Goal: Information Seeking & Learning: Learn about a topic

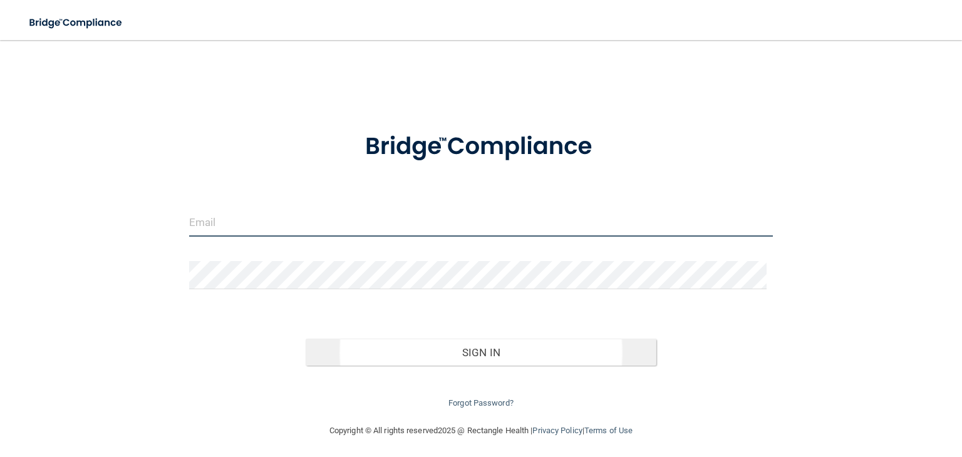
type input "[PERSON_NAME][EMAIL_ADDRESS][DOMAIN_NAME]"
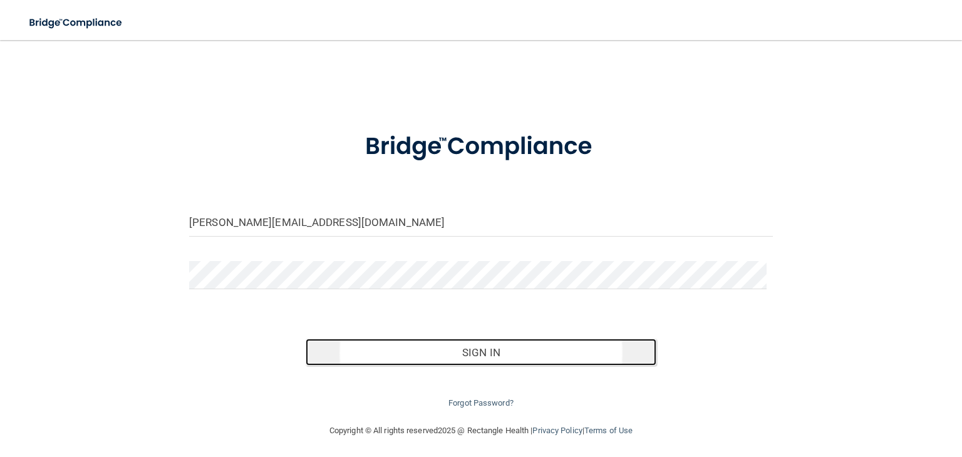
click at [475, 348] on button "Sign In" at bounding box center [481, 353] width 350 height 28
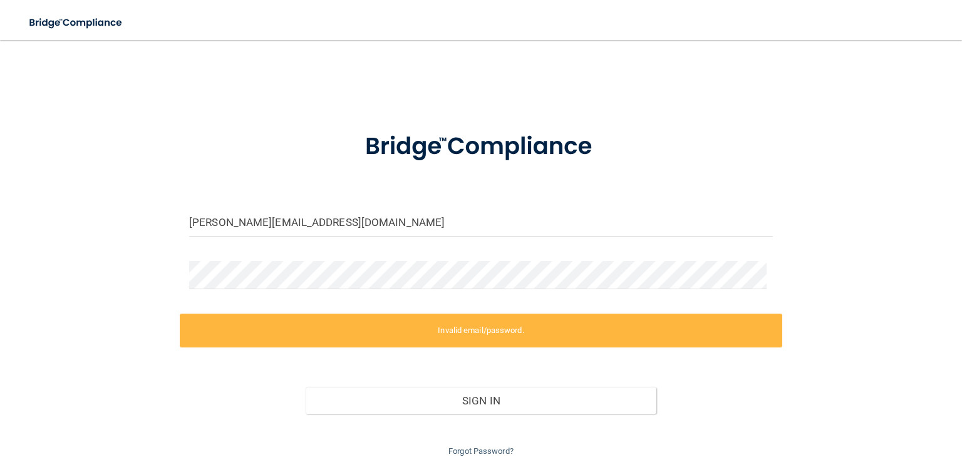
click at [481, 335] on label "Invalid email/password." at bounding box center [481, 331] width 603 height 34
click at [476, 331] on label "Invalid email/password." at bounding box center [481, 331] width 603 height 34
click at [550, 220] on input "[PERSON_NAME][EMAIL_ADDRESS][DOMAIN_NAME]" at bounding box center [481, 223] width 584 height 28
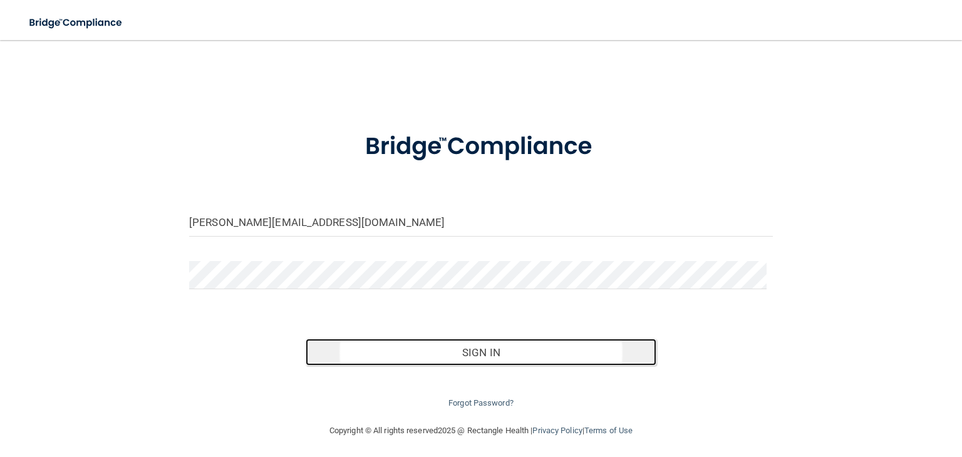
click at [480, 353] on button "Sign In" at bounding box center [481, 353] width 350 height 28
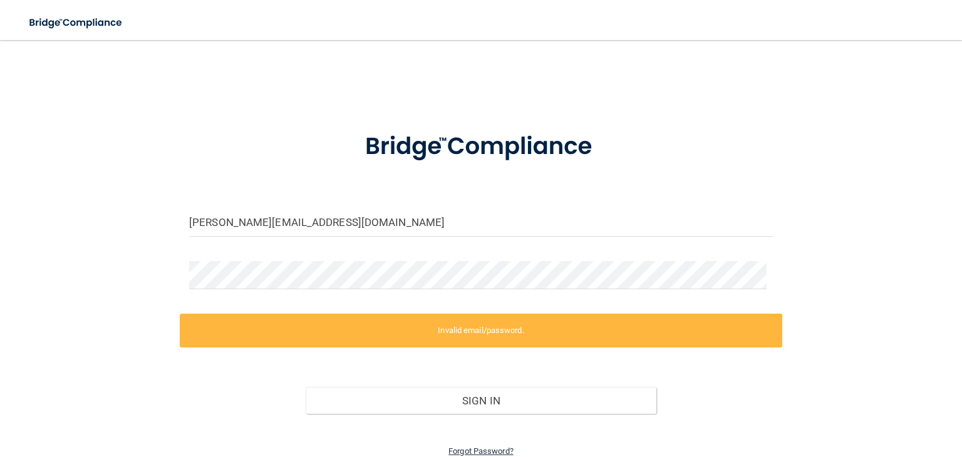
click at [476, 452] on link "Forgot Password?" at bounding box center [480, 451] width 65 height 9
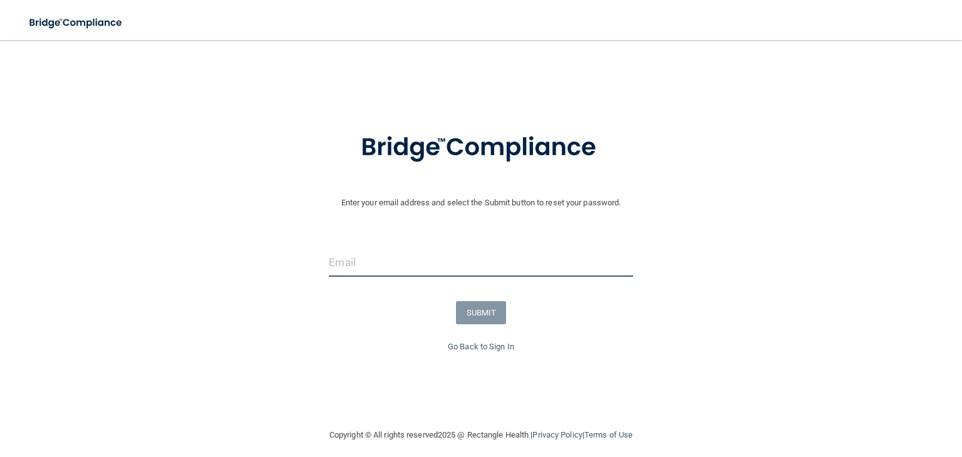
click at [486, 269] on input "email" at bounding box center [481, 263] width 304 height 28
type input "[PERSON_NAME][EMAIL_ADDRESS][DOMAIN_NAME]"
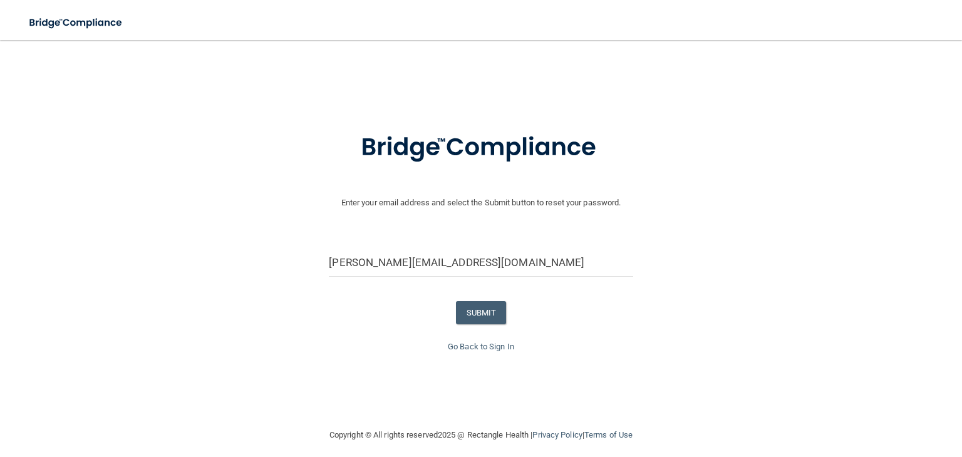
click at [734, 236] on form "Enter your email address and select the Submit button to reset your password. k…" at bounding box center [481, 227] width 950 height 224
click at [461, 320] on button "SUBMIT" at bounding box center [481, 312] width 51 height 23
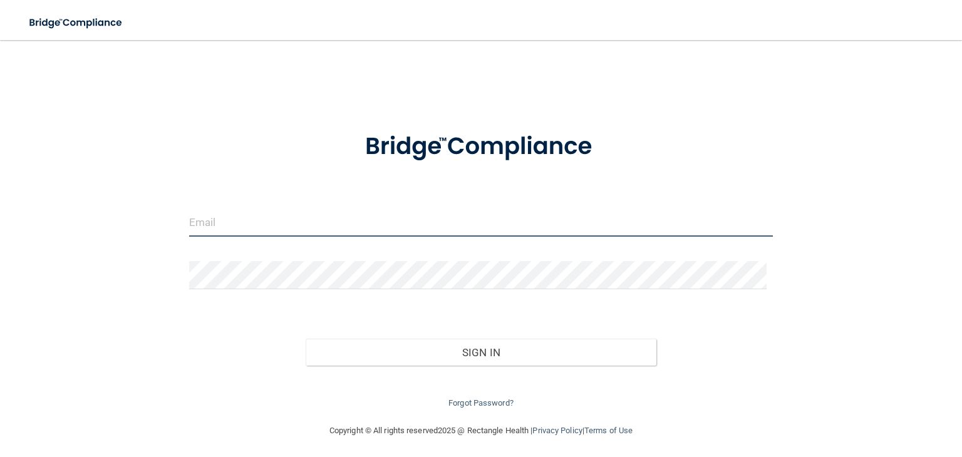
type input "[PERSON_NAME][EMAIL_ADDRESS][DOMAIN_NAME]"
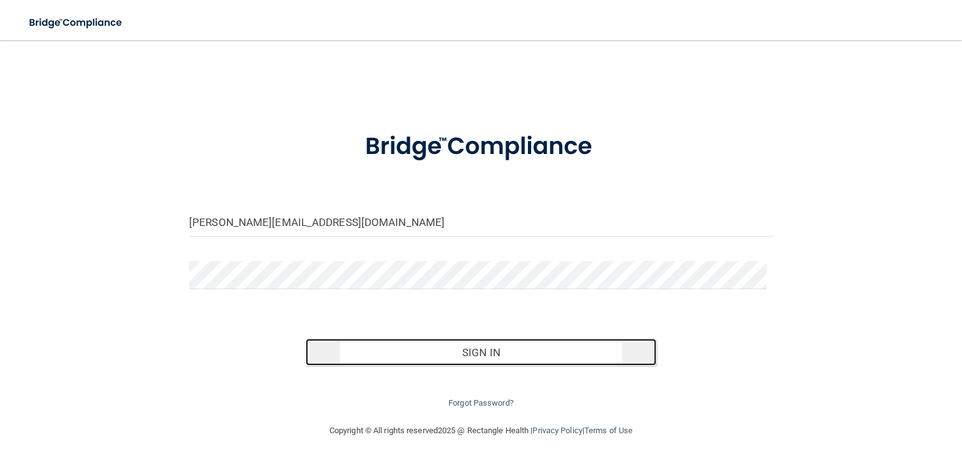
click at [527, 351] on button "Sign In" at bounding box center [481, 353] width 350 height 28
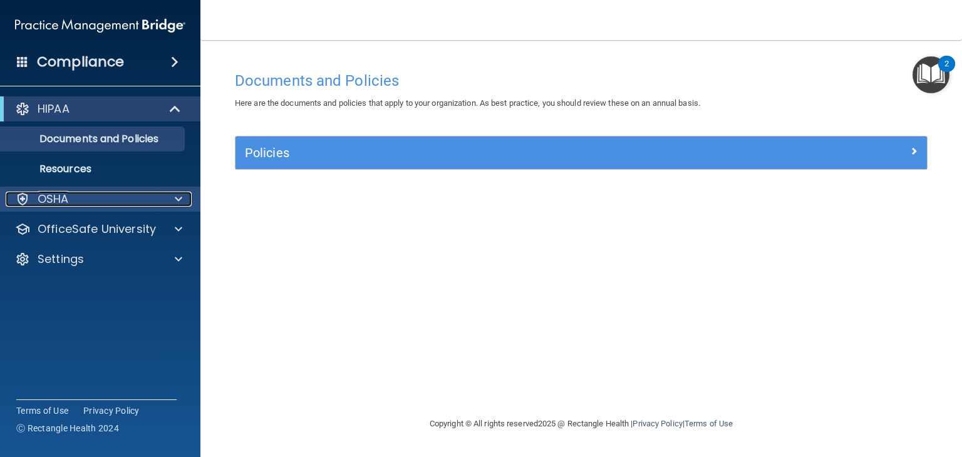
click at [188, 201] on div at bounding box center [176, 199] width 31 height 15
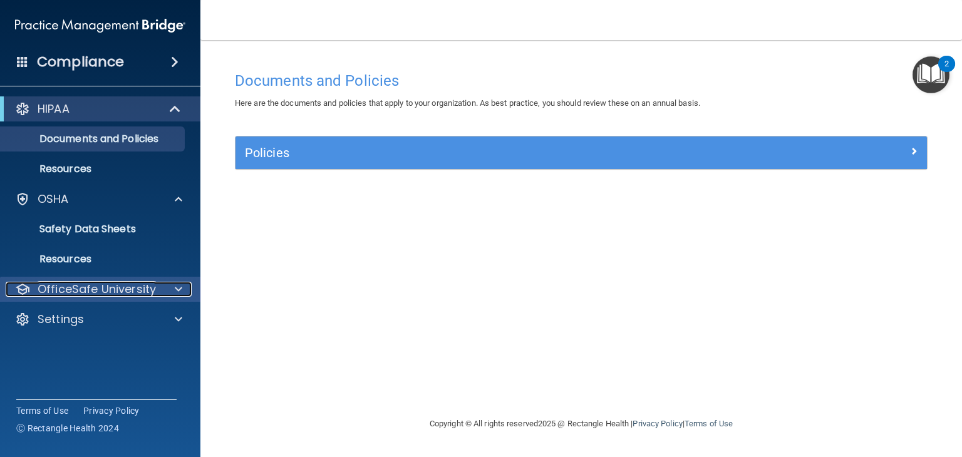
click at [176, 286] on span at bounding box center [179, 289] width 8 height 15
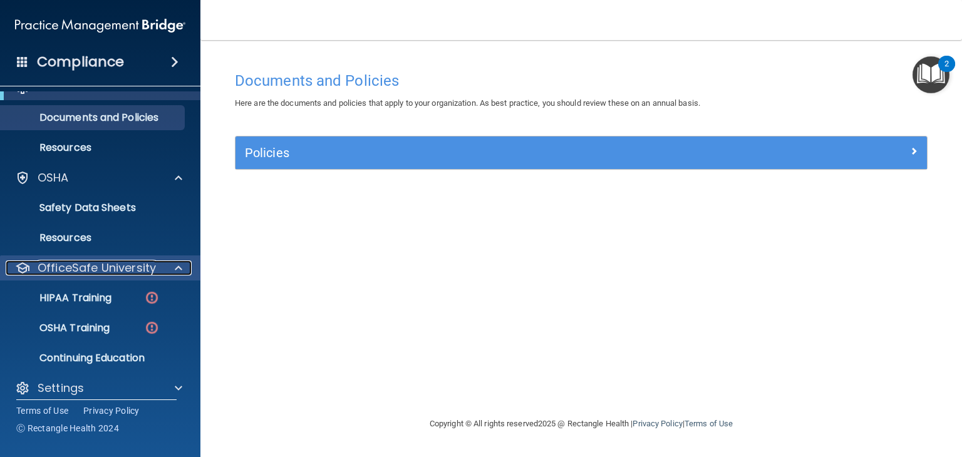
scroll to position [33, 0]
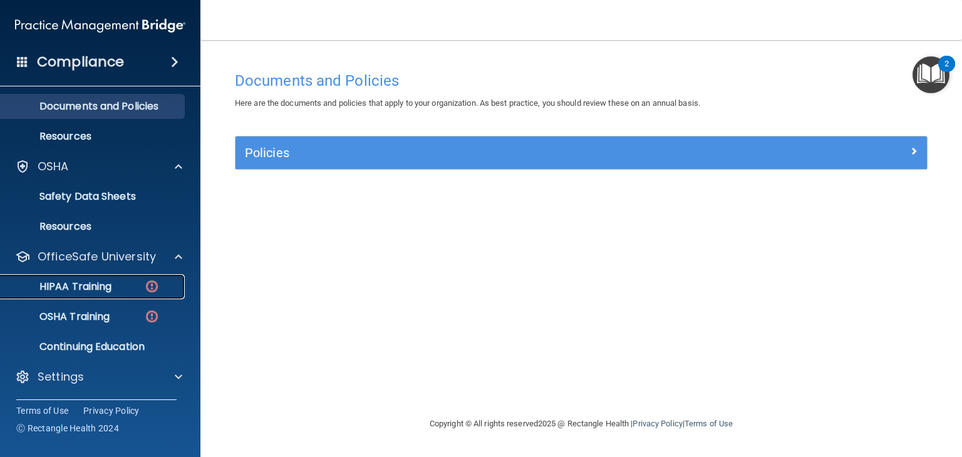
click at [113, 282] on div "HIPAA Training" at bounding box center [93, 287] width 171 height 13
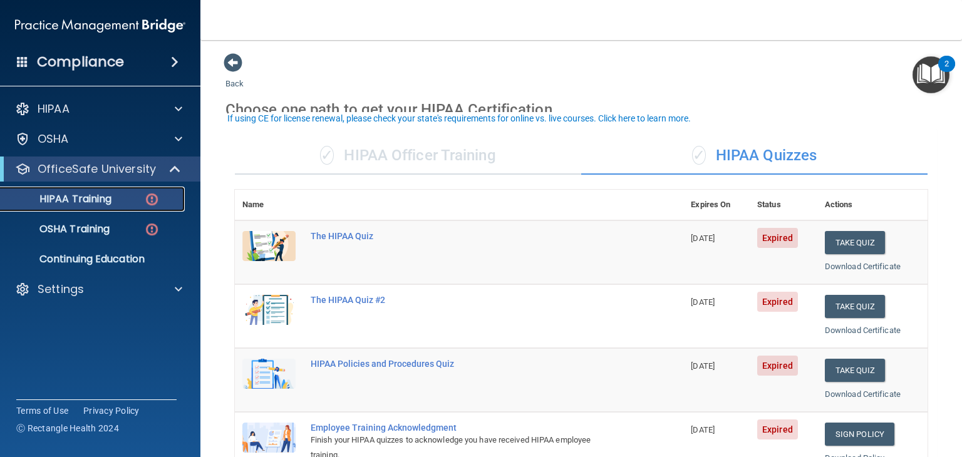
scroll to position [63, 0]
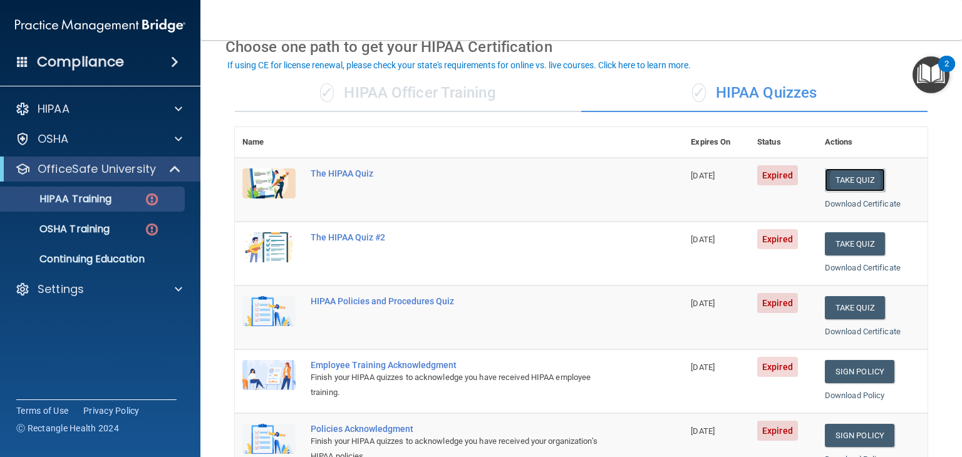
click at [852, 178] on button "Take Quiz" at bounding box center [855, 179] width 60 height 23
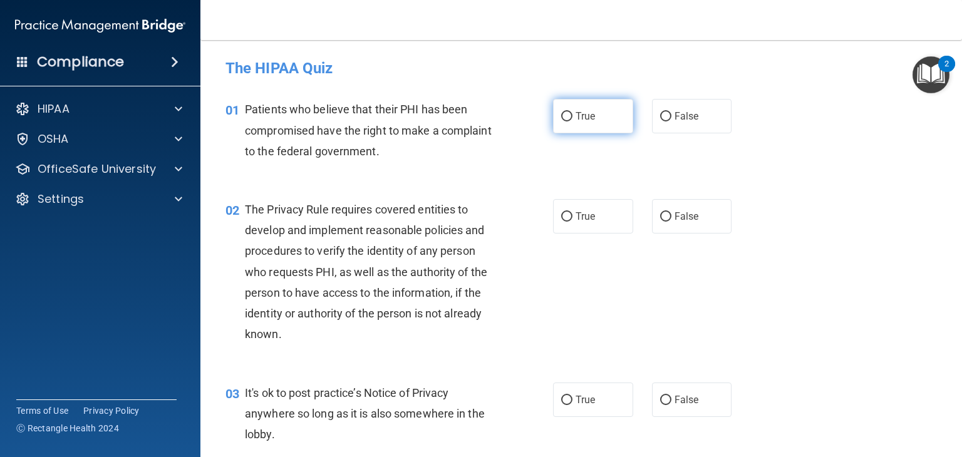
click at [562, 117] on input "True" at bounding box center [566, 116] width 11 height 9
radio input "true"
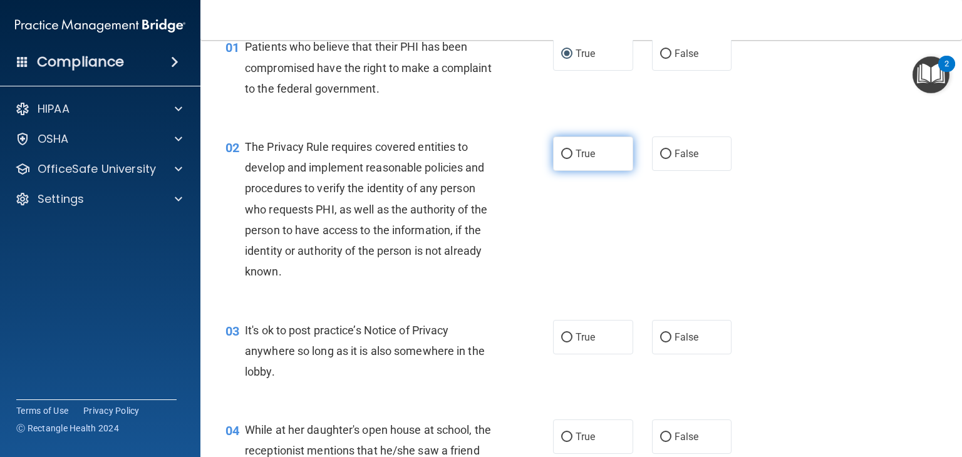
click at [562, 152] on input "True" at bounding box center [566, 154] width 11 height 9
radio input "true"
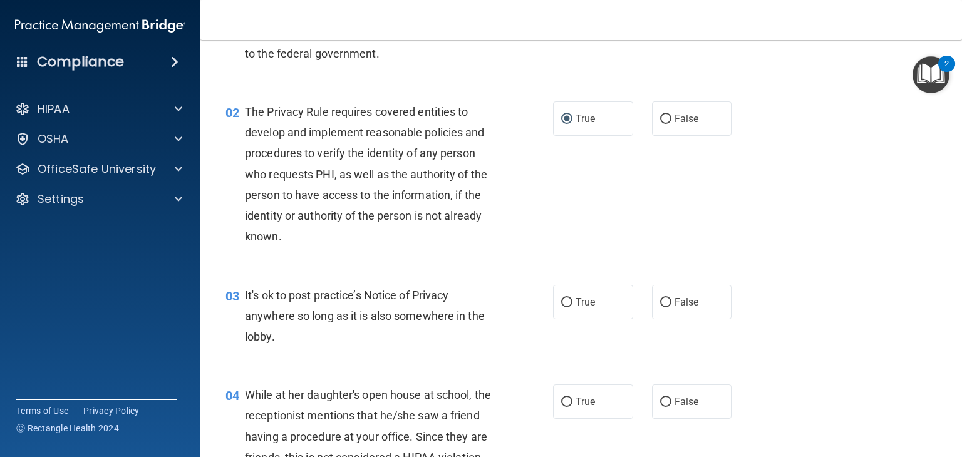
scroll to position [125, 0]
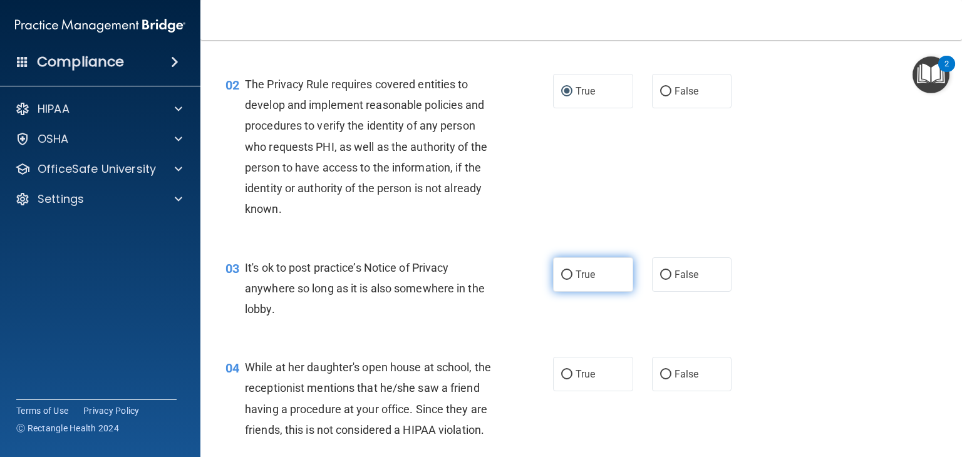
click at [581, 276] on span "True" at bounding box center [585, 275] width 19 height 12
click at [572, 276] on input "True" at bounding box center [566, 275] width 11 height 9
radio input "true"
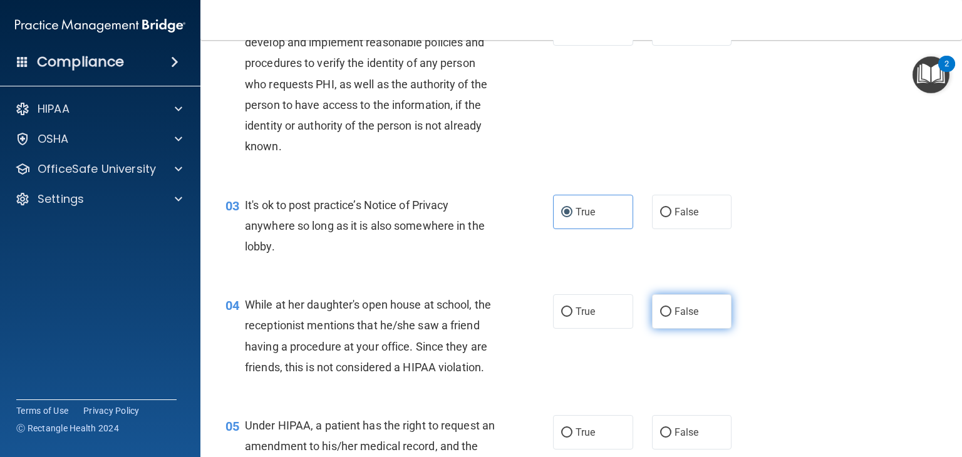
click at [678, 319] on label "False" at bounding box center [692, 311] width 80 height 34
click at [671, 317] on input "False" at bounding box center [665, 312] width 11 height 9
radio input "true"
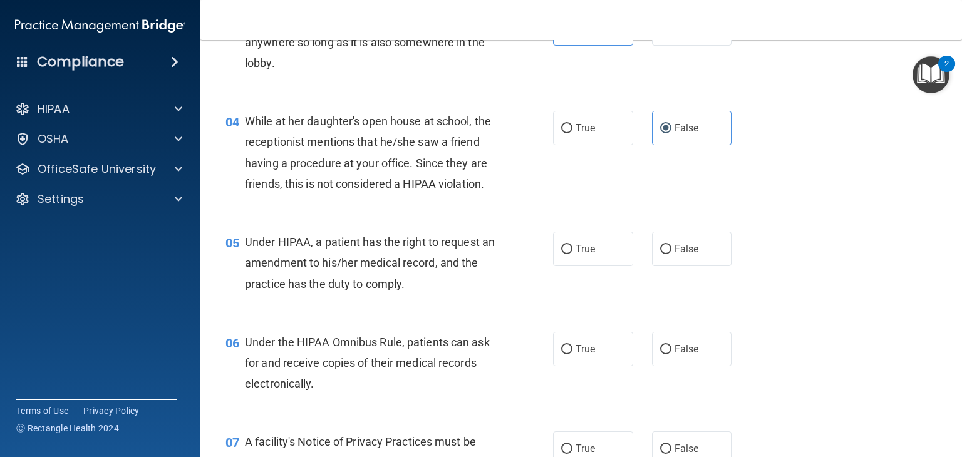
scroll to position [376, 0]
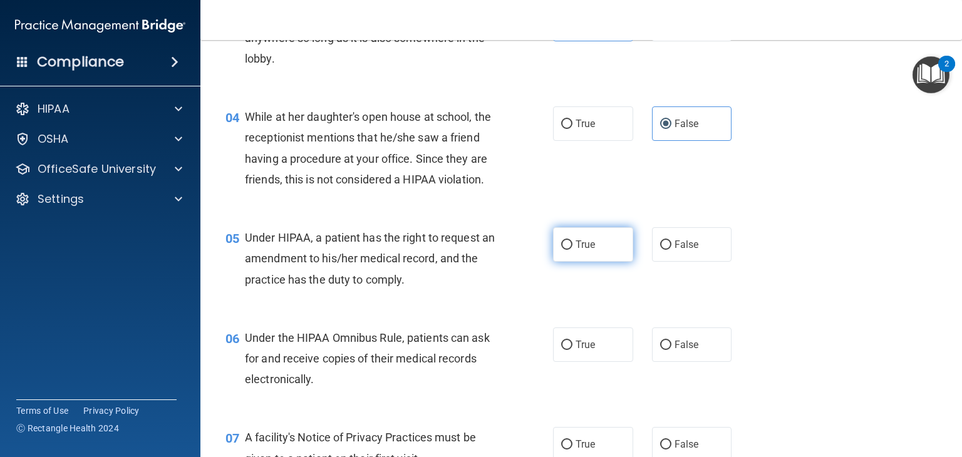
click at [591, 262] on label "True" at bounding box center [593, 244] width 80 height 34
click at [572, 250] on input "True" at bounding box center [566, 245] width 11 height 9
radio input "true"
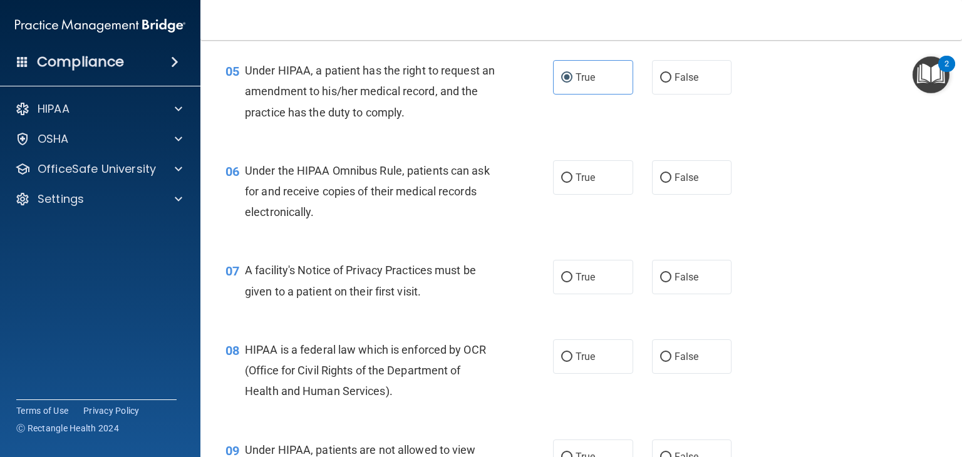
scroll to position [564, 0]
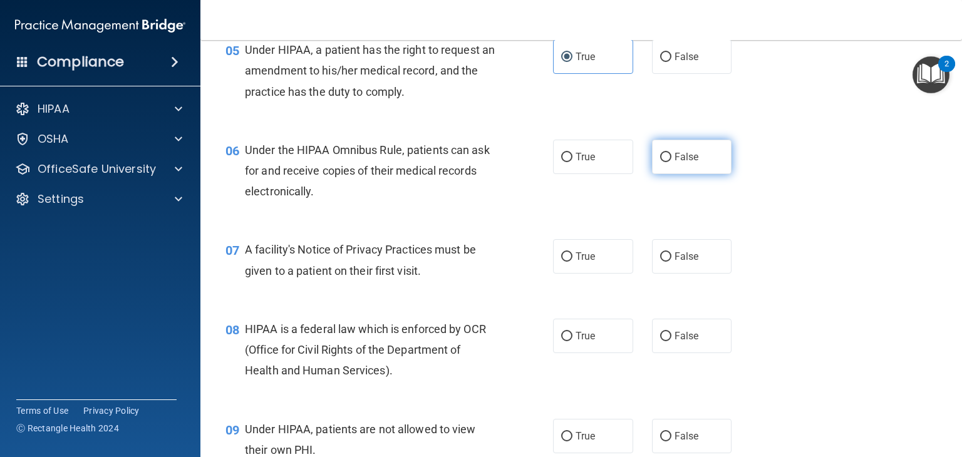
click at [675, 163] on span "False" at bounding box center [687, 157] width 24 height 12
click at [671, 162] on input "False" at bounding box center [665, 157] width 11 height 9
radio input "true"
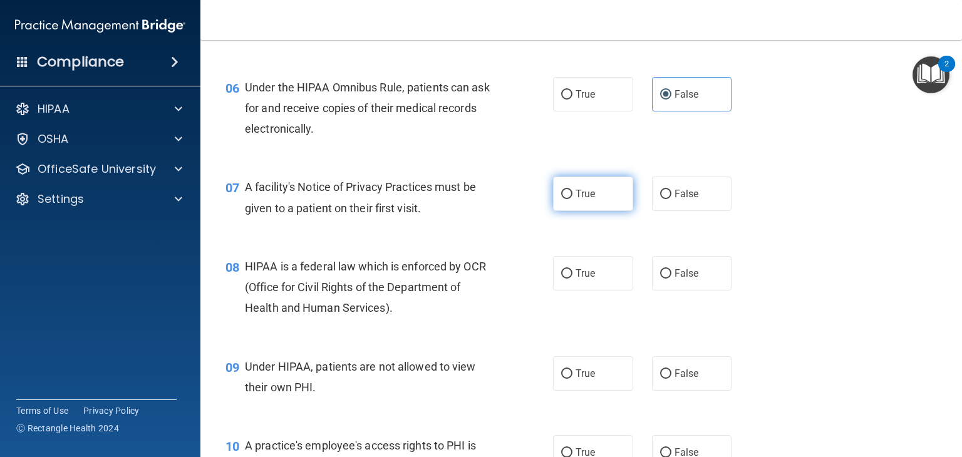
click at [586, 211] on label "True" at bounding box center [593, 194] width 80 height 34
click at [572, 199] on input "True" at bounding box center [566, 194] width 11 height 9
radio input "true"
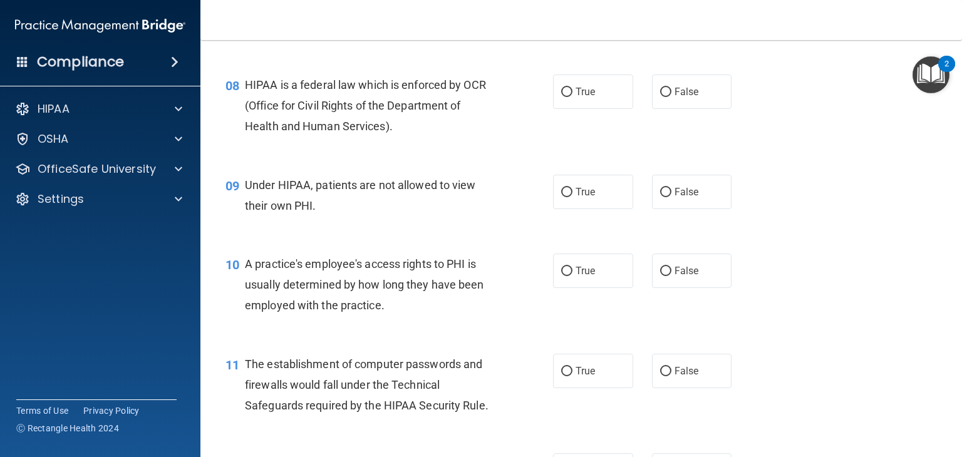
scroll to position [814, 0]
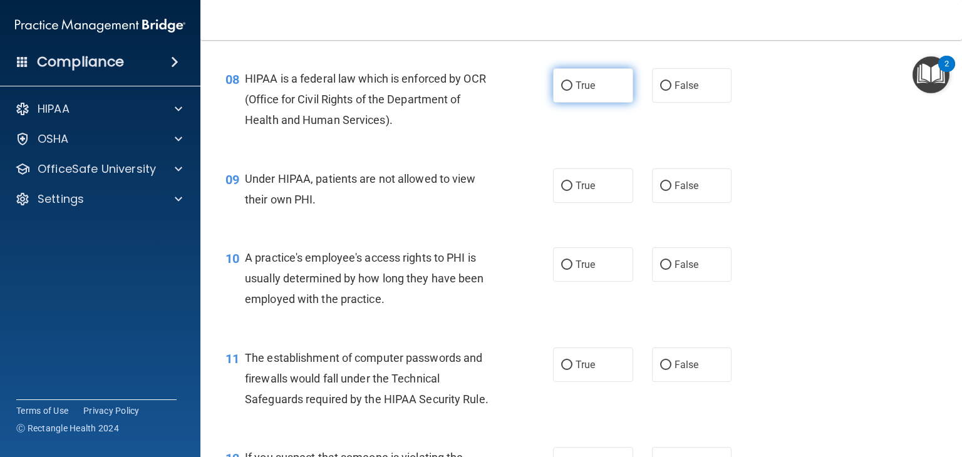
click at [587, 91] on span "True" at bounding box center [585, 86] width 19 height 12
click at [572, 91] on input "True" at bounding box center [566, 85] width 11 height 9
radio input "true"
click at [678, 192] on span "False" at bounding box center [687, 186] width 24 height 12
click at [671, 191] on input "False" at bounding box center [665, 186] width 11 height 9
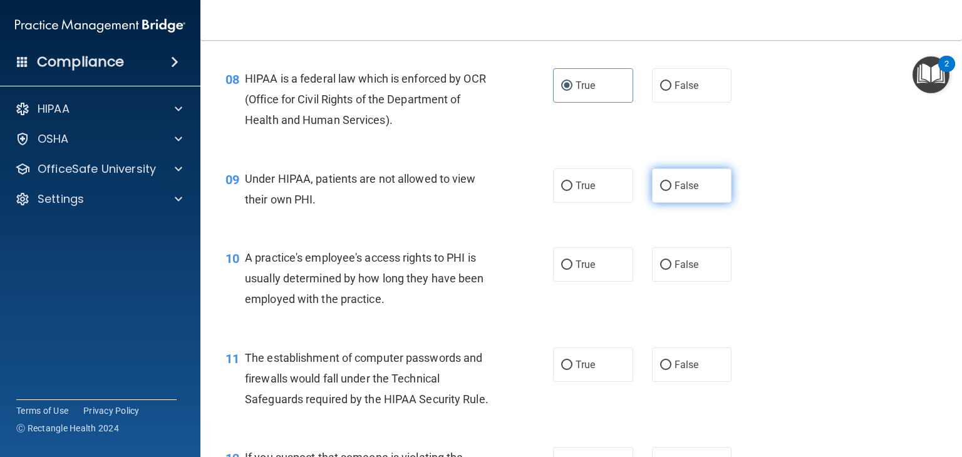
radio input "true"
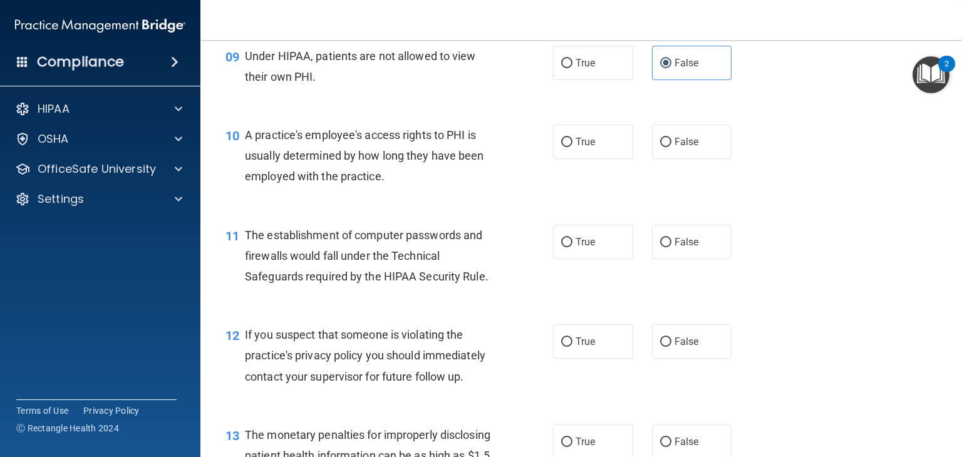
scroll to position [939, 0]
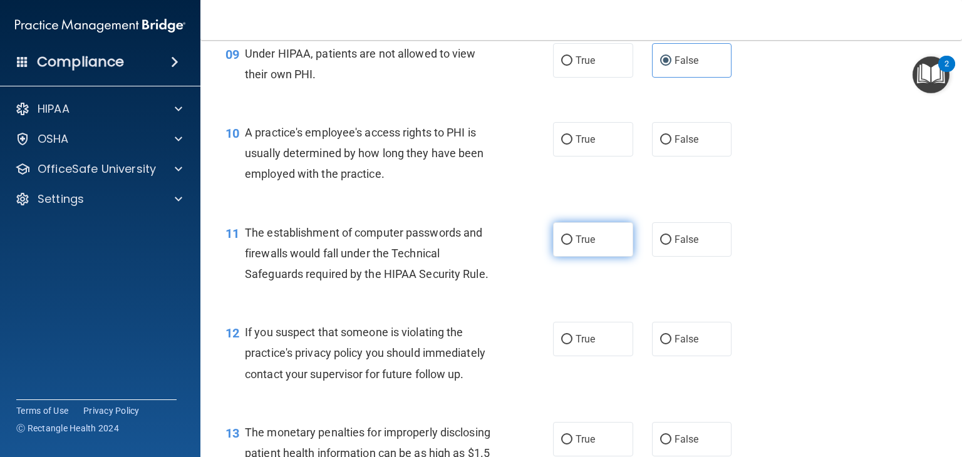
click at [584, 246] on span "True" at bounding box center [585, 240] width 19 height 12
click at [572, 245] on input "True" at bounding box center [566, 239] width 11 height 9
radio input "true"
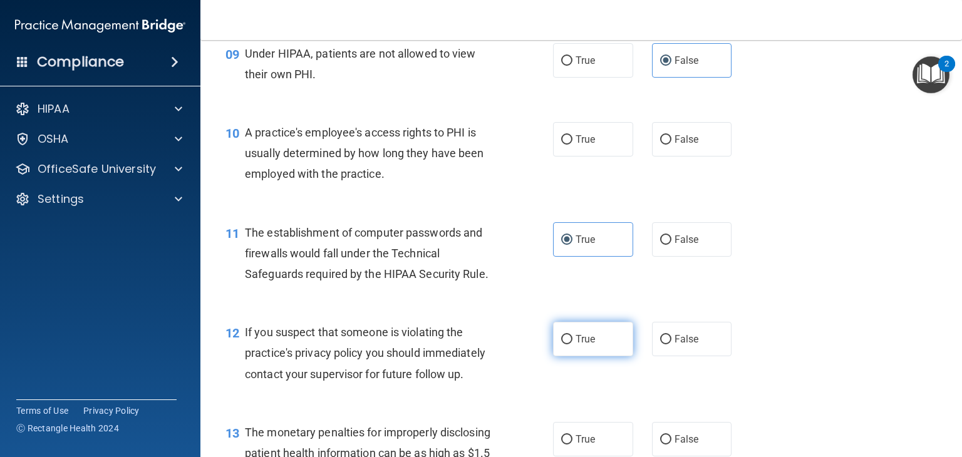
click at [576, 353] on label "True" at bounding box center [593, 339] width 80 height 34
click at [572, 344] on input "True" at bounding box center [566, 339] width 11 height 9
radio input "true"
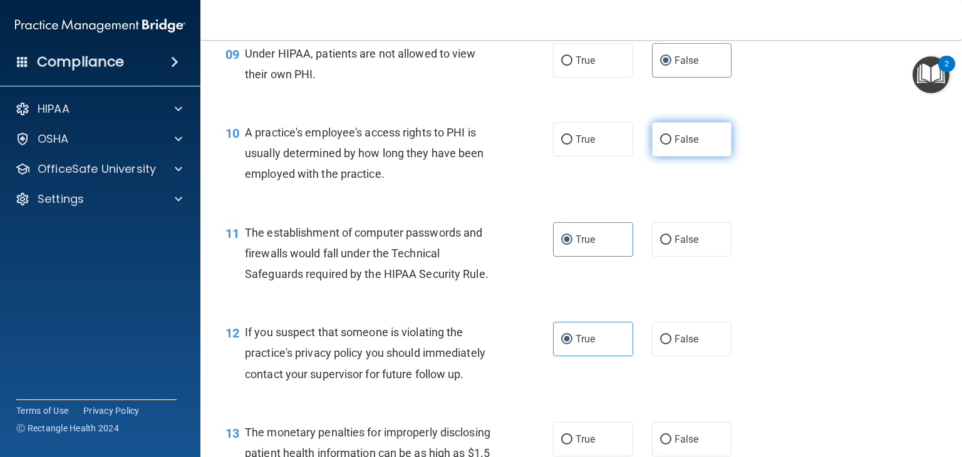
click at [675, 145] on span "False" at bounding box center [687, 139] width 24 height 12
click at [669, 145] on input "False" at bounding box center [665, 139] width 11 height 9
radio input "true"
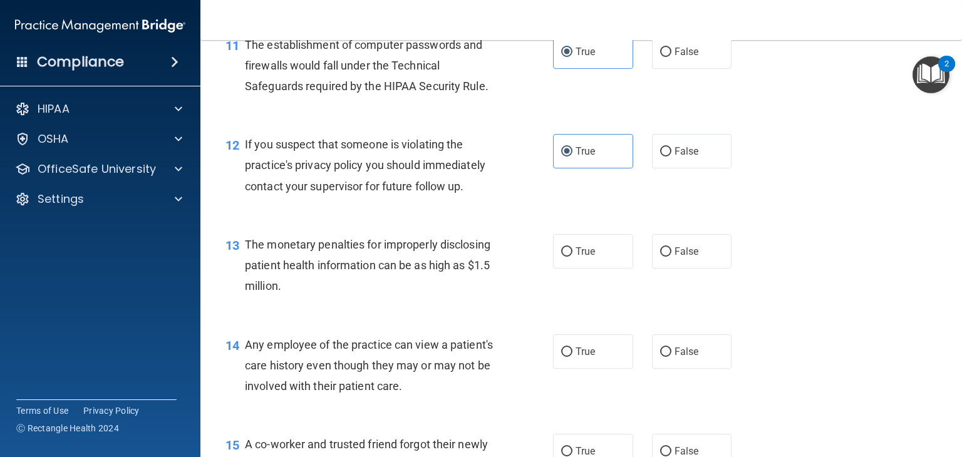
scroll to position [1190, 0]
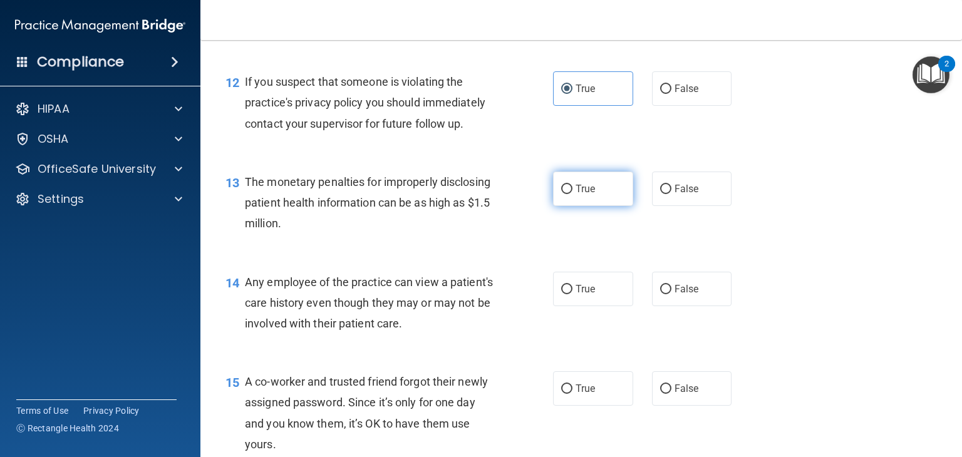
click at [576, 195] on span "True" at bounding box center [585, 189] width 19 height 12
click at [572, 194] on input "True" at bounding box center [566, 189] width 11 height 9
radio input "true"
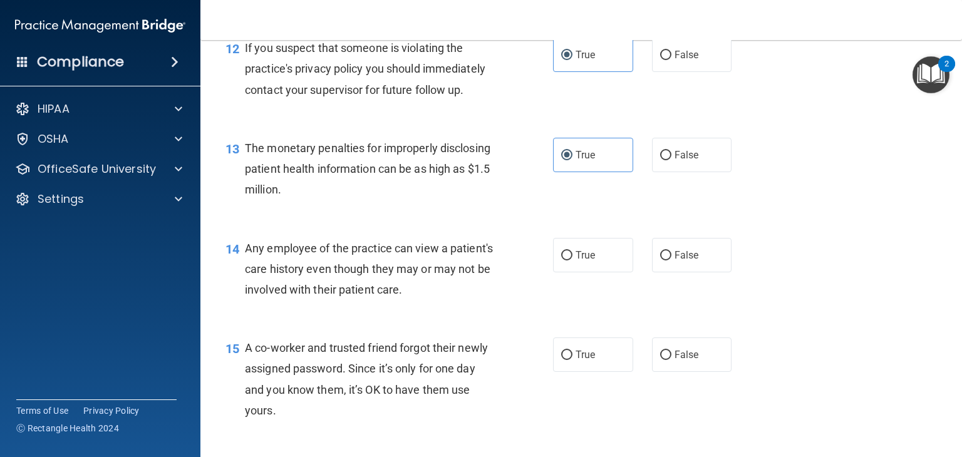
scroll to position [1253, 0]
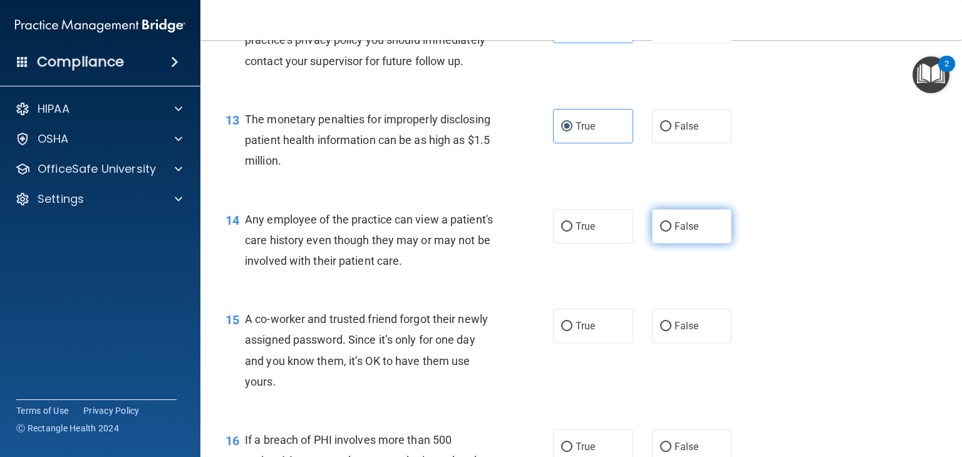
click at [663, 232] on input "False" at bounding box center [665, 226] width 11 height 9
radio input "true"
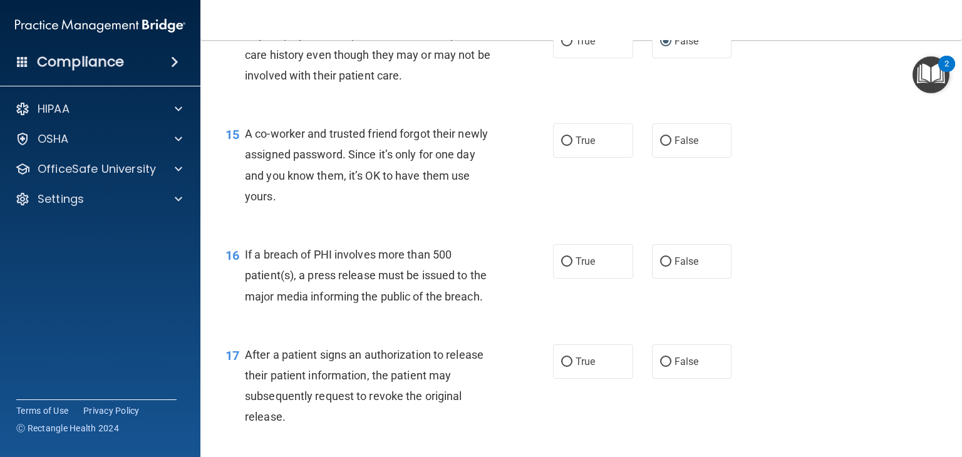
scroll to position [1441, 0]
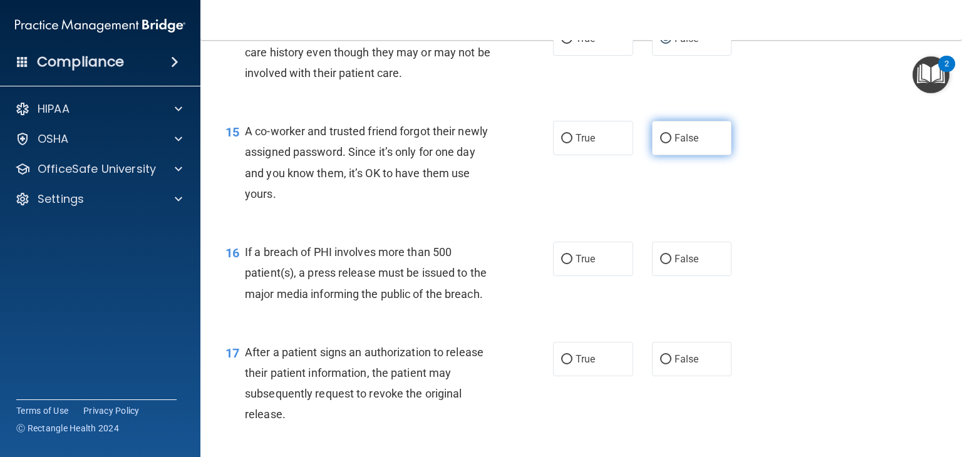
click at [693, 155] on label "False" at bounding box center [692, 138] width 80 height 34
click at [671, 143] on input "False" at bounding box center [665, 138] width 11 height 9
radio input "true"
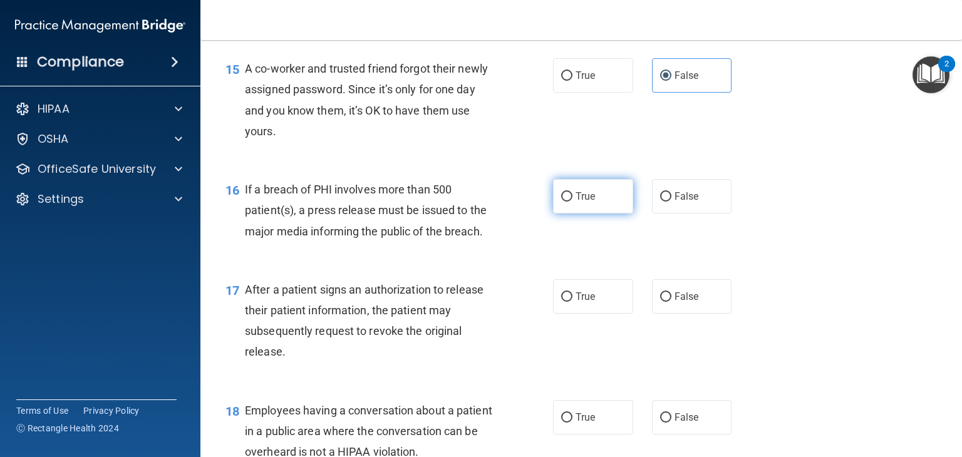
click at [576, 202] on span "True" at bounding box center [585, 196] width 19 height 12
click at [572, 202] on input "True" at bounding box center [566, 196] width 11 height 9
radio input "true"
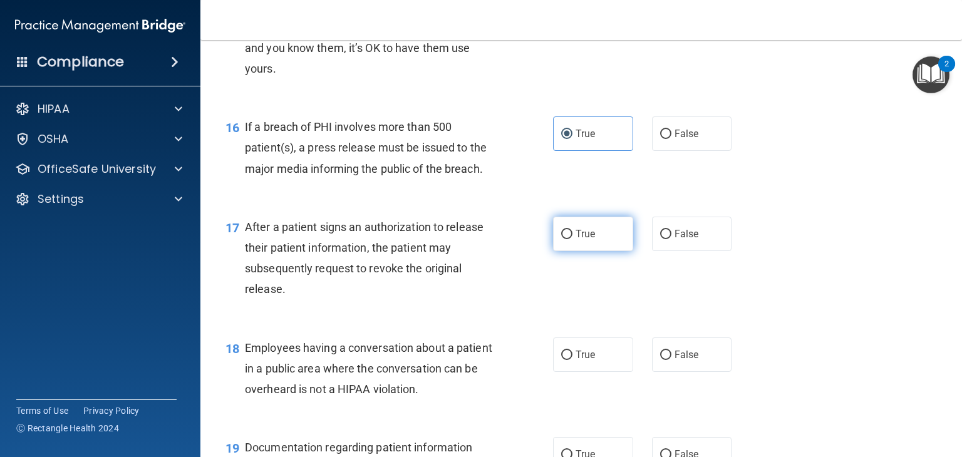
click at [567, 251] on label "True" at bounding box center [593, 234] width 80 height 34
click at [567, 239] on input "True" at bounding box center [566, 234] width 11 height 9
radio input "true"
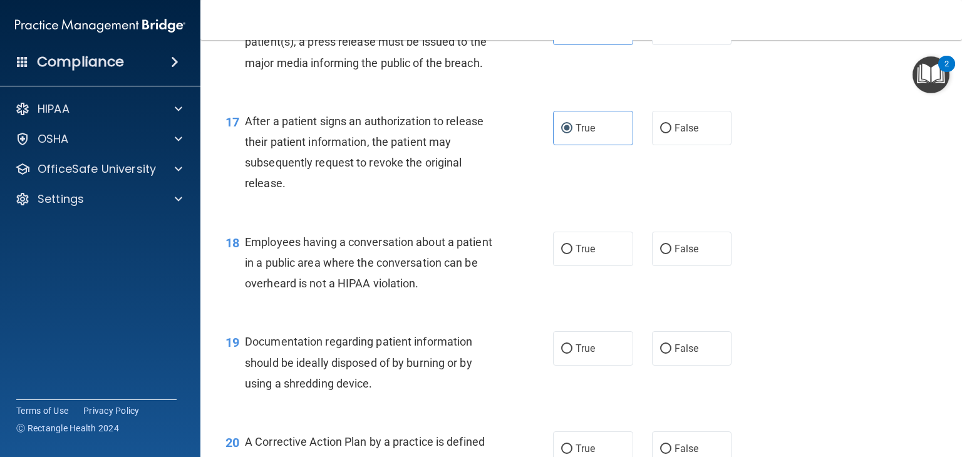
scroll to position [1691, 0]
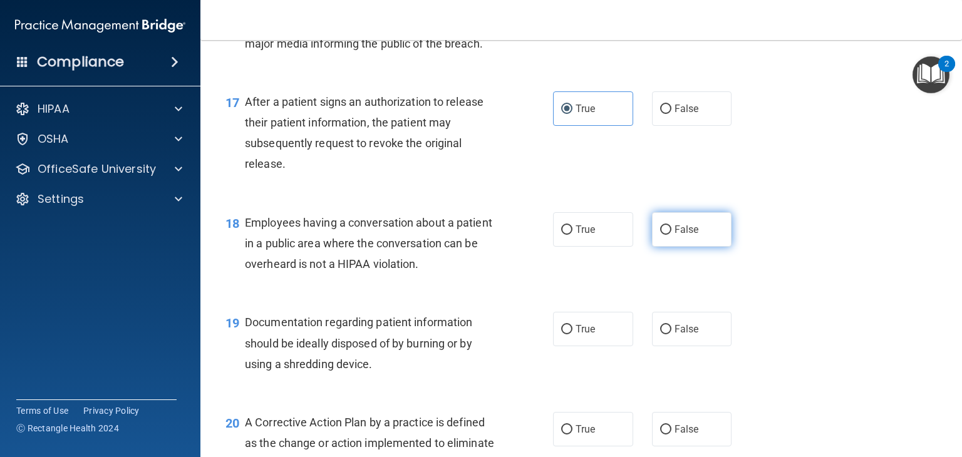
click at [678, 242] on label "False" at bounding box center [692, 229] width 80 height 34
click at [671, 235] on input "False" at bounding box center [665, 229] width 11 height 9
radio input "true"
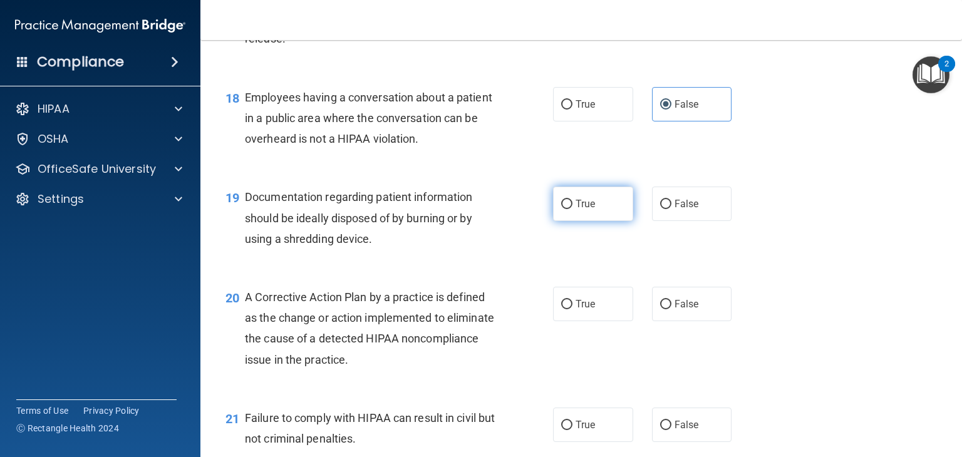
click at [576, 210] on span "True" at bounding box center [585, 204] width 19 height 12
click at [572, 209] on input "True" at bounding box center [566, 204] width 11 height 9
radio input "true"
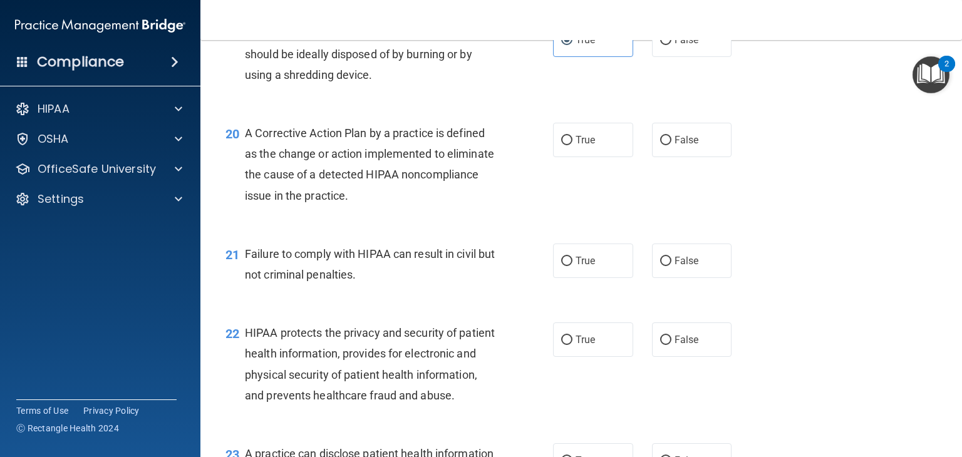
scroll to position [2004, 0]
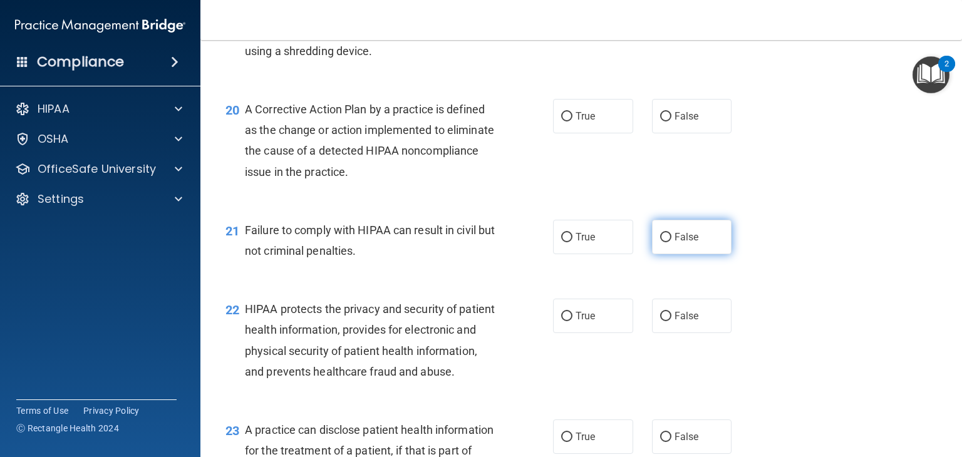
click at [666, 254] on label "False" at bounding box center [692, 237] width 80 height 34
click at [666, 242] on input "False" at bounding box center [665, 237] width 11 height 9
radio input "true"
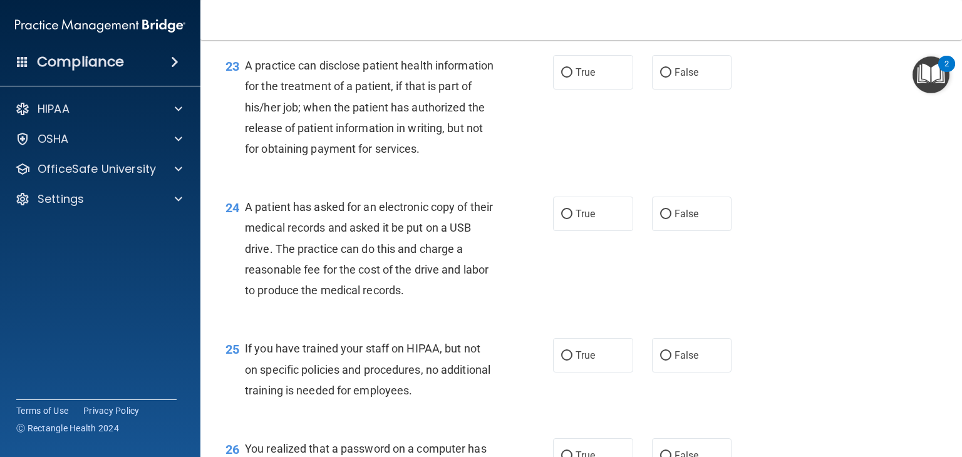
scroll to position [2380, 0]
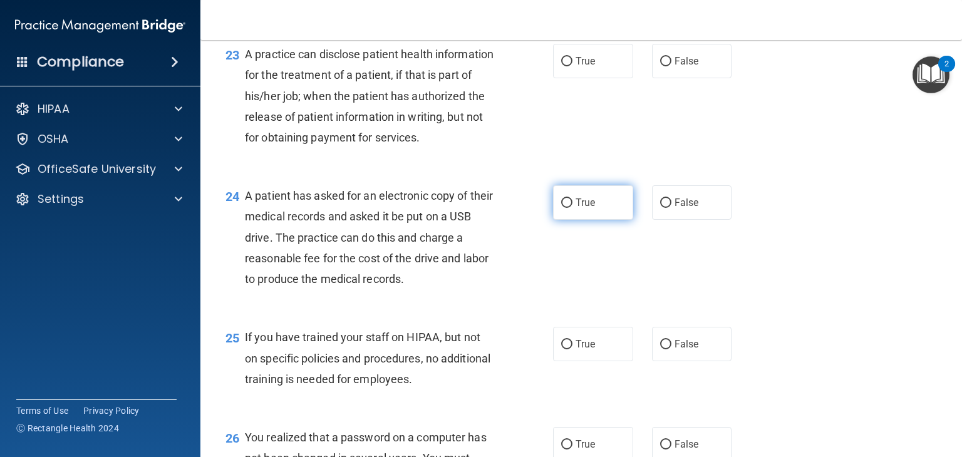
click at [564, 208] on input "True" at bounding box center [566, 203] width 11 height 9
radio input "true"
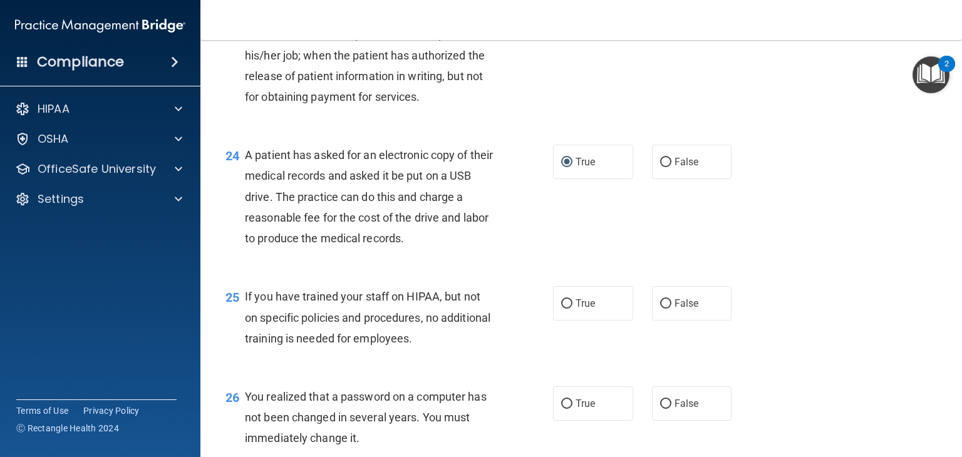
scroll to position [2505, 0]
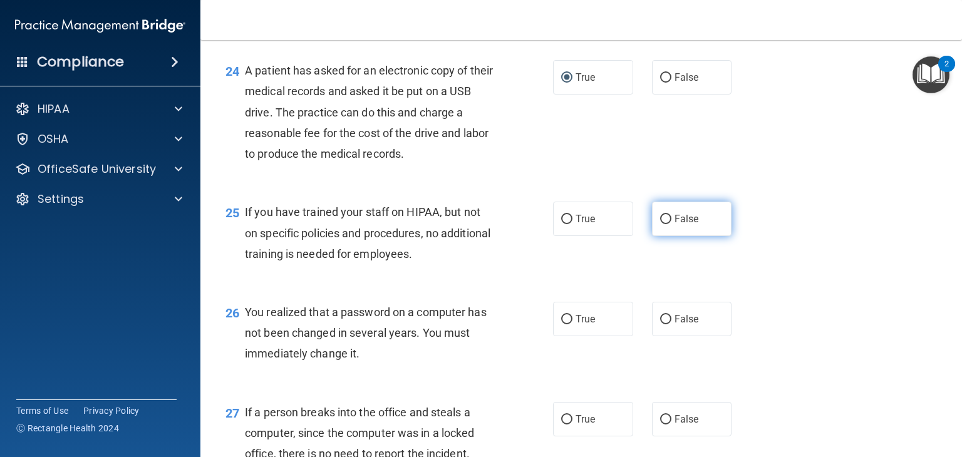
click at [678, 225] on span "False" at bounding box center [687, 219] width 24 height 12
click at [671, 224] on input "False" at bounding box center [665, 219] width 11 height 9
radio input "true"
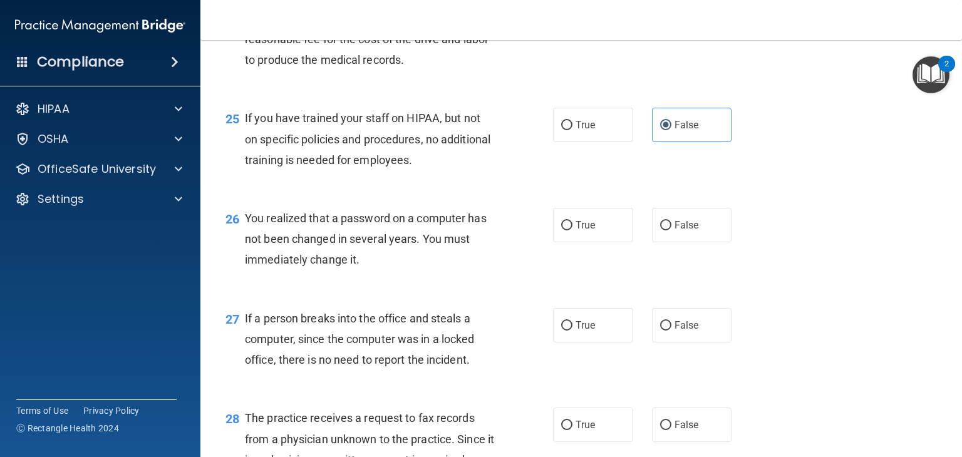
scroll to position [2631, 0]
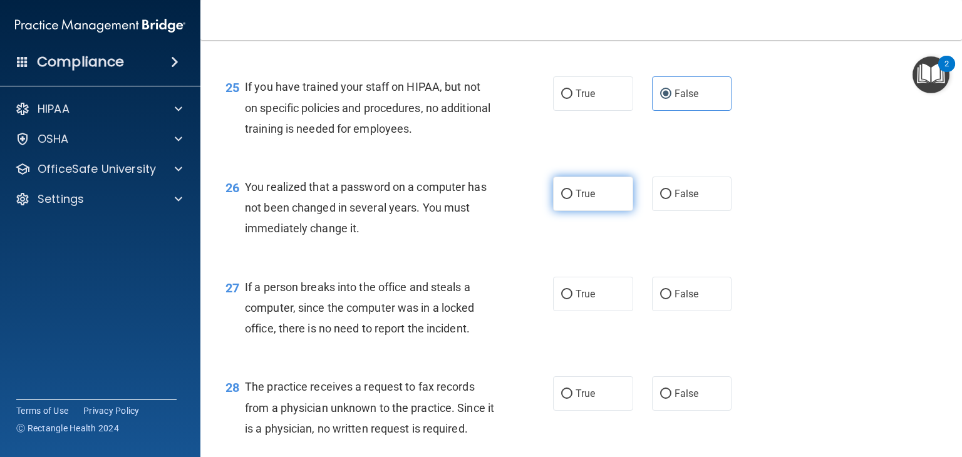
click at [576, 200] on span "True" at bounding box center [585, 194] width 19 height 12
click at [572, 199] on input "True" at bounding box center [566, 194] width 11 height 9
radio input "true"
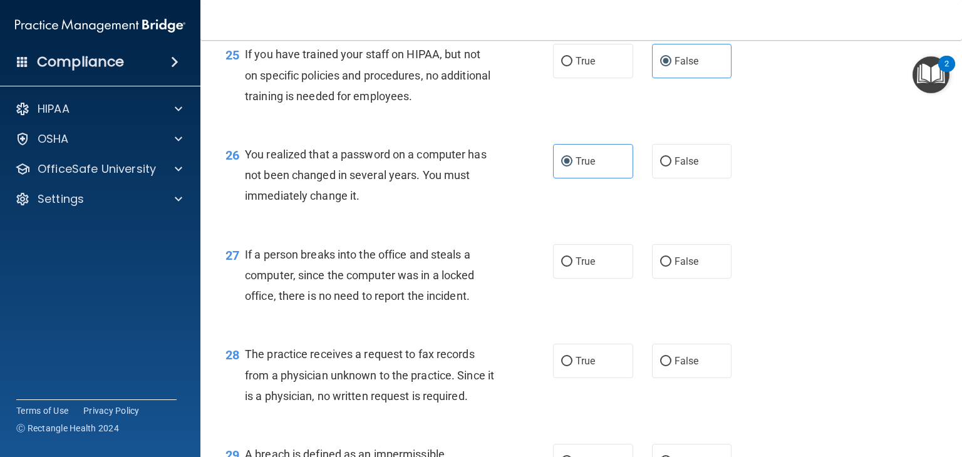
scroll to position [2693, 0]
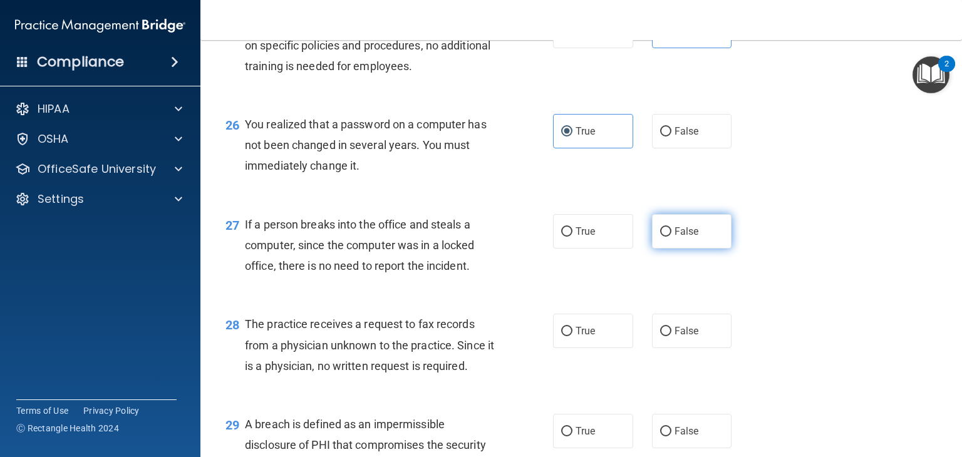
click at [679, 249] on label "False" at bounding box center [692, 231] width 80 height 34
click at [671, 237] on input "False" at bounding box center [665, 231] width 11 height 9
radio input "true"
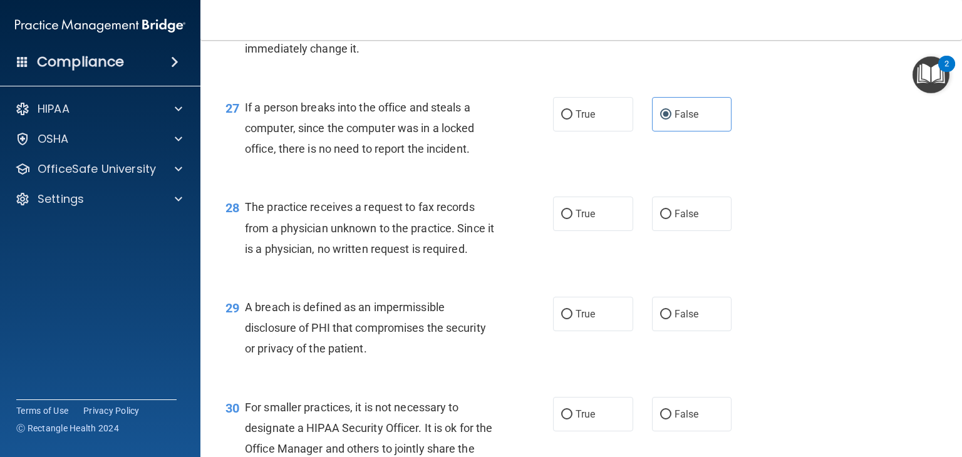
scroll to position [2818, 0]
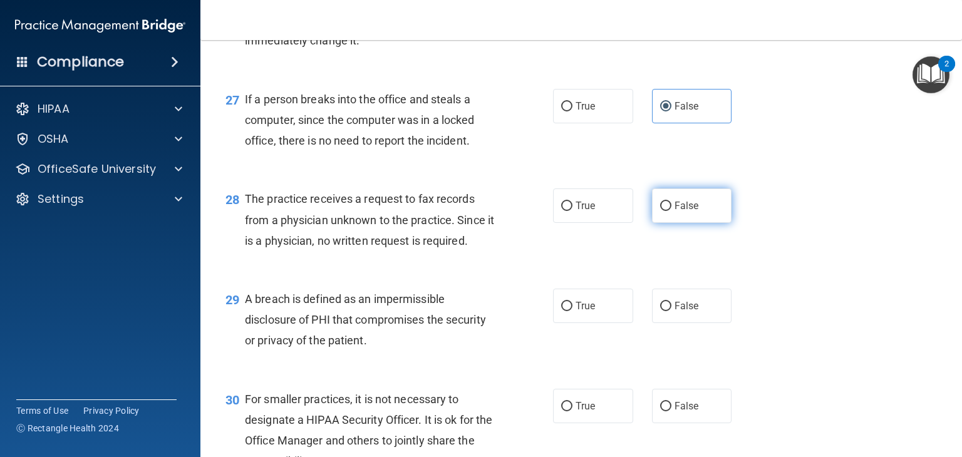
click at [675, 212] on span "False" at bounding box center [687, 206] width 24 height 12
click at [671, 211] on input "False" at bounding box center [665, 206] width 11 height 9
radio input "true"
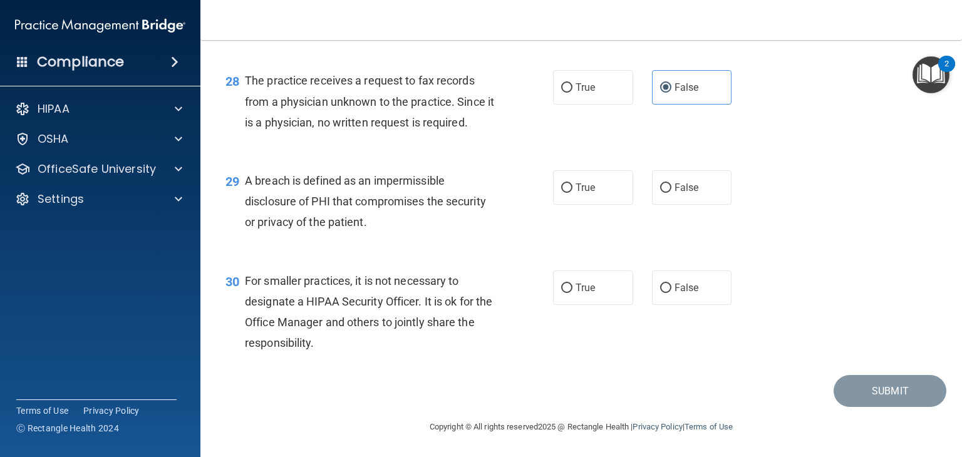
scroll to position [2999, 0]
click at [567, 194] on label "True" at bounding box center [593, 187] width 80 height 34
click at [567, 193] on input "True" at bounding box center [566, 188] width 11 height 9
radio input "true"
click at [675, 291] on span "False" at bounding box center [687, 288] width 24 height 12
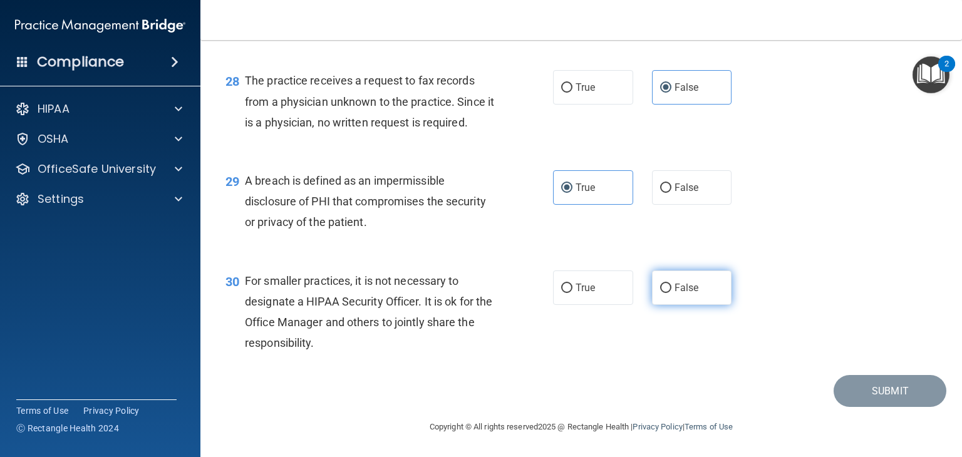
click at [671, 291] on input "False" at bounding box center [665, 288] width 11 height 9
radio input "true"
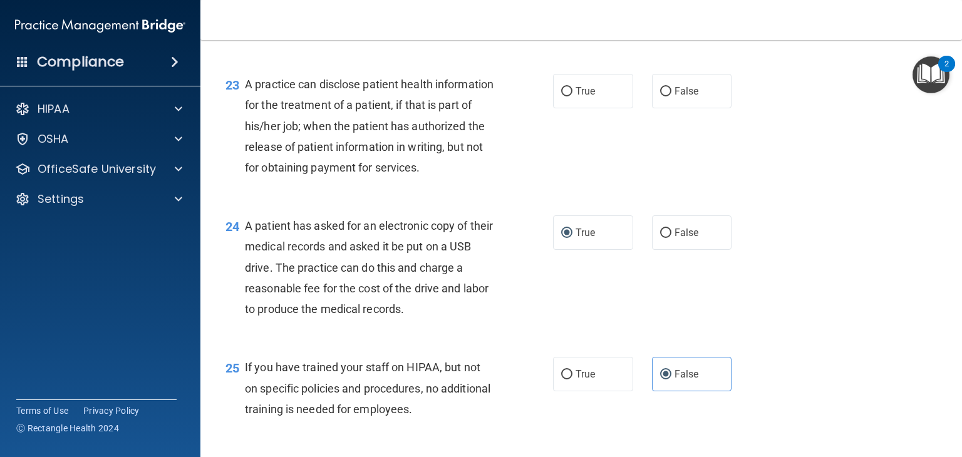
scroll to position [2311, 0]
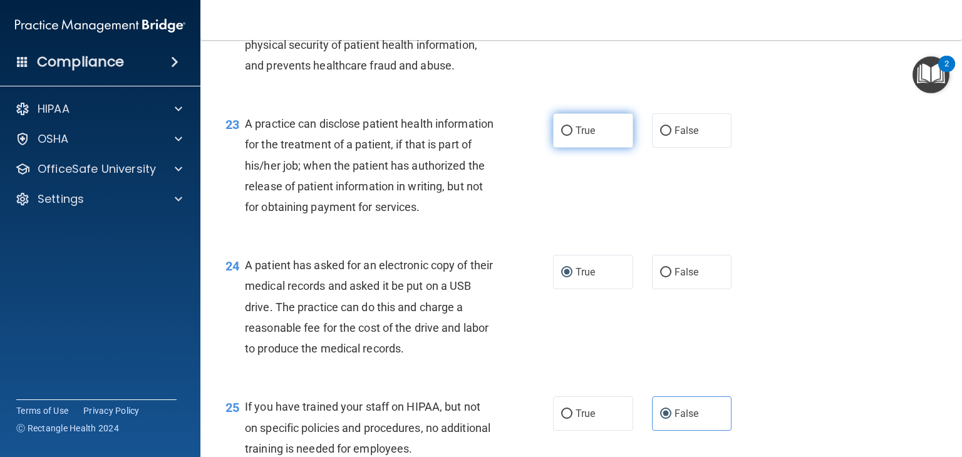
click at [568, 148] on label "True" at bounding box center [593, 130] width 80 height 34
click at [568, 136] on input "True" at bounding box center [566, 131] width 11 height 9
radio input "true"
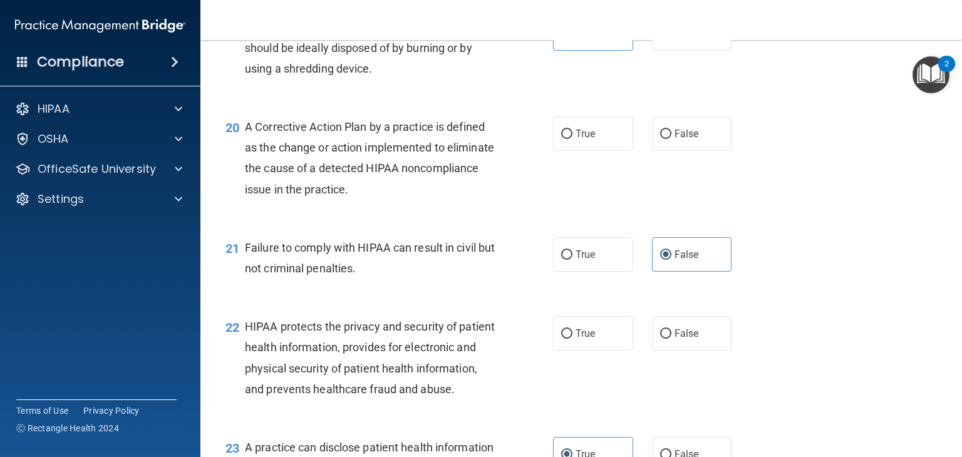
scroll to position [1935, 0]
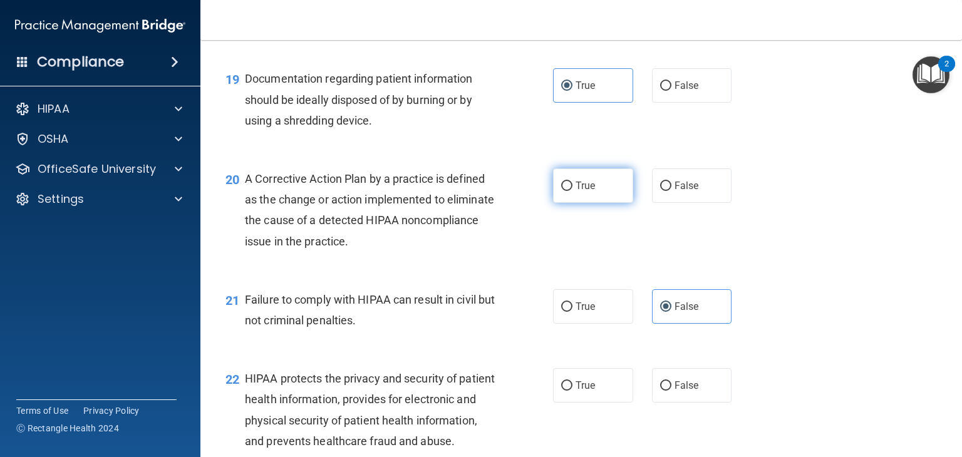
click at [581, 192] on span "True" at bounding box center [585, 186] width 19 height 12
click at [572, 191] on input "True" at bounding box center [566, 186] width 11 height 9
radio input "true"
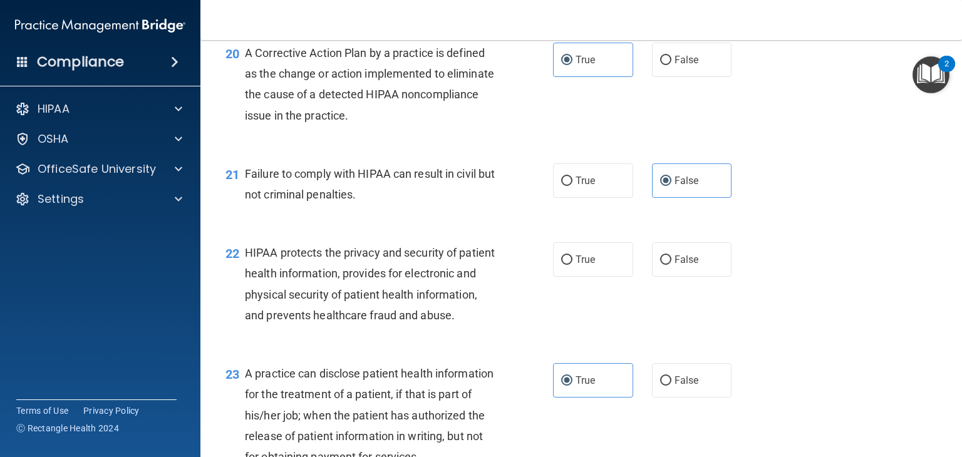
scroll to position [2060, 0]
click at [675, 266] on span "False" at bounding box center [687, 260] width 24 height 12
click at [671, 266] on input "False" at bounding box center [665, 260] width 11 height 9
radio input "true"
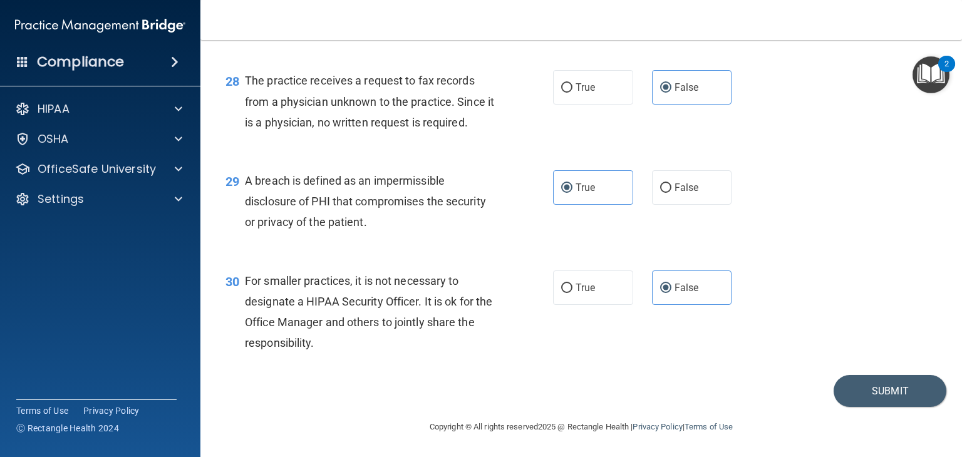
scroll to position [2999, 0]
click at [850, 390] on button "Submit" at bounding box center [890, 391] width 113 height 32
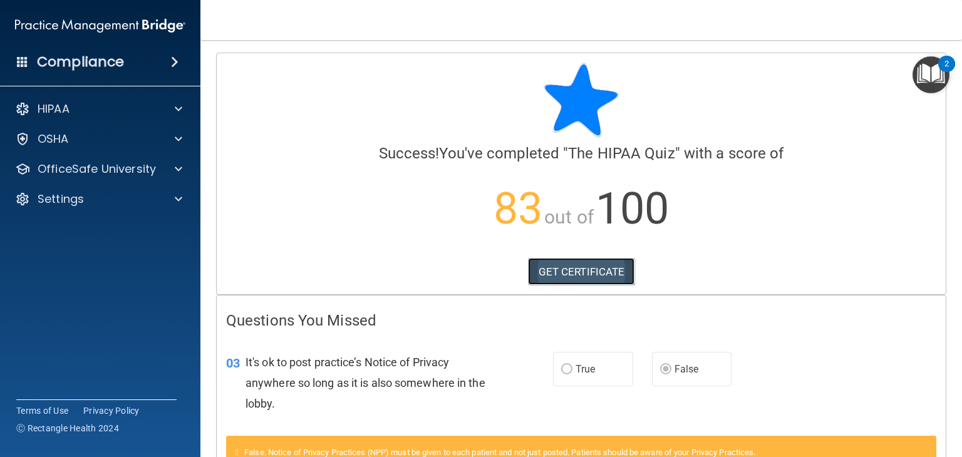
click at [584, 273] on link "GET CERTIFICATE" at bounding box center [581, 272] width 107 height 28
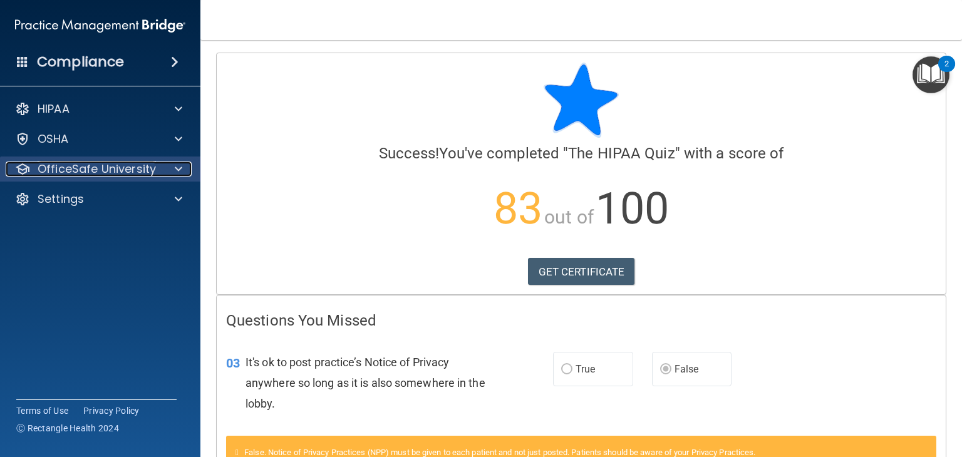
click at [179, 173] on span at bounding box center [179, 169] width 8 height 15
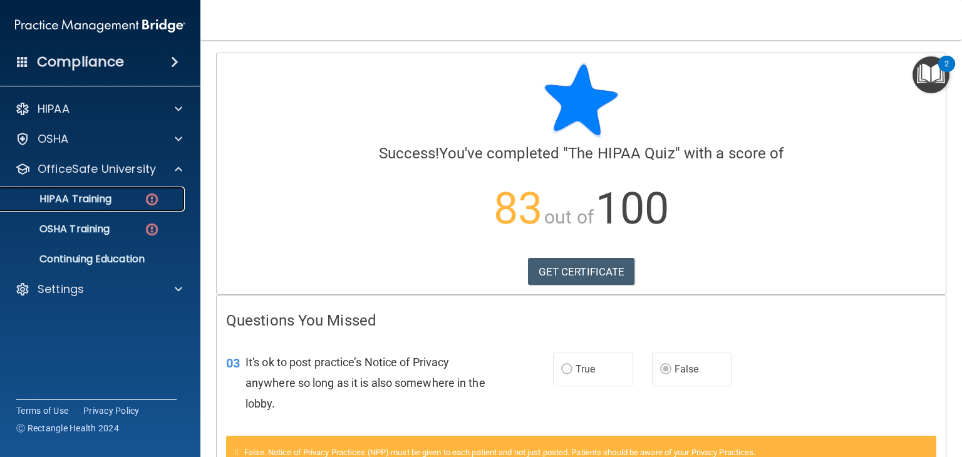
click at [100, 205] on p "HIPAA Training" at bounding box center [59, 199] width 103 height 13
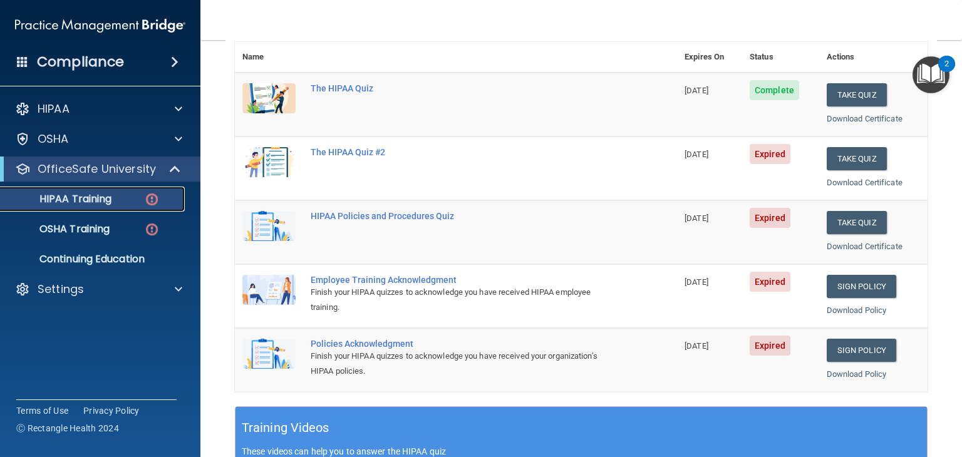
scroll to position [188, 0]
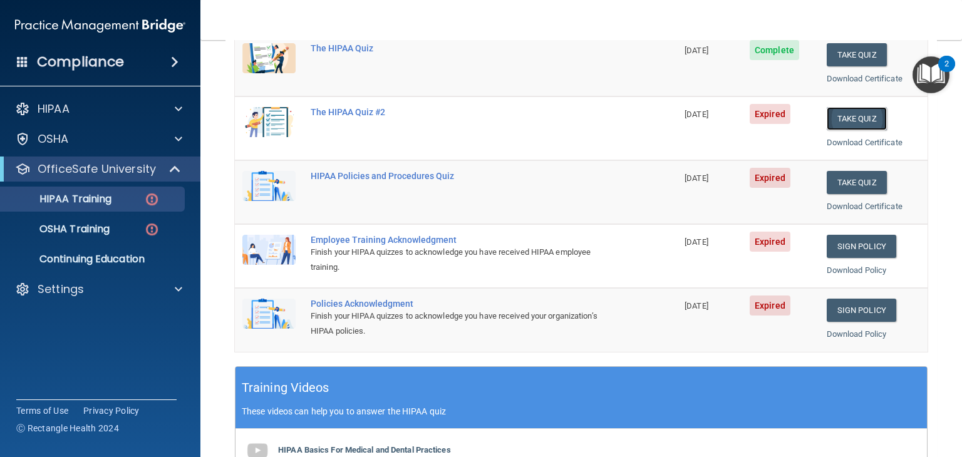
click at [867, 113] on button "Take Quiz" at bounding box center [857, 118] width 60 height 23
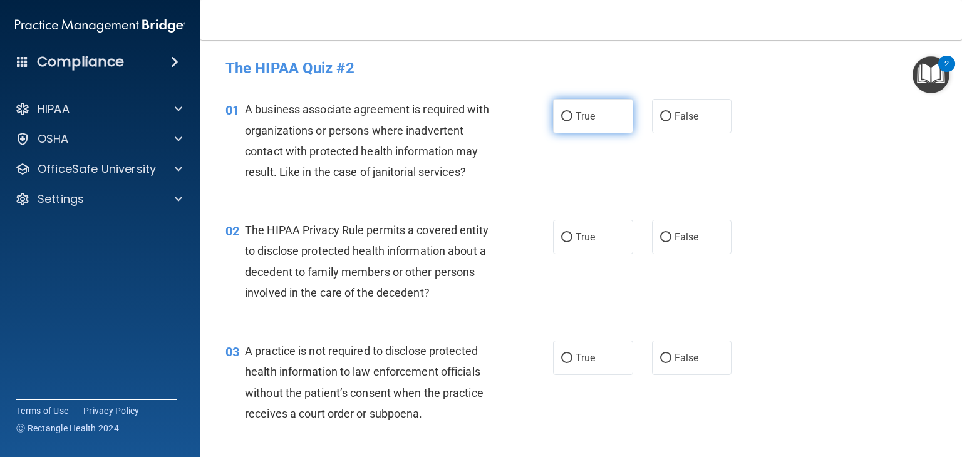
click at [564, 116] on input "True" at bounding box center [566, 116] width 11 height 9
radio input "true"
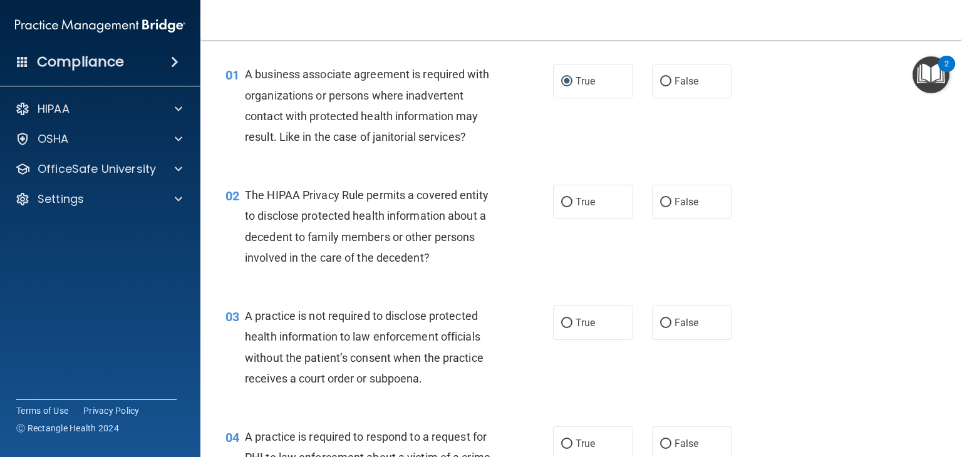
scroll to position [36, 0]
click at [690, 322] on span "False" at bounding box center [687, 322] width 24 height 12
click at [671, 322] on input "False" at bounding box center [665, 322] width 11 height 9
radio input "true"
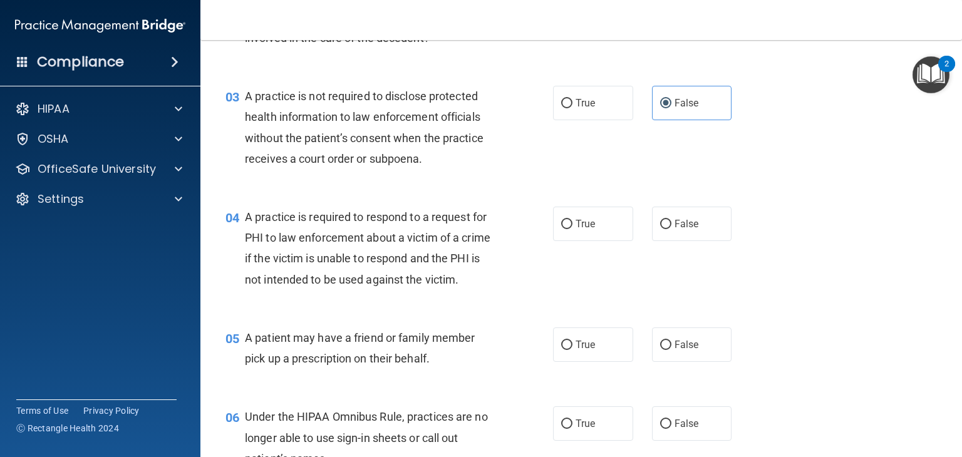
scroll to position [254, 0]
click at [666, 363] on label "False" at bounding box center [692, 345] width 80 height 34
click at [666, 351] on input "False" at bounding box center [665, 345] width 11 height 9
radio input "true"
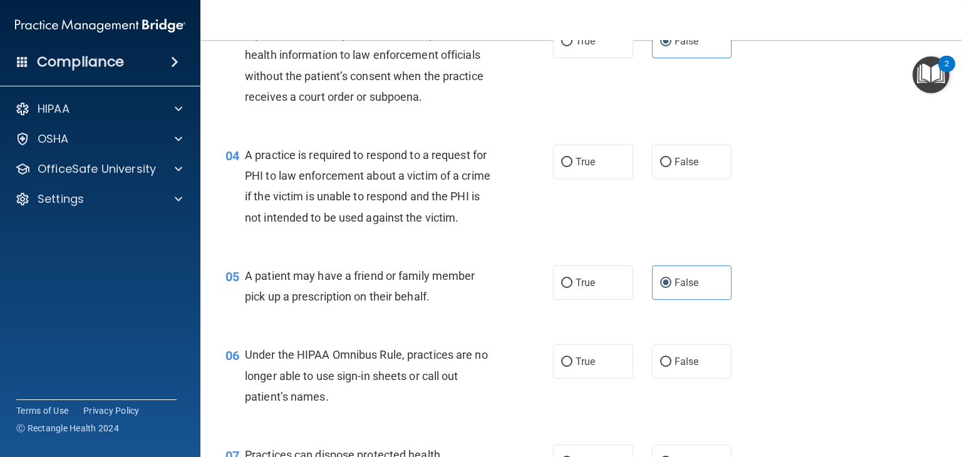
scroll to position [321, 0]
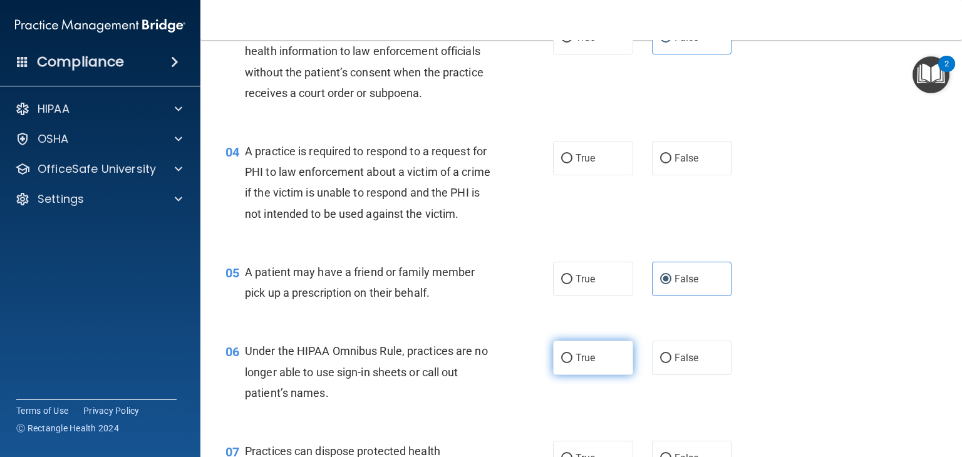
click at [564, 363] on input "True" at bounding box center [566, 358] width 11 height 9
radio input "true"
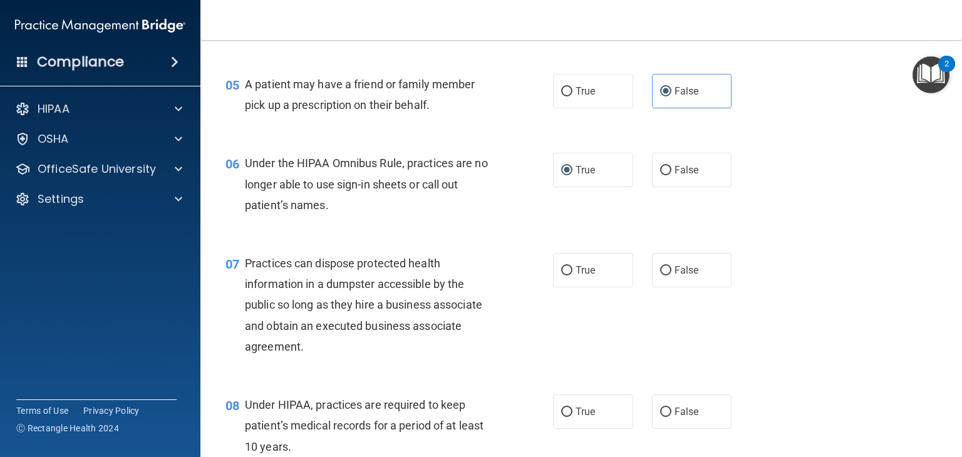
scroll to position [509, 0]
click at [667, 286] on label "False" at bounding box center [692, 270] width 80 height 34
click at [667, 276] on input "False" at bounding box center [665, 270] width 11 height 9
radio input "true"
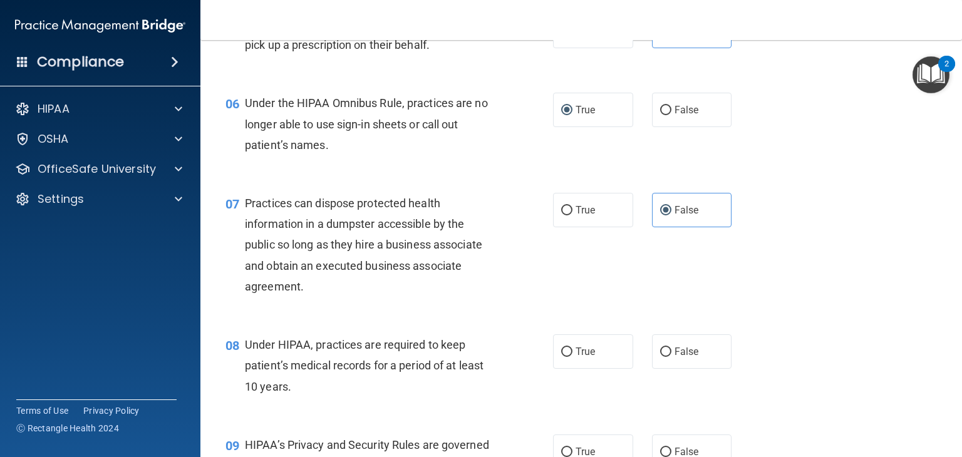
scroll to position [571, 0]
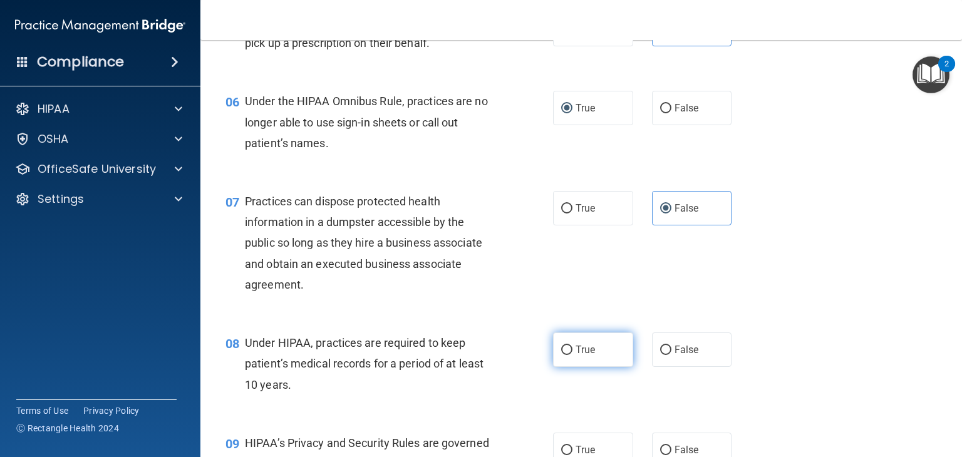
click at [585, 356] on span "True" at bounding box center [585, 350] width 19 height 12
click at [572, 355] on input "True" at bounding box center [566, 350] width 11 height 9
radio input "true"
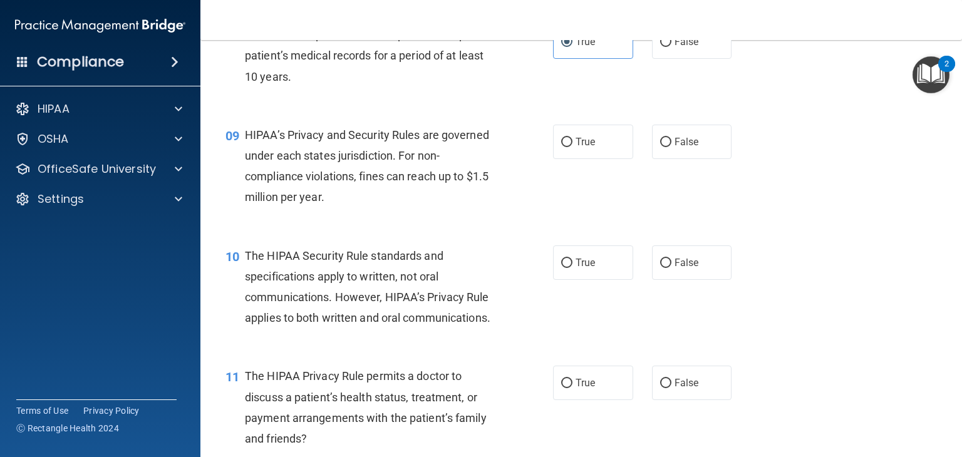
scroll to position [879, 0]
click at [682, 268] on span "False" at bounding box center [687, 262] width 24 height 12
click at [671, 267] on input "False" at bounding box center [665, 262] width 11 height 9
radio input "true"
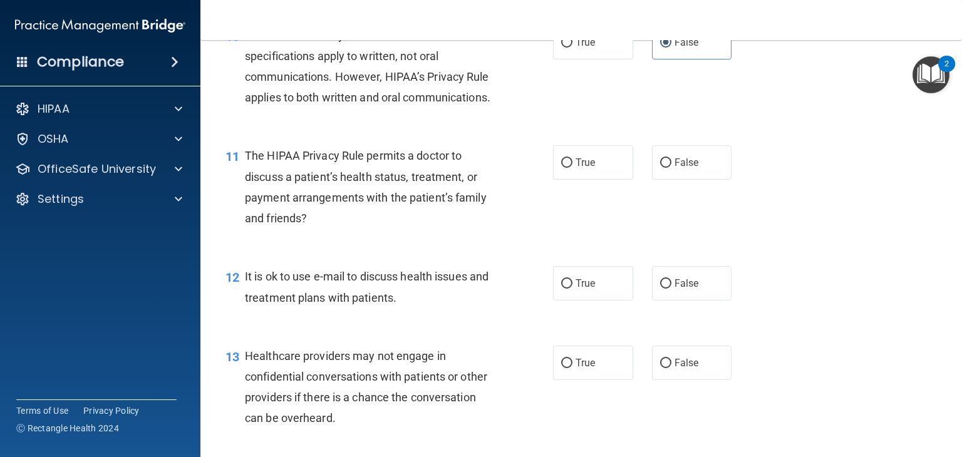
scroll to position [1100, 0]
click at [591, 300] on label "True" at bounding box center [593, 283] width 80 height 34
click at [572, 288] on input "True" at bounding box center [566, 283] width 11 height 9
radio input "true"
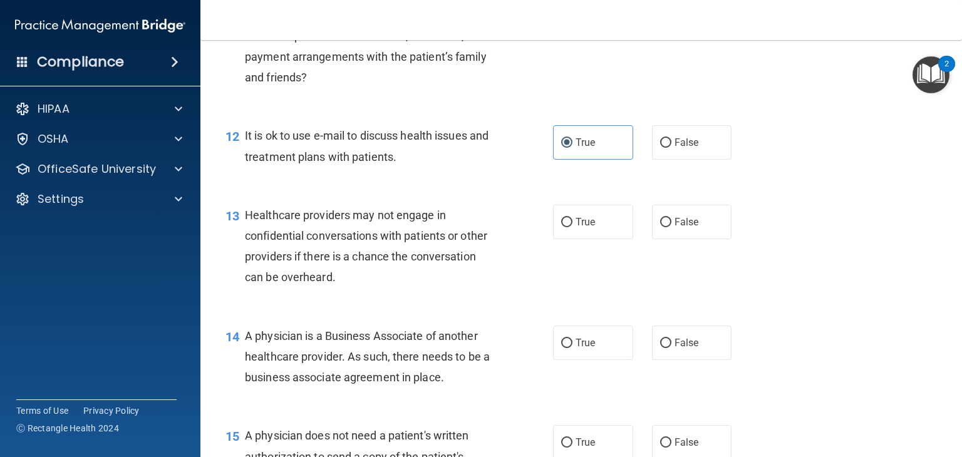
scroll to position [1245, 0]
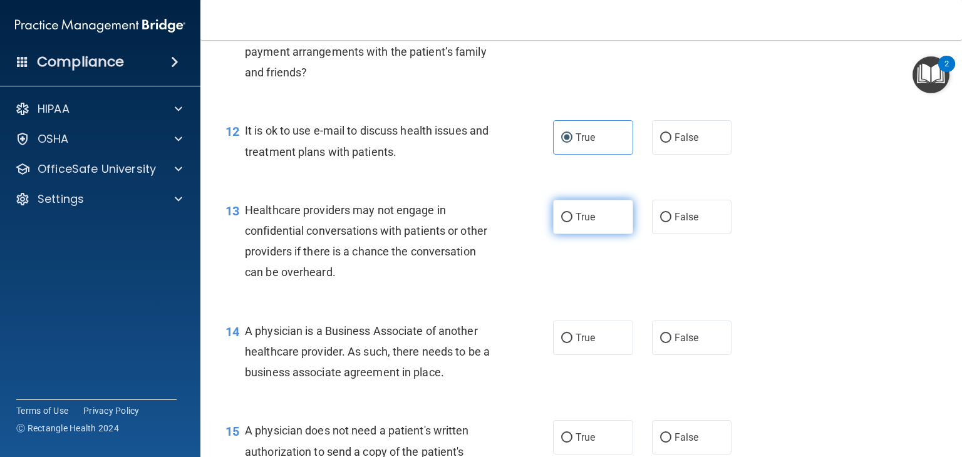
click at [576, 223] on span "True" at bounding box center [585, 217] width 19 height 12
click at [572, 222] on input "True" at bounding box center [566, 217] width 11 height 9
radio input "true"
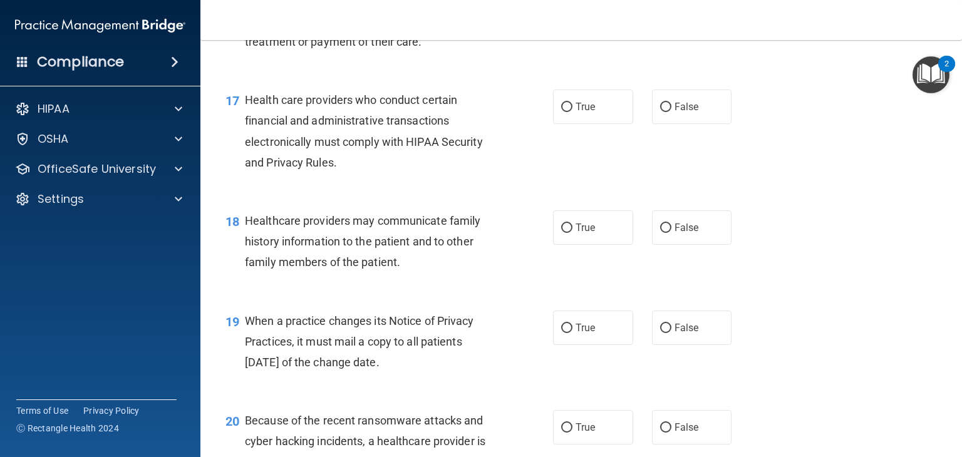
scroll to position [1818, 0]
click at [570, 344] on label "True" at bounding box center [593, 327] width 80 height 34
click at [570, 333] on input "True" at bounding box center [566, 327] width 11 height 9
radio input "true"
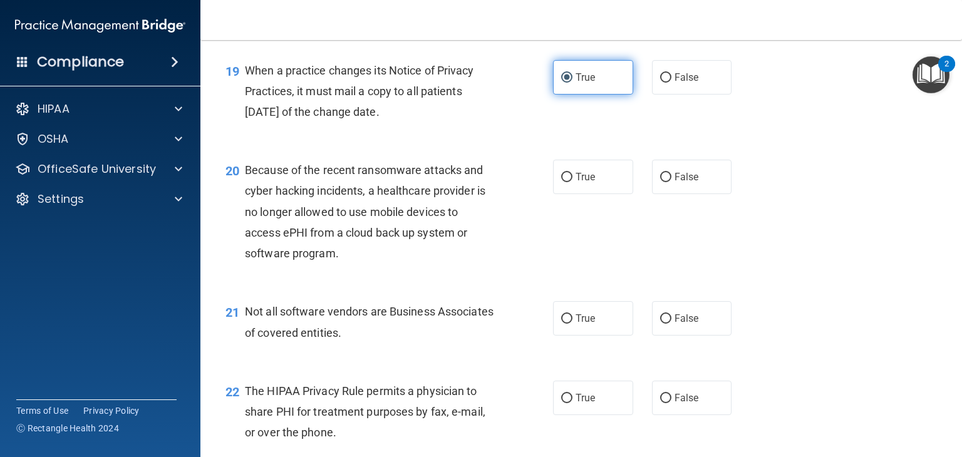
scroll to position [2069, 0]
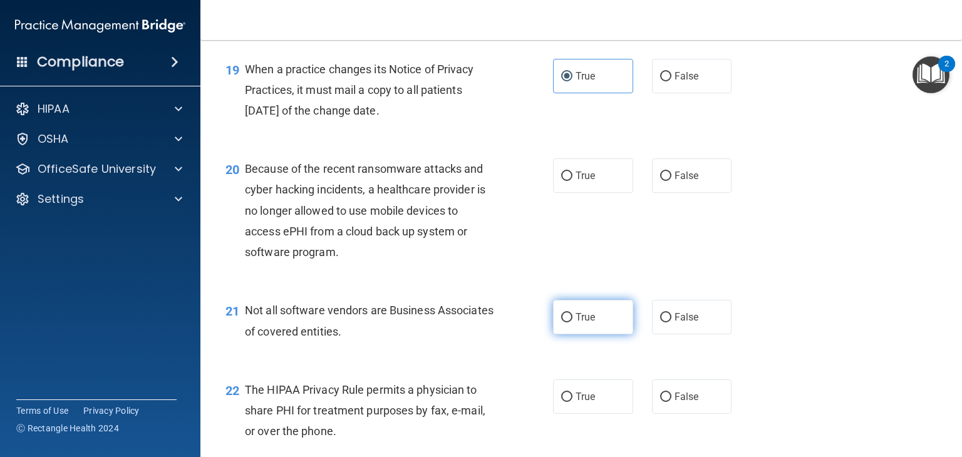
click at [569, 334] on label "True" at bounding box center [593, 317] width 80 height 34
click at [569, 323] on input "True" at bounding box center [566, 317] width 11 height 9
radio input "true"
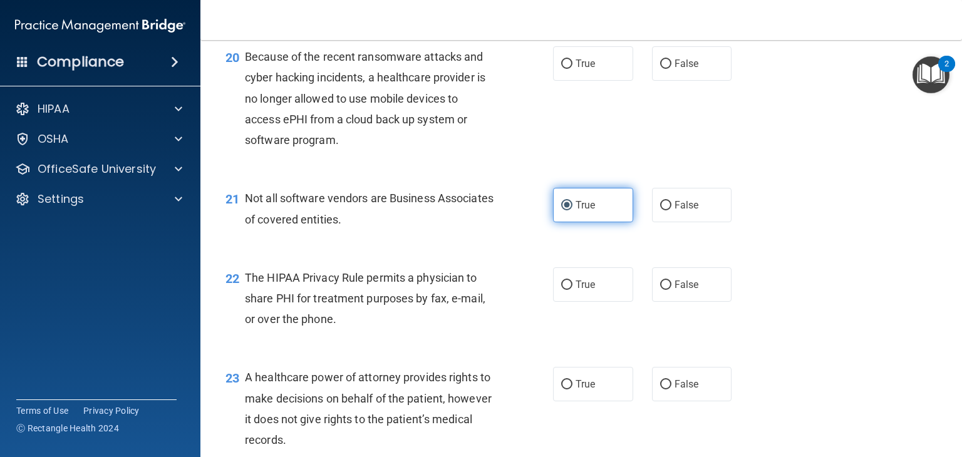
scroll to position [2192, 0]
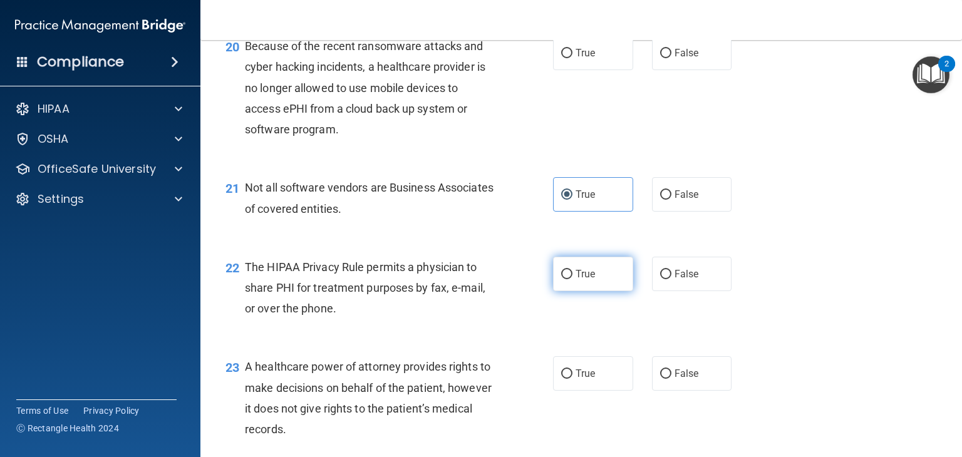
click at [576, 280] on span "True" at bounding box center [585, 274] width 19 height 12
click at [572, 279] on input "True" at bounding box center [566, 274] width 11 height 9
radio input "true"
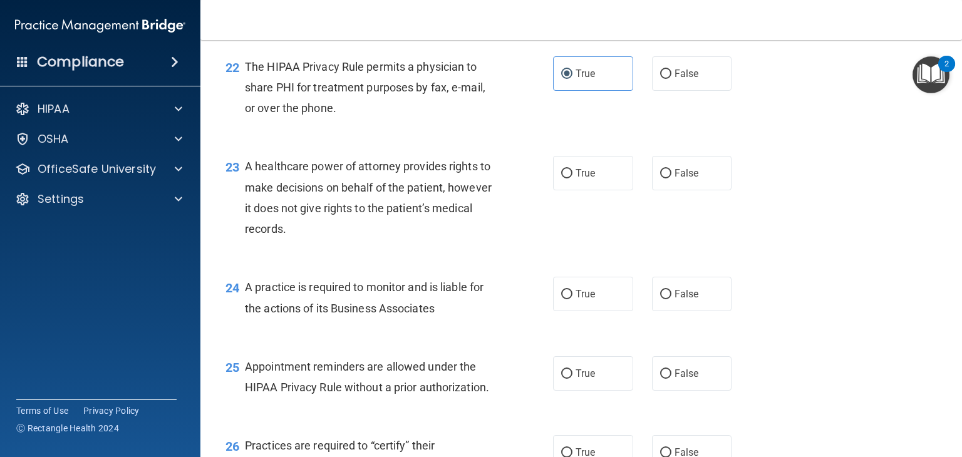
scroll to position [2393, 0]
click at [604, 311] on label "True" at bounding box center [593, 294] width 80 height 34
click at [572, 299] on input "True" at bounding box center [566, 294] width 11 height 9
radio input "true"
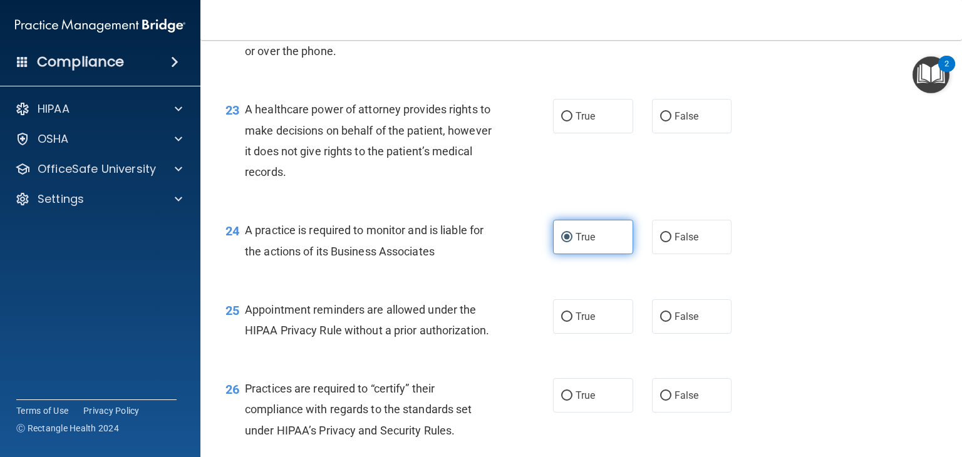
scroll to position [2450, 0]
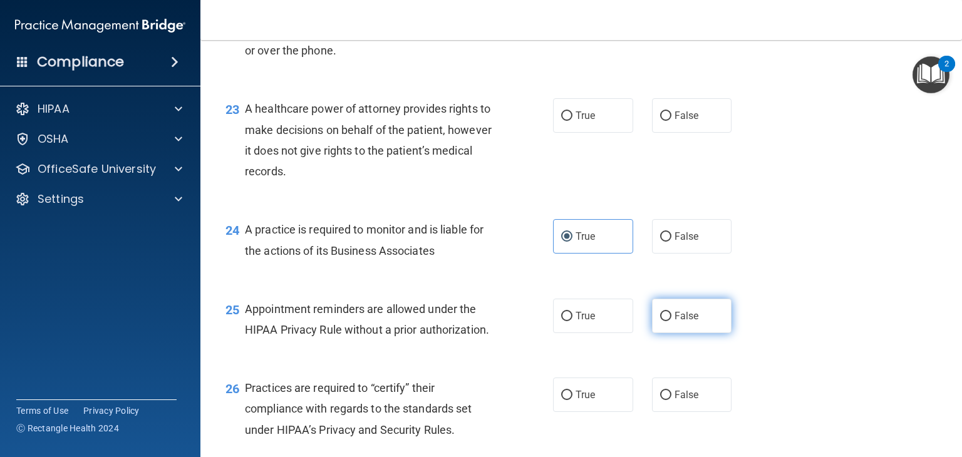
click at [673, 333] on label "False" at bounding box center [692, 316] width 80 height 34
click at [671, 321] on input "False" at bounding box center [665, 316] width 11 height 9
radio input "true"
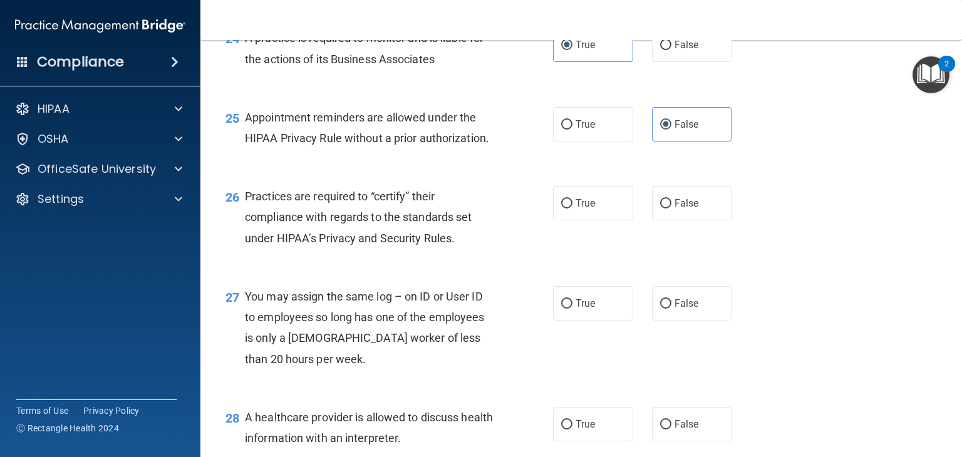
scroll to position [2641, 0]
click at [684, 322] on label "False" at bounding box center [692, 304] width 80 height 34
click at [671, 310] on input "False" at bounding box center [665, 305] width 11 height 9
radio input "true"
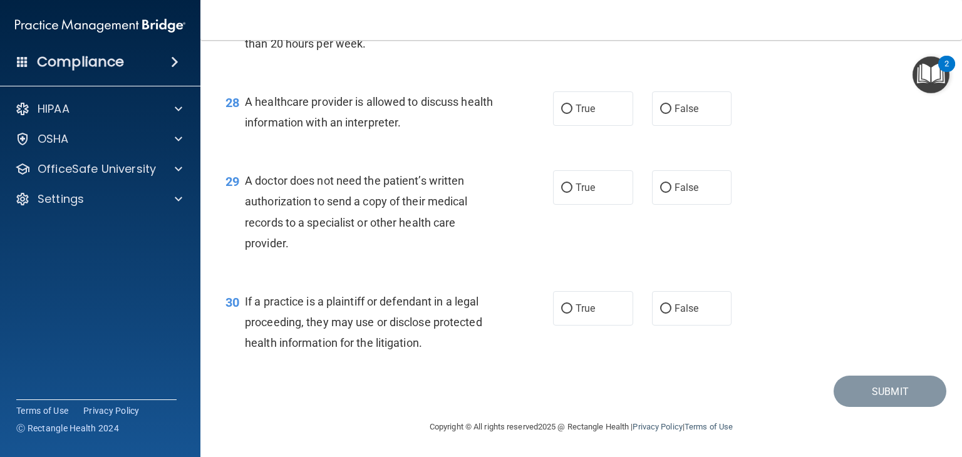
scroll to position [2999, 0]
click at [683, 314] on label "False" at bounding box center [692, 308] width 80 height 34
click at [671, 314] on input "False" at bounding box center [665, 308] width 11 height 9
radio input "true"
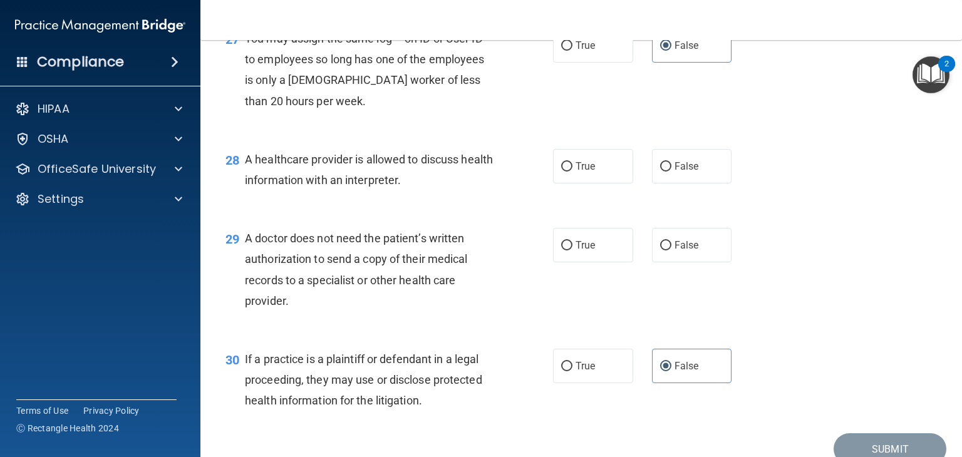
scroll to position [2899, 0]
click at [606, 184] on label "True" at bounding box center [593, 167] width 80 height 34
click at [572, 172] on input "True" at bounding box center [566, 167] width 11 height 9
radio input "true"
click at [683, 173] on span "False" at bounding box center [687, 167] width 24 height 12
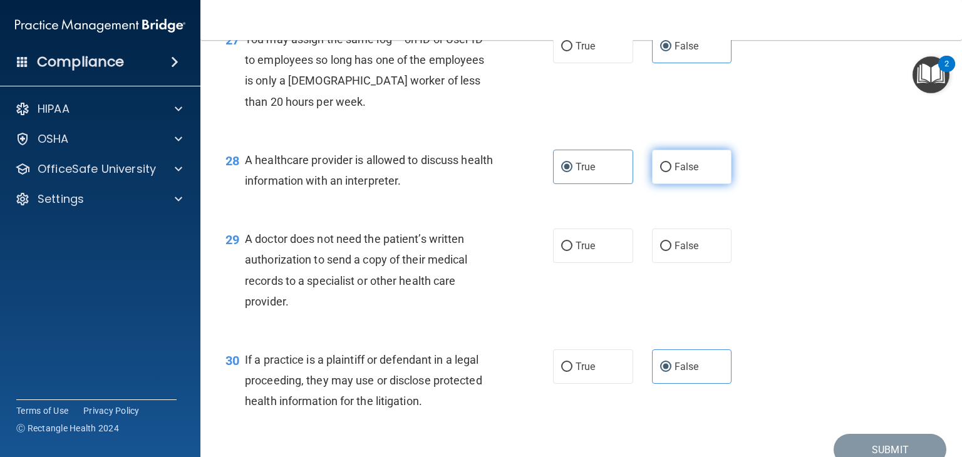
click at [671, 172] on input "False" at bounding box center [665, 167] width 11 height 9
radio input "true"
radio input "false"
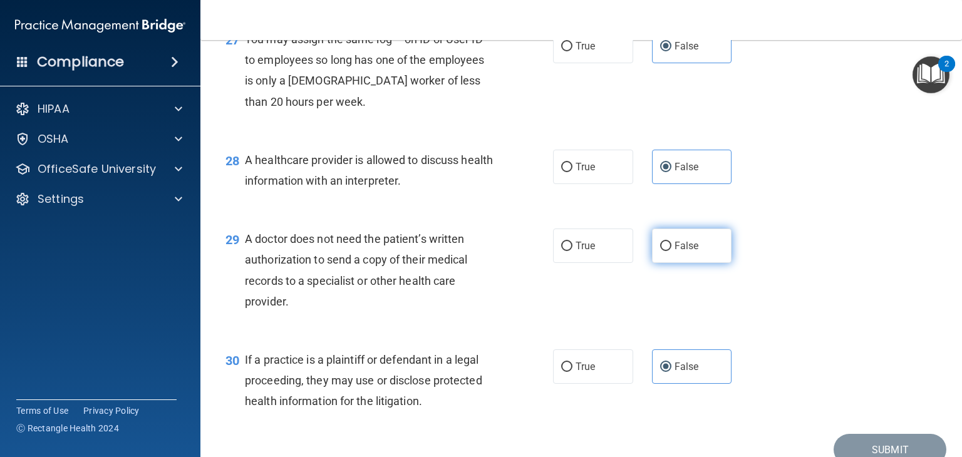
click at [675, 252] on span "False" at bounding box center [687, 246] width 24 height 12
click at [671, 251] on input "False" at bounding box center [665, 246] width 11 height 9
radio input "true"
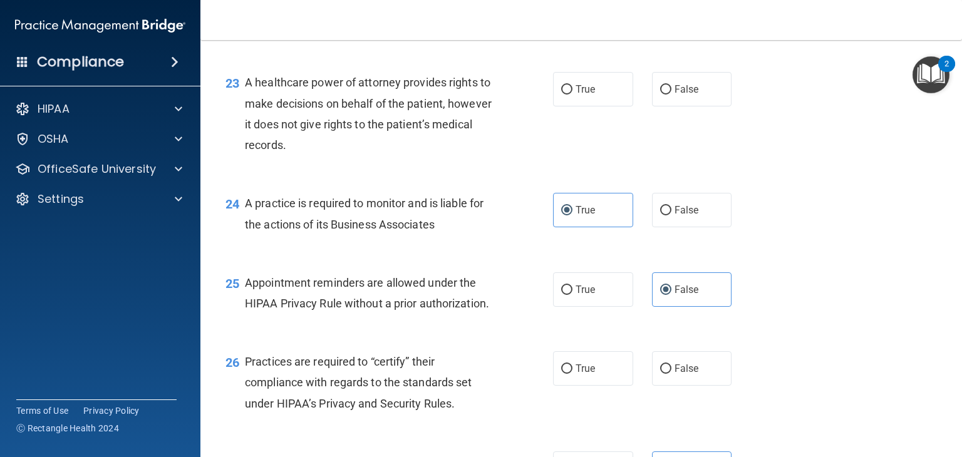
scroll to position [2456, 0]
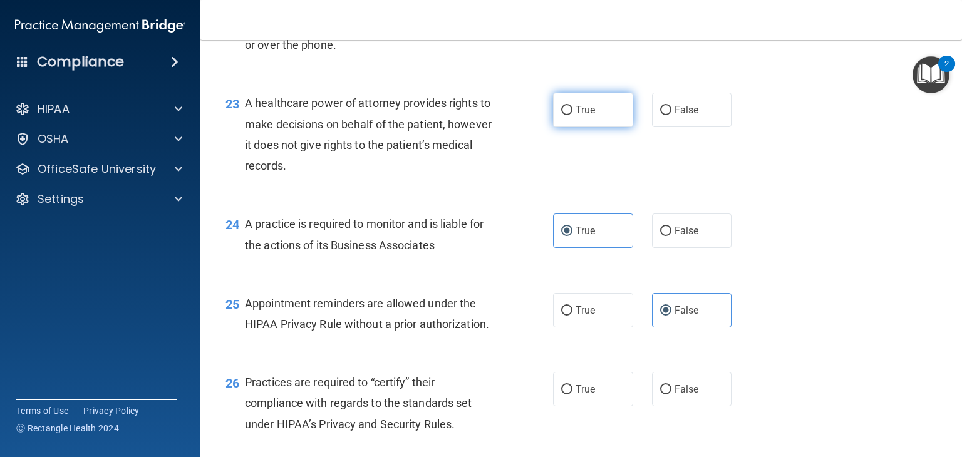
click at [566, 115] on input "True" at bounding box center [566, 110] width 11 height 9
radio input "true"
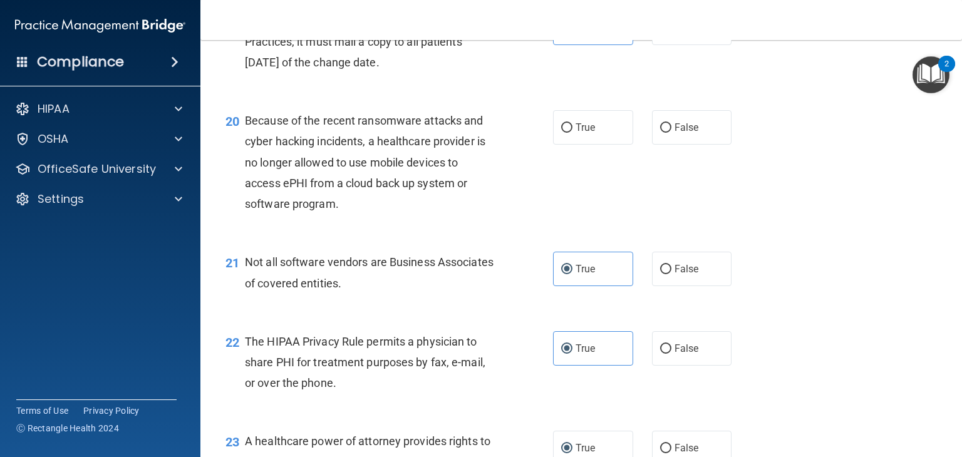
scroll to position [2112, 0]
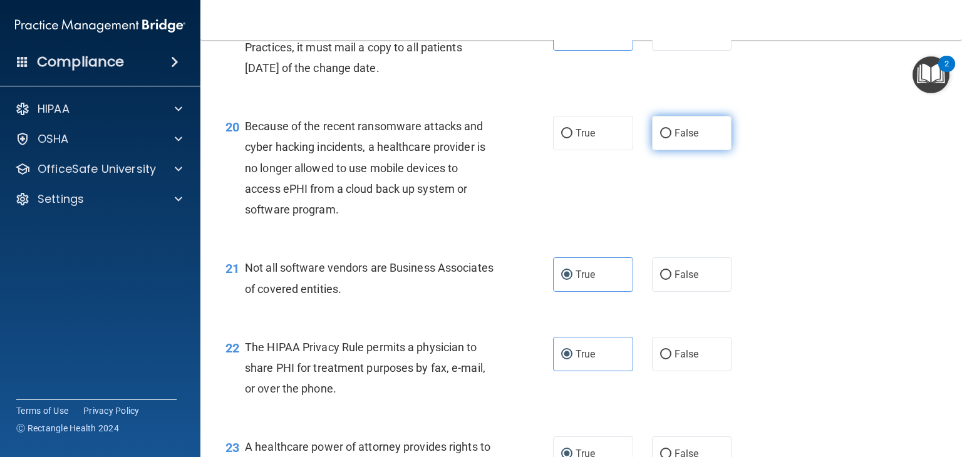
click at [675, 139] on span "False" at bounding box center [687, 133] width 24 height 12
click at [671, 138] on input "False" at bounding box center [665, 133] width 11 height 9
radio input "true"
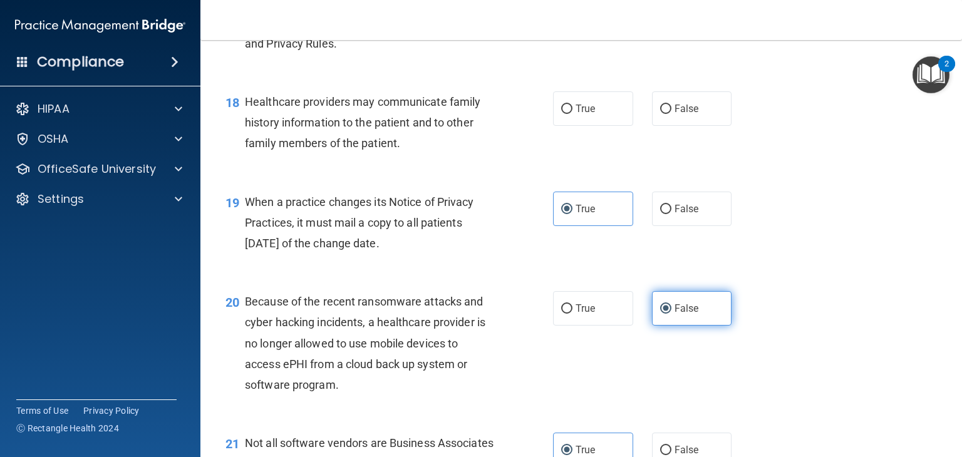
scroll to position [1927, 0]
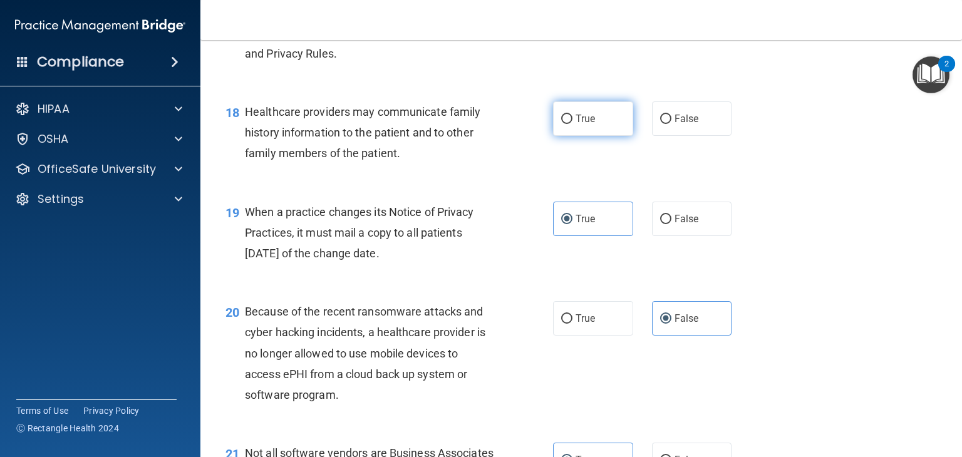
click at [603, 136] on label "True" at bounding box center [593, 118] width 80 height 34
click at [572, 124] on input "True" at bounding box center [566, 119] width 11 height 9
radio input "true"
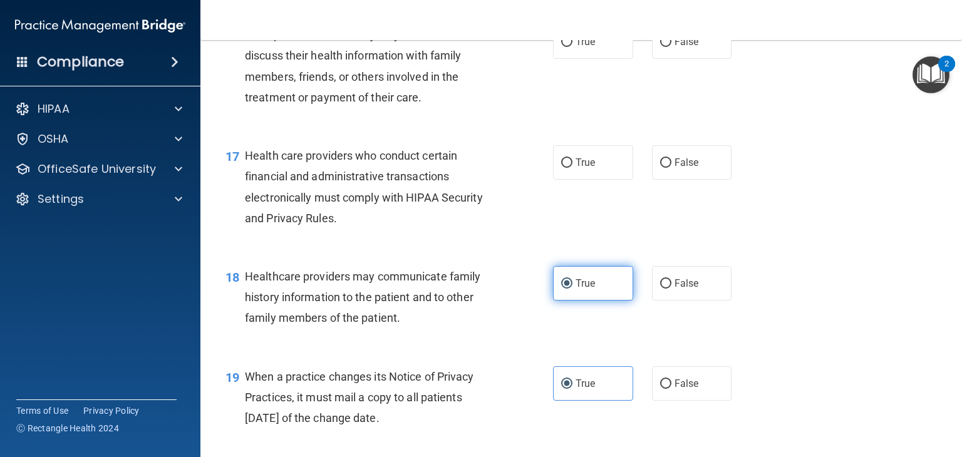
scroll to position [1762, 0]
click at [576, 168] on span "True" at bounding box center [585, 162] width 19 height 12
click at [572, 167] on input "True" at bounding box center [566, 162] width 11 height 9
radio input "true"
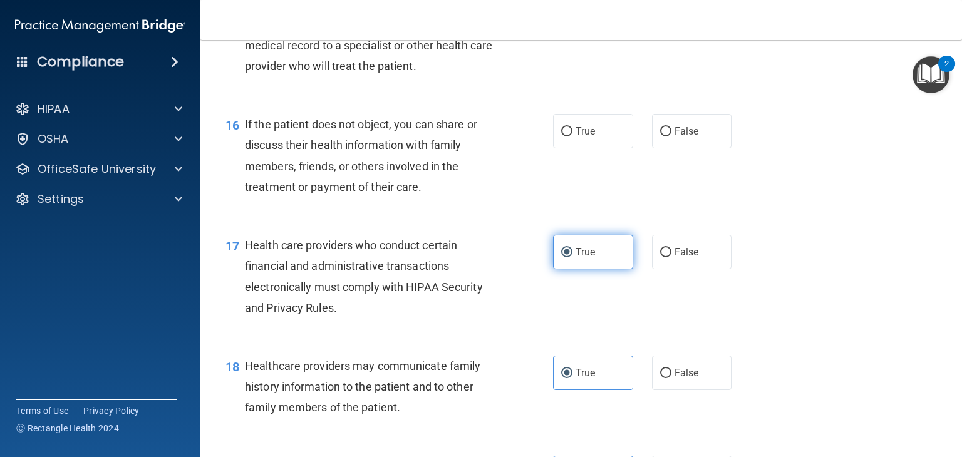
scroll to position [1674, 0]
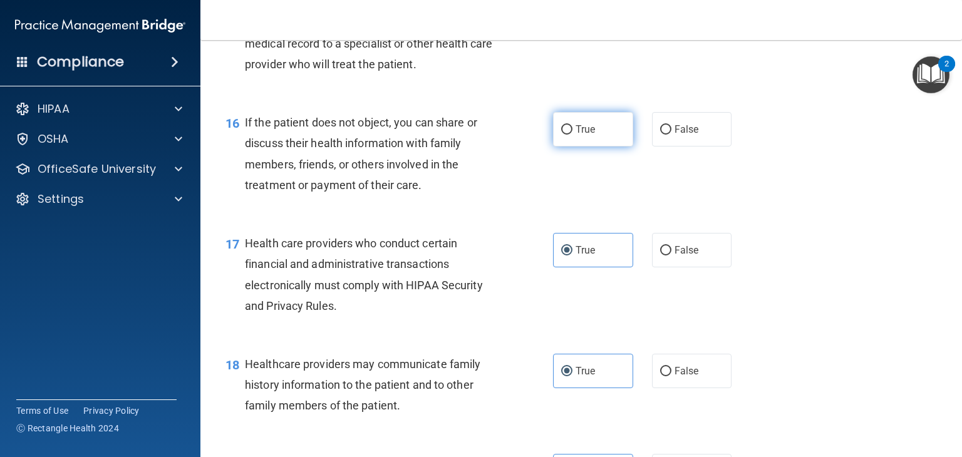
click at [596, 147] on label "True" at bounding box center [593, 129] width 80 height 34
click at [572, 135] on input "True" at bounding box center [566, 129] width 11 height 9
radio input "true"
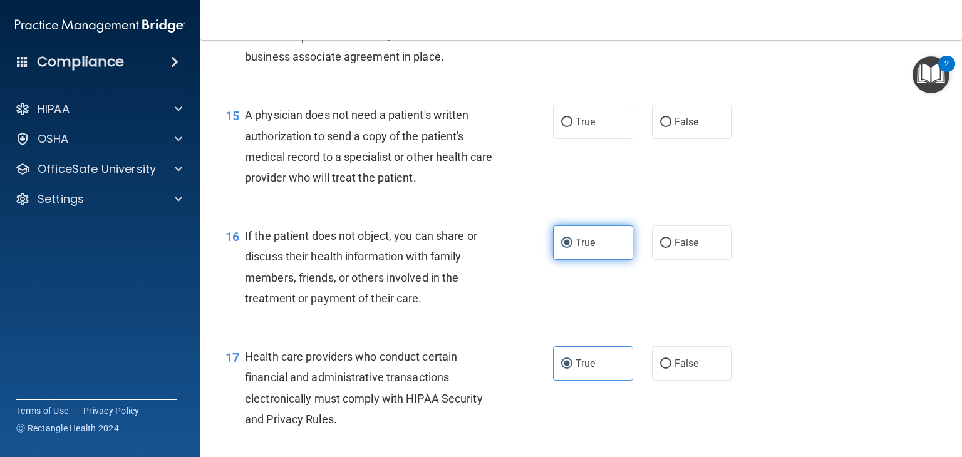
scroll to position [1562, 0]
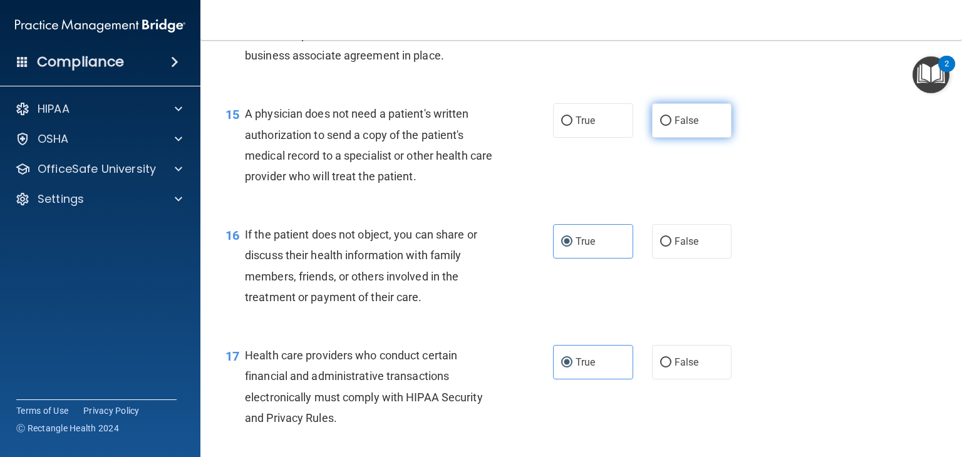
click at [652, 138] on label "False" at bounding box center [692, 120] width 80 height 34
click at [660, 126] on input "False" at bounding box center [665, 120] width 11 height 9
radio input "true"
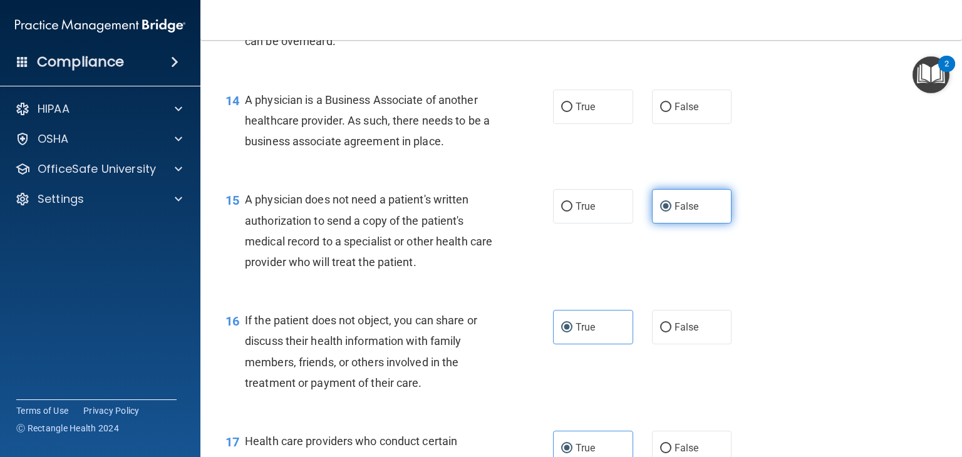
scroll to position [1476, 0]
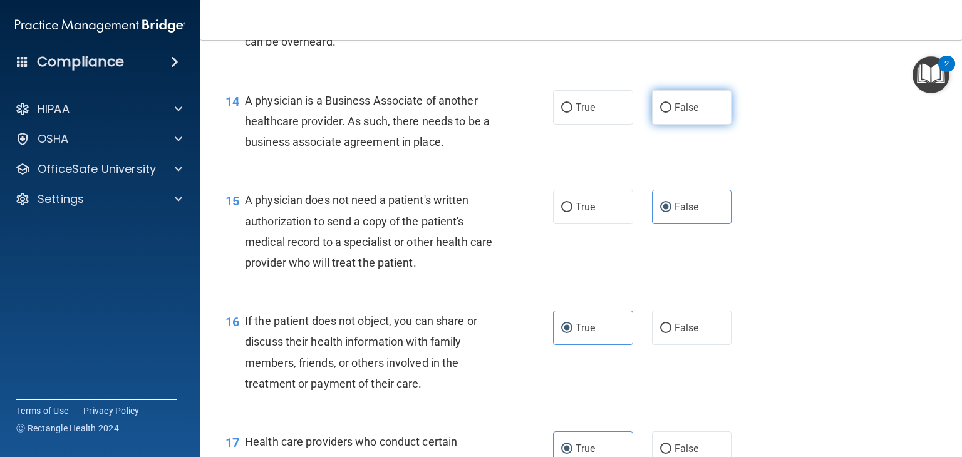
click at [681, 125] on label "False" at bounding box center [692, 107] width 80 height 34
click at [671, 113] on input "False" at bounding box center [665, 107] width 11 height 9
radio input "true"
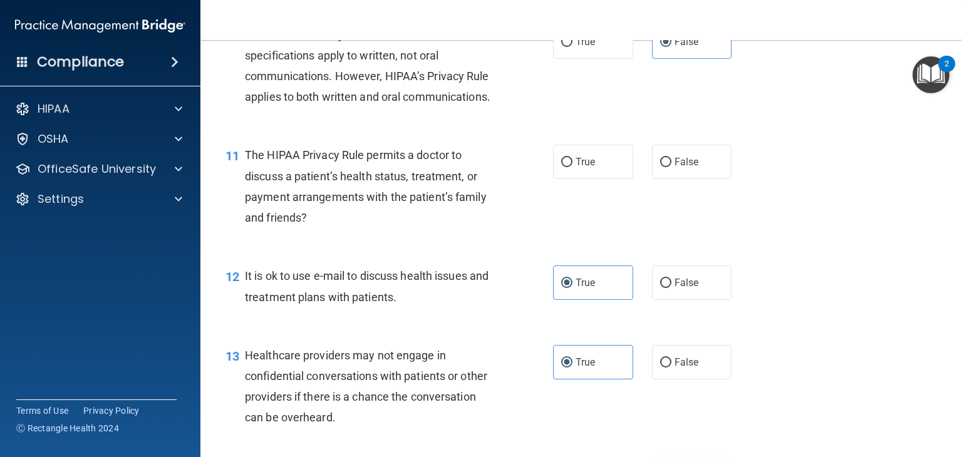
scroll to position [1097, 0]
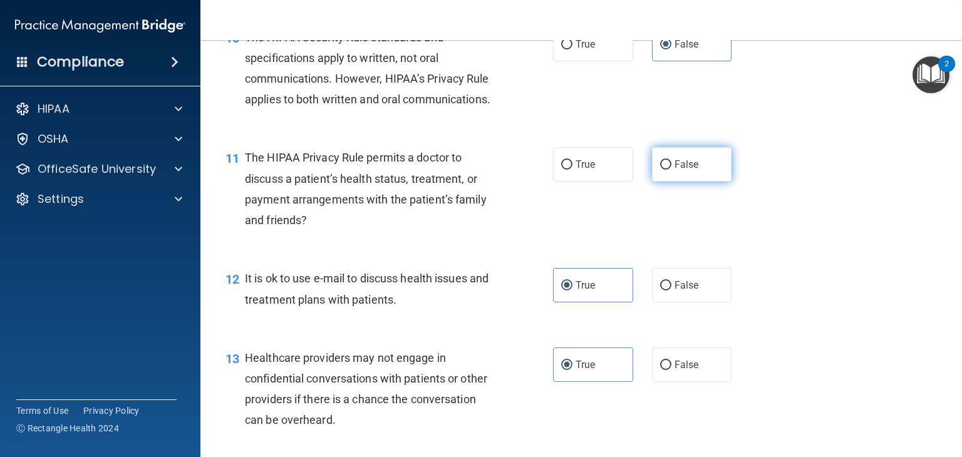
click at [675, 170] on span "False" at bounding box center [687, 164] width 24 height 12
click at [671, 170] on input "False" at bounding box center [665, 164] width 11 height 9
radio input "true"
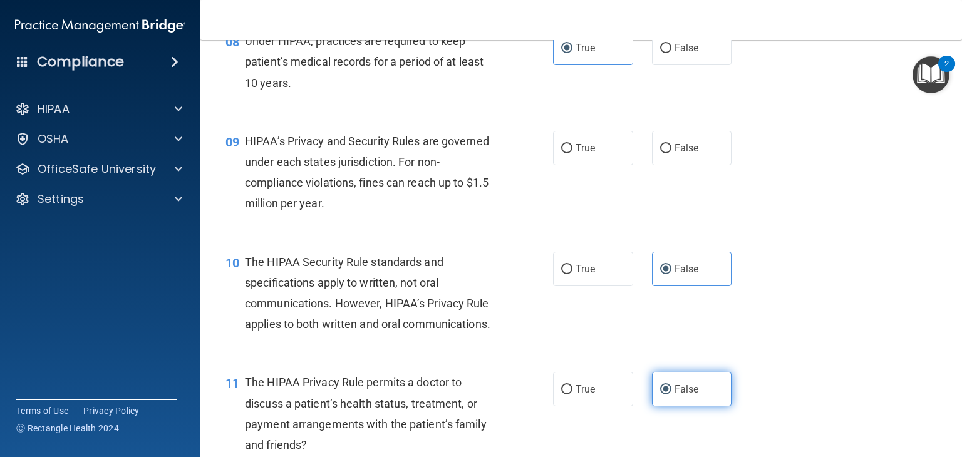
scroll to position [874, 0]
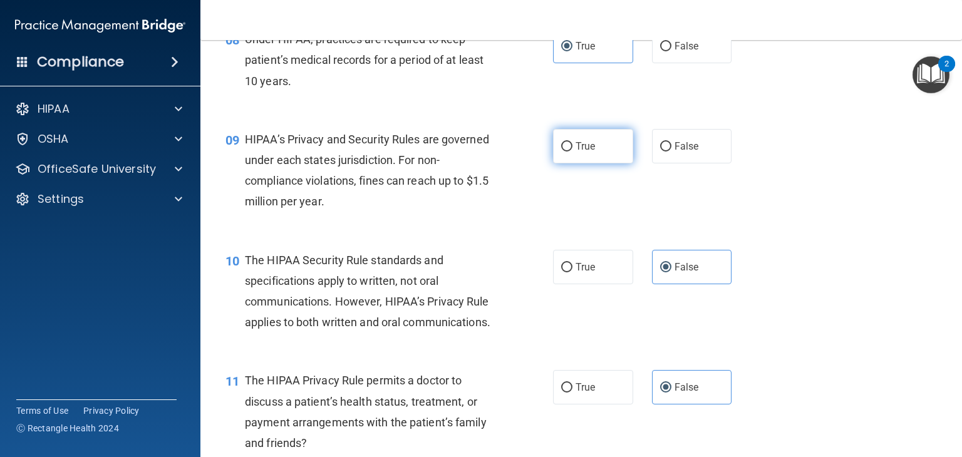
click at [585, 152] on span "True" at bounding box center [585, 146] width 19 height 12
click at [572, 152] on input "True" at bounding box center [566, 146] width 11 height 9
radio input "true"
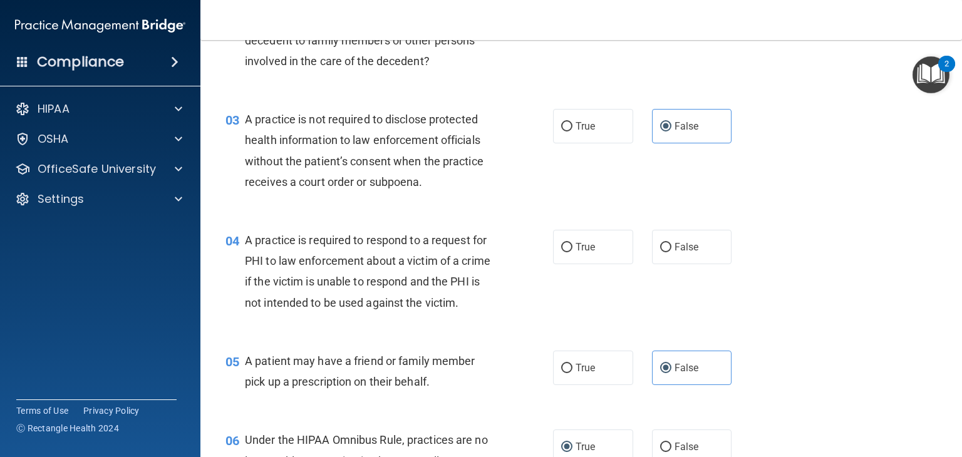
scroll to position [233, 0]
click at [586, 247] on span "True" at bounding box center [585, 246] width 19 height 12
click at [572, 247] on input "True" at bounding box center [566, 246] width 11 height 9
radio input "true"
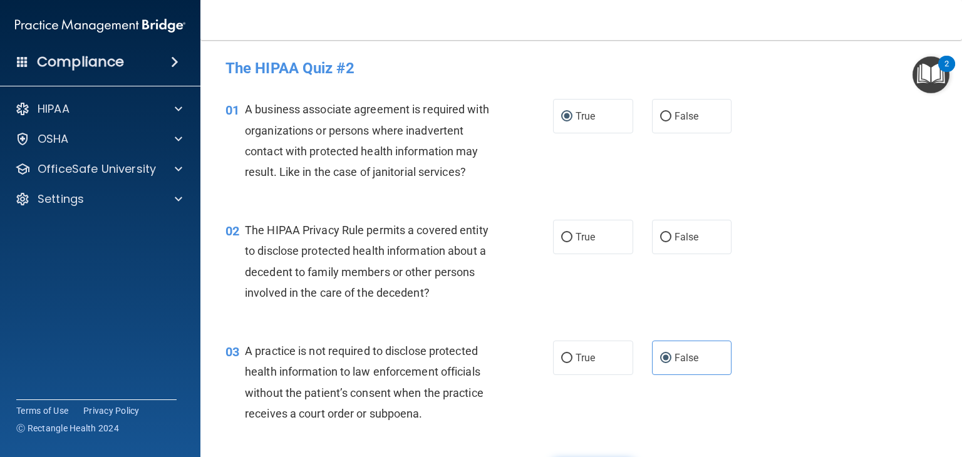
scroll to position [0, 0]
click at [604, 228] on label "True" at bounding box center [593, 237] width 80 height 34
click at [572, 233] on input "True" at bounding box center [566, 237] width 11 height 9
radio input "true"
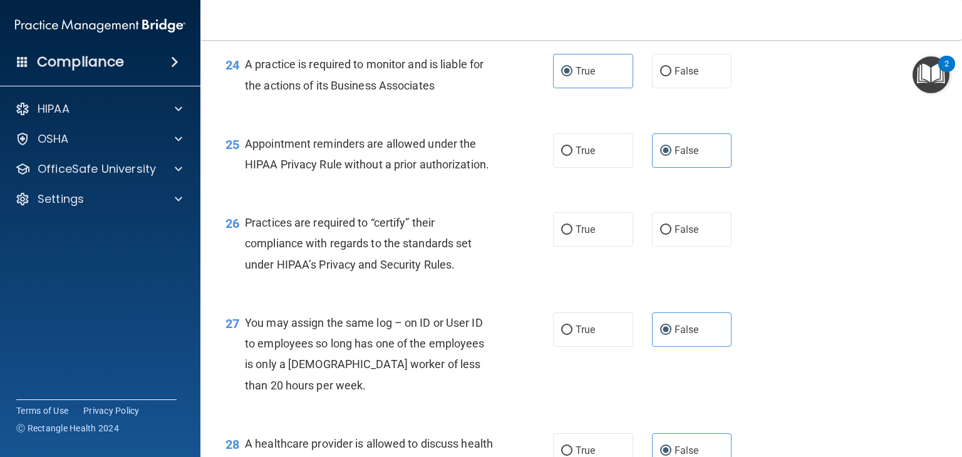
scroll to position [2617, 0]
click at [596, 246] on label "True" at bounding box center [593, 228] width 80 height 34
click at [572, 234] on input "True" at bounding box center [566, 228] width 11 height 9
radio input "true"
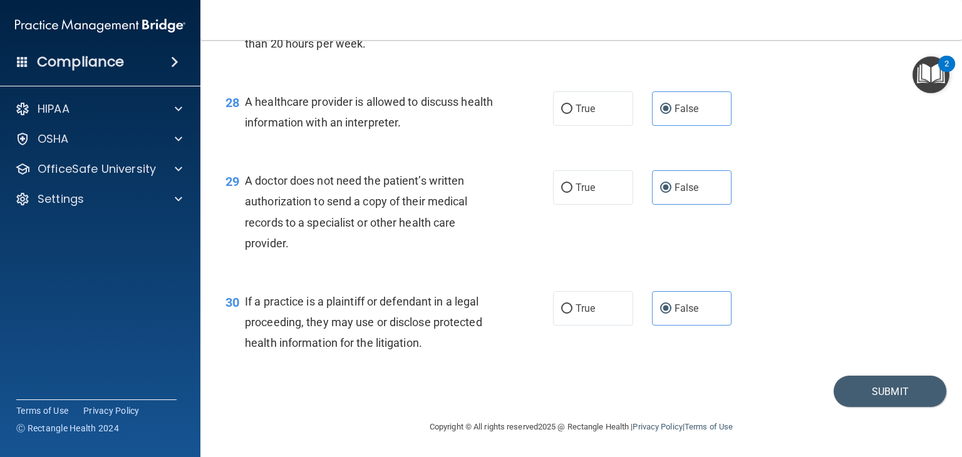
scroll to position [2983, 0]
click at [847, 404] on button "Submit" at bounding box center [890, 392] width 113 height 32
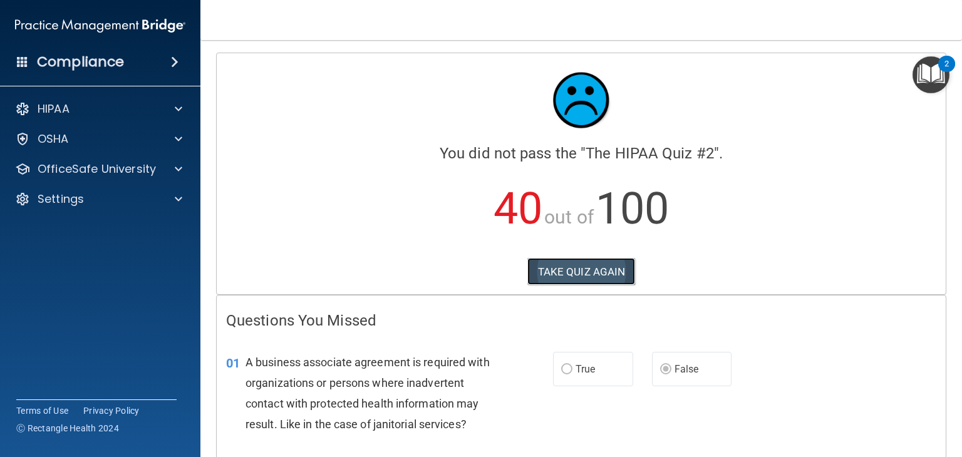
click at [552, 279] on button "TAKE QUIZ AGAIN" at bounding box center [581, 272] width 108 height 28
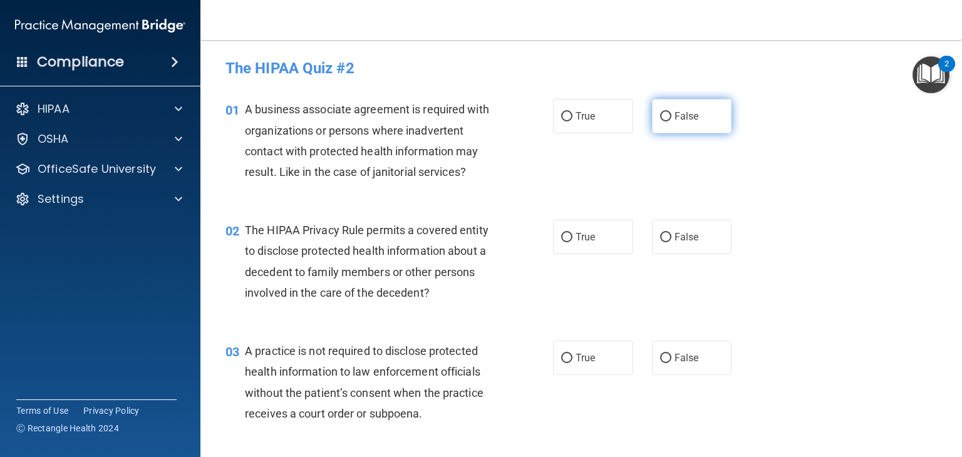
click at [663, 113] on input "False" at bounding box center [665, 116] width 11 height 9
radio input "true"
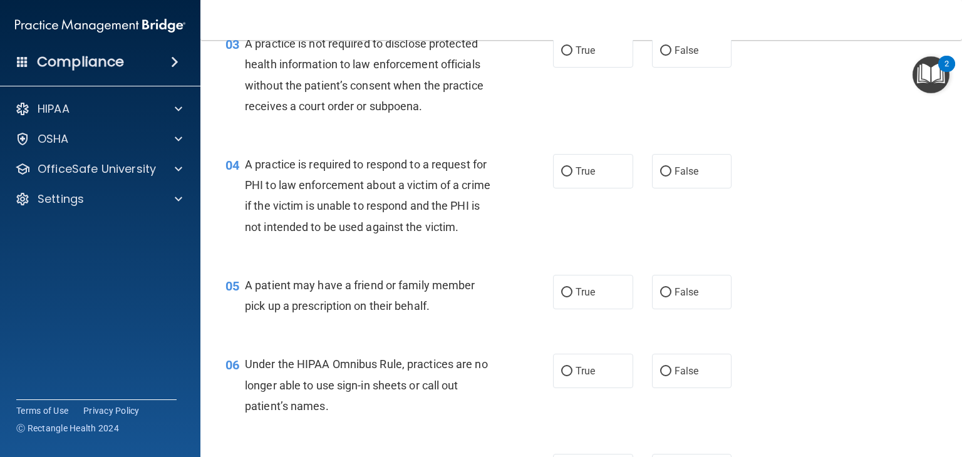
scroll to position [307, 0]
click at [568, 308] on label "True" at bounding box center [593, 293] width 80 height 34
click at [568, 298] on input "True" at bounding box center [566, 293] width 11 height 9
radio input "true"
click at [565, 377] on input "True" at bounding box center [566, 372] width 11 height 9
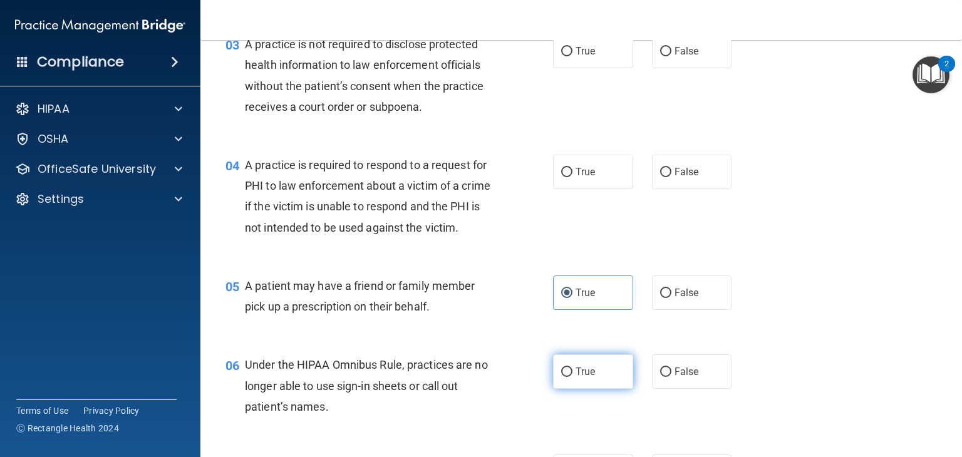
radio input "true"
click at [691, 378] on span "False" at bounding box center [687, 372] width 24 height 12
click at [671, 377] on input "False" at bounding box center [665, 372] width 11 height 9
radio input "true"
radio input "false"
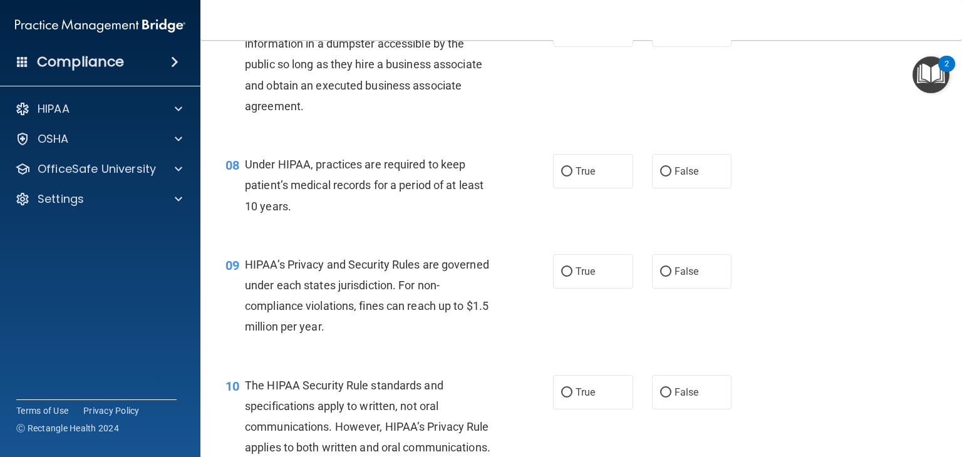
scroll to position [749, 0]
click at [675, 177] on span "False" at bounding box center [687, 171] width 24 height 12
click at [670, 177] on input "False" at bounding box center [665, 171] width 11 height 9
radio input "true"
click at [675, 277] on span "False" at bounding box center [687, 272] width 24 height 12
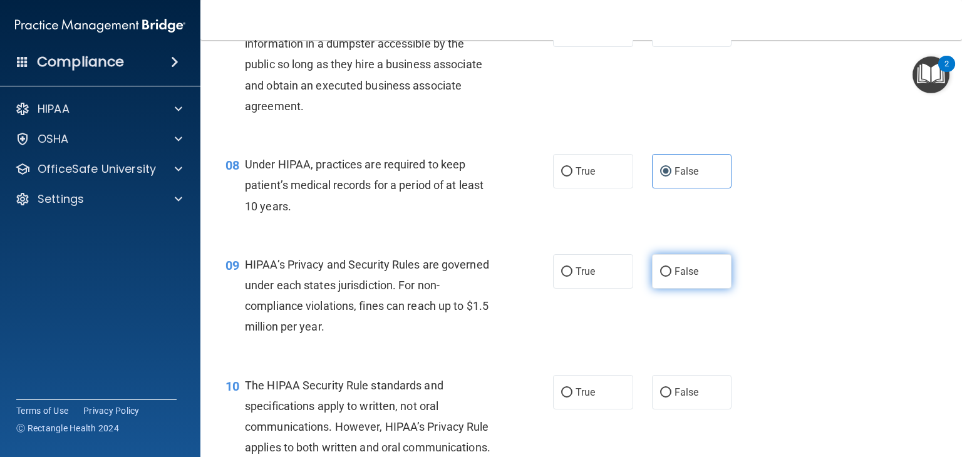
click at [671, 277] on input "False" at bounding box center [665, 271] width 11 height 9
radio input "true"
click at [569, 410] on label "True" at bounding box center [593, 392] width 80 height 34
click at [569, 398] on input "True" at bounding box center [566, 392] width 11 height 9
radio input "true"
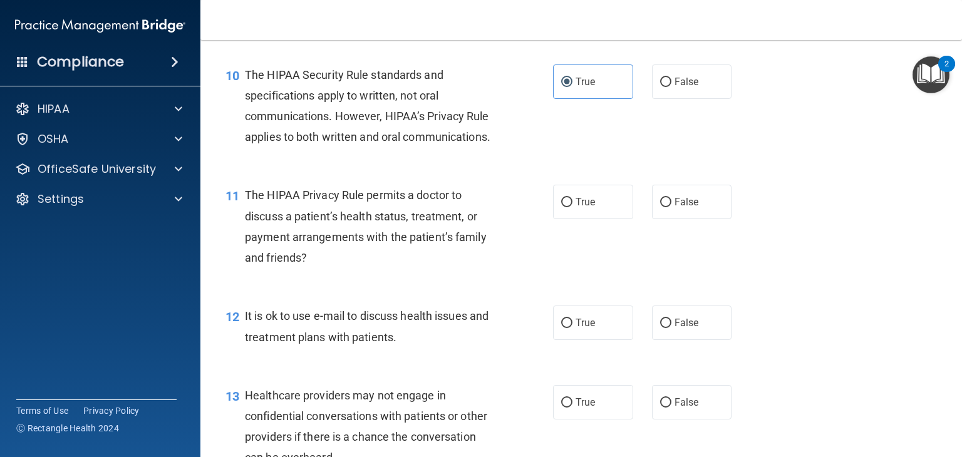
scroll to position [1063, 0]
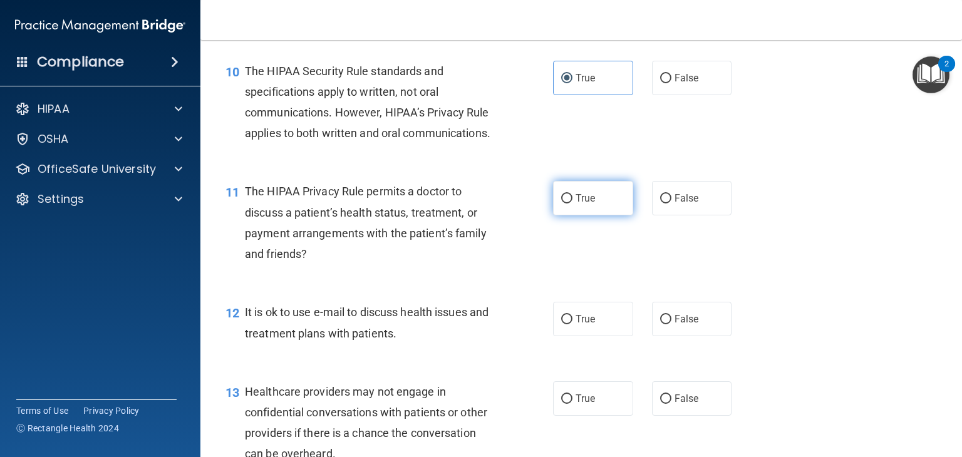
click at [593, 215] on label "True" at bounding box center [593, 198] width 80 height 34
click at [572, 204] on input "True" at bounding box center [566, 198] width 11 height 9
radio input "true"
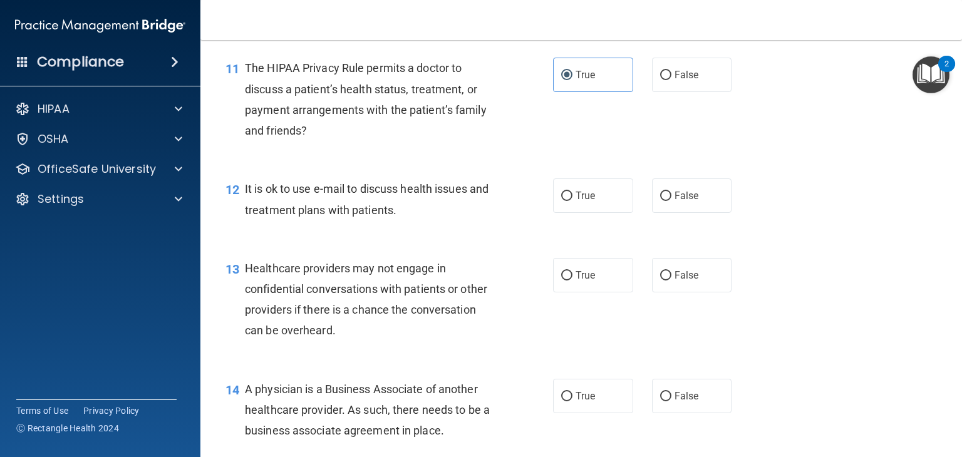
scroll to position [1186, 0]
click at [591, 214] on label "True" at bounding box center [593, 196] width 80 height 34
click at [572, 202] on input "True" at bounding box center [566, 196] width 11 height 9
radio input "true"
click at [660, 281] on input "False" at bounding box center [665, 276] width 11 height 9
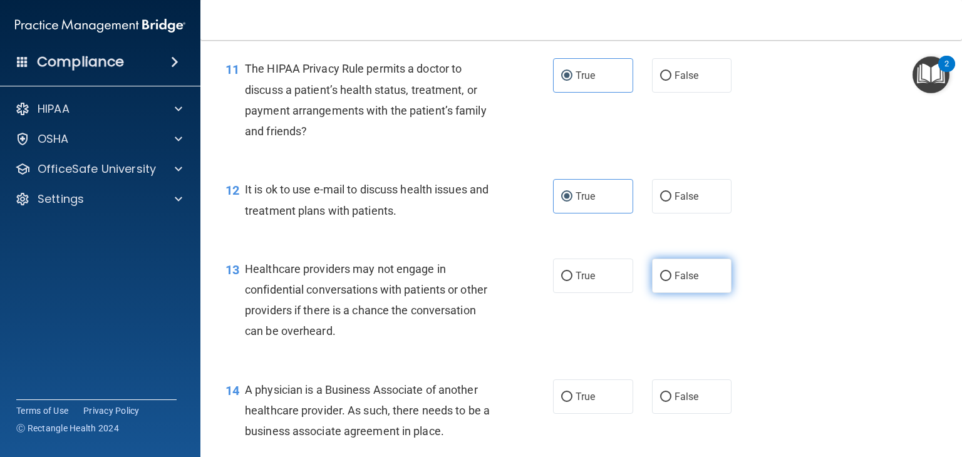
radio input "true"
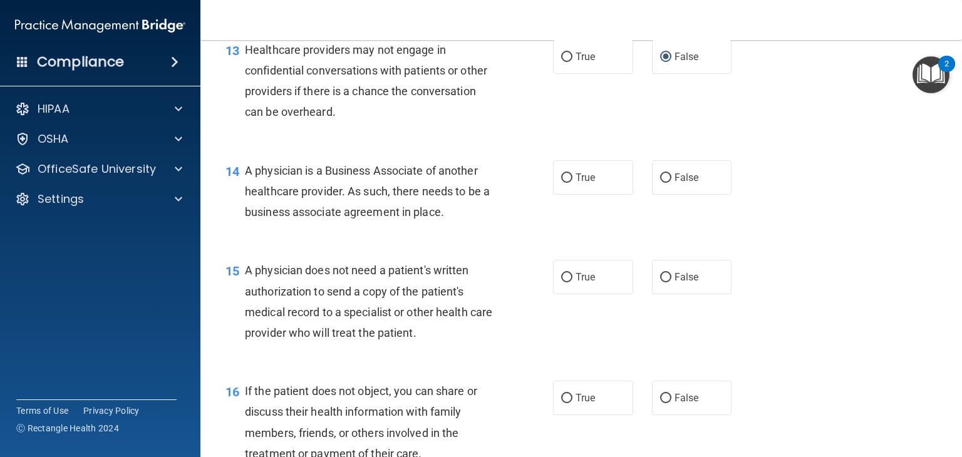
scroll to position [1407, 0]
click at [675, 182] on span "False" at bounding box center [687, 176] width 24 height 12
click at [669, 182] on input "False" at bounding box center [665, 176] width 11 height 9
radio input "true"
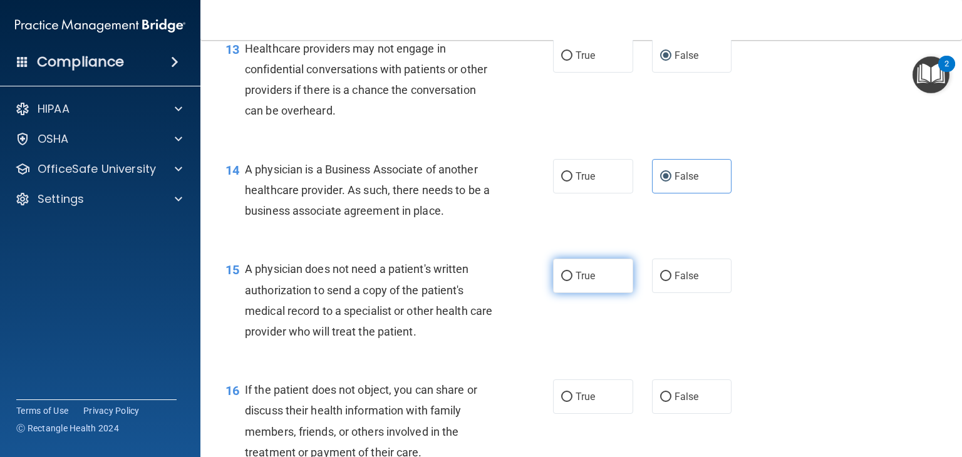
click at [576, 282] on span "True" at bounding box center [585, 276] width 19 height 12
click at [571, 281] on input "True" at bounding box center [566, 276] width 11 height 9
radio input "true"
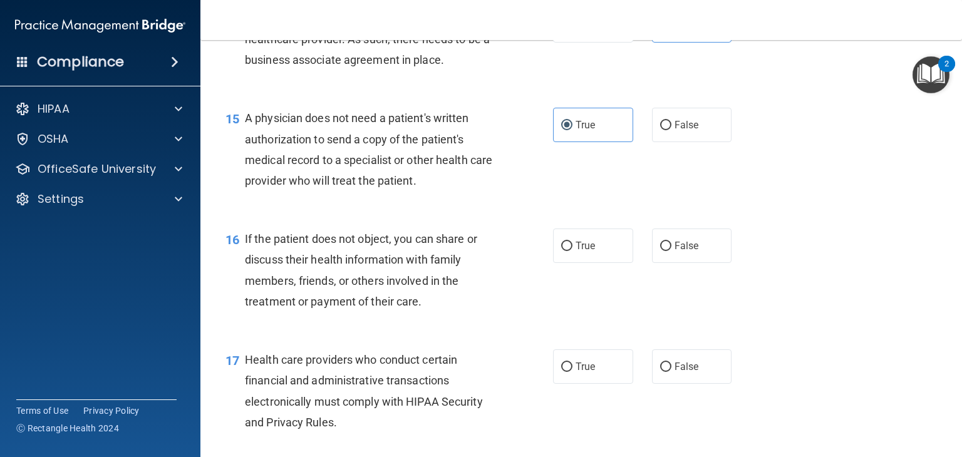
scroll to position [1557, 0]
click at [581, 252] on span "True" at bounding box center [585, 247] width 19 height 12
click at [572, 252] on input "True" at bounding box center [566, 246] width 11 height 9
radio input "true"
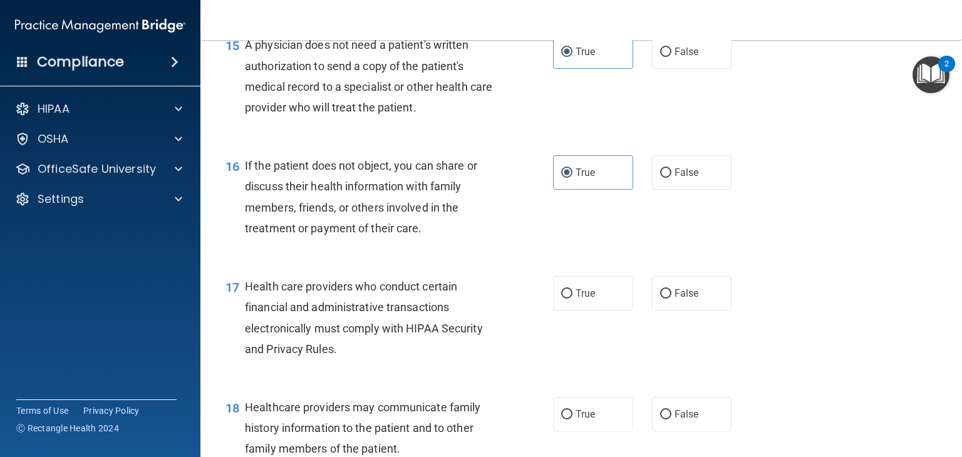
scroll to position [1632, 0]
click at [596, 309] on label "True" at bounding box center [593, 292] width 80 height 34
click at [572, 298] on input "True" at bounding box center [566, 292] width 11 height 9
radio input "true"
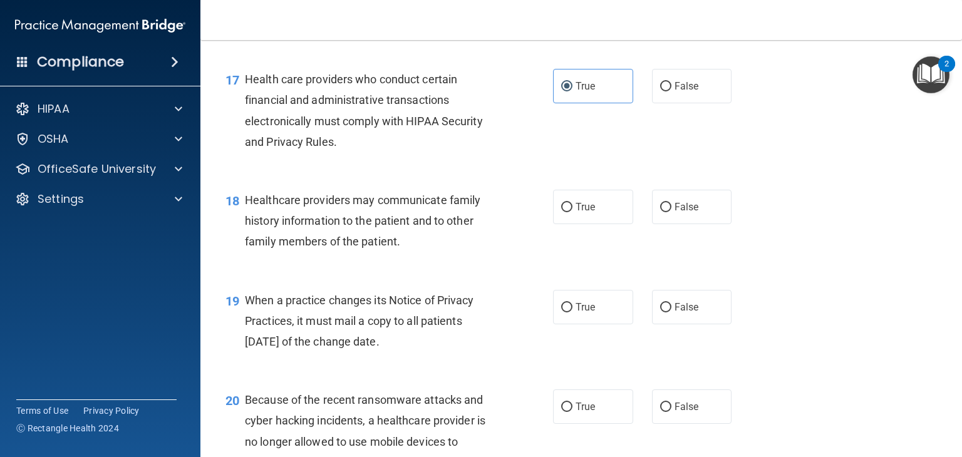
scroll to position [1838, 0]
click at [663, 225] on label "False" at bounding box center [692, 207] width 80 height 34
click at [663, 213] on input "False" at bounding box center [665, 208] width 11 height 9
radio input "true"
click at [675, 314] on span "False" at bounding box center [687, 308] width 24 height 12
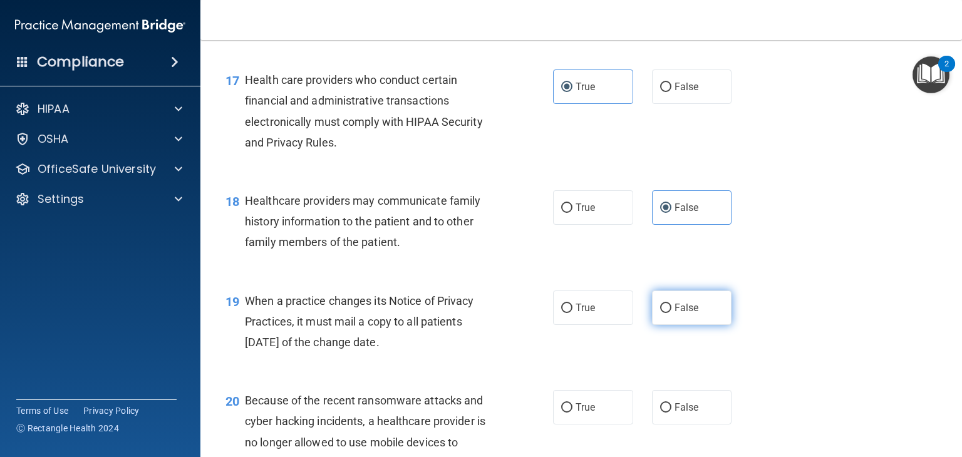
click at [671, 313] on input "False" at bounding box center [665, 308] width 11 height 9
radio input "true"
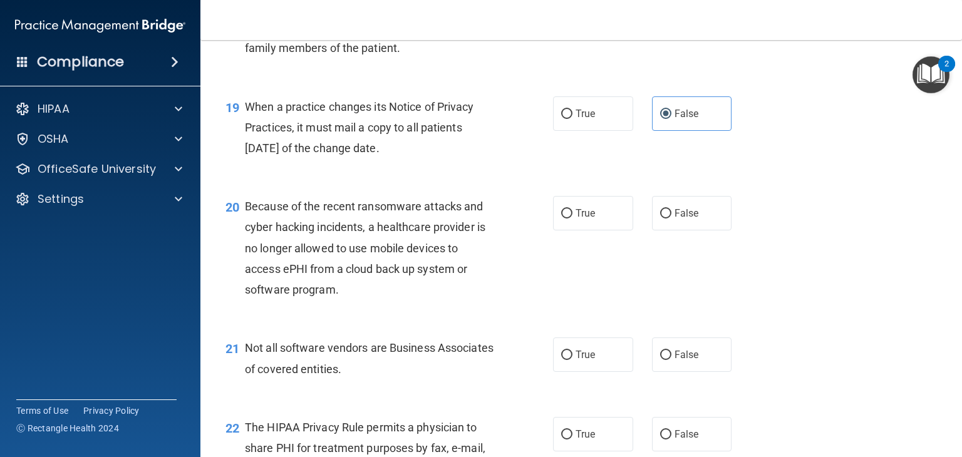
scroll to position [2039, 0]
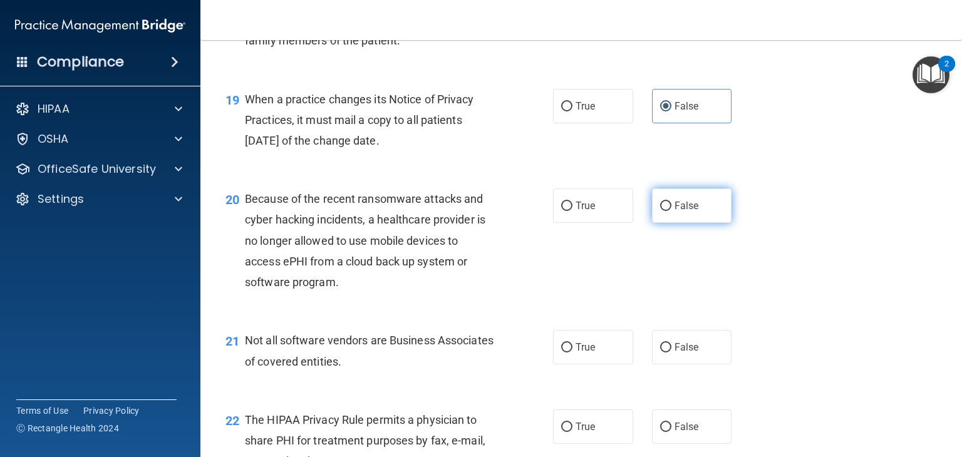
click at [680, 212] on span "False" at bounding box center [687, 206] width 24 height 12
click at [671, 211] on input "False" at bounding box center [665, 206] width 11 height 9
radio input "true"
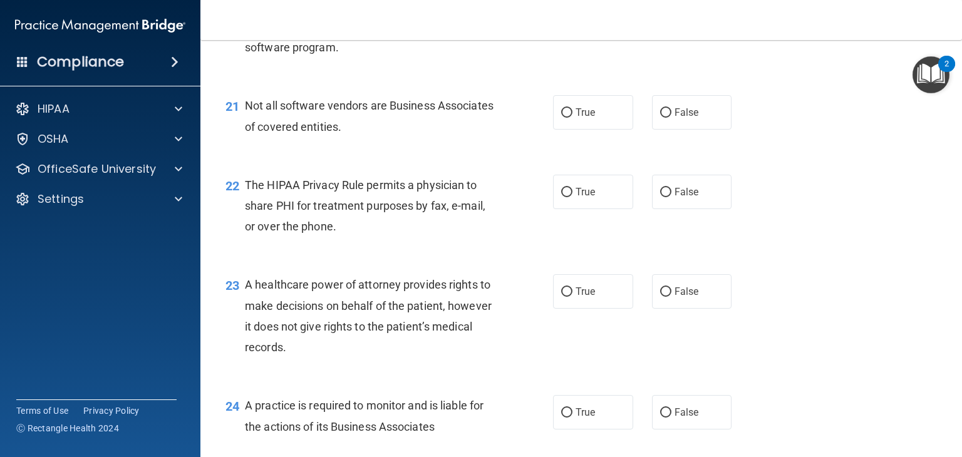
scroll to position [2274, 0]
click at [576, 199] on span "True" at bounding box center [585, 193] width 19 height 12
click at [572, 198] on input "True" at bounding box center [566, 193] width 11 height 9
radio input "true"
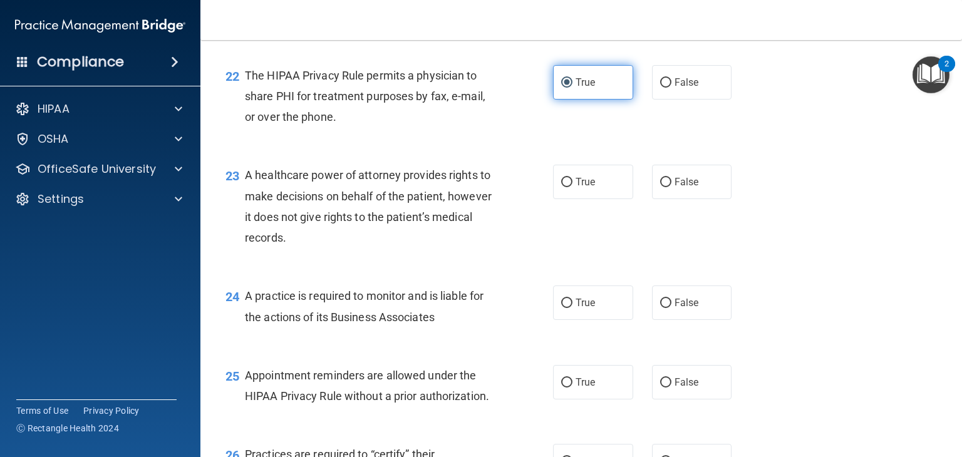
scroll to position [2384, 0]
click at [675, 199] on label "False" at bounding box center [692, 182] width 80 height 34
click at [671, 187] on input "False" at bounding box center [665, 182] width 11 height 9
radio input "true"
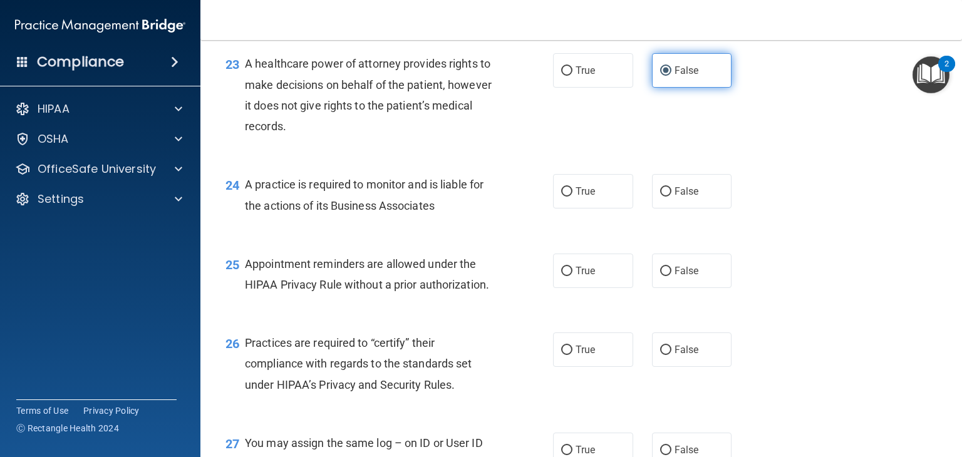
scroll to position [2497, 0]
click at [675, 196] on span "False" at bounding box center [687, 190] width 24 height 12
click at [671, 195] on input "False" at bounding box center [665, 190] width 11 height 9
radio input "true"
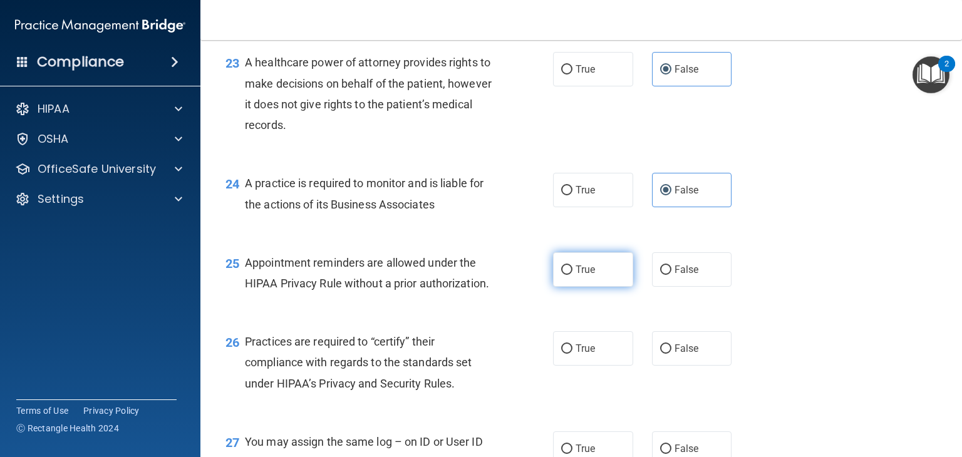
click at [576, 276] on span "True" at bounding box center [585, 270] width 19 height 12
click at [572, 275] on input "True" at bounding box center [566, 270] width 11 height 9
radio input "true"
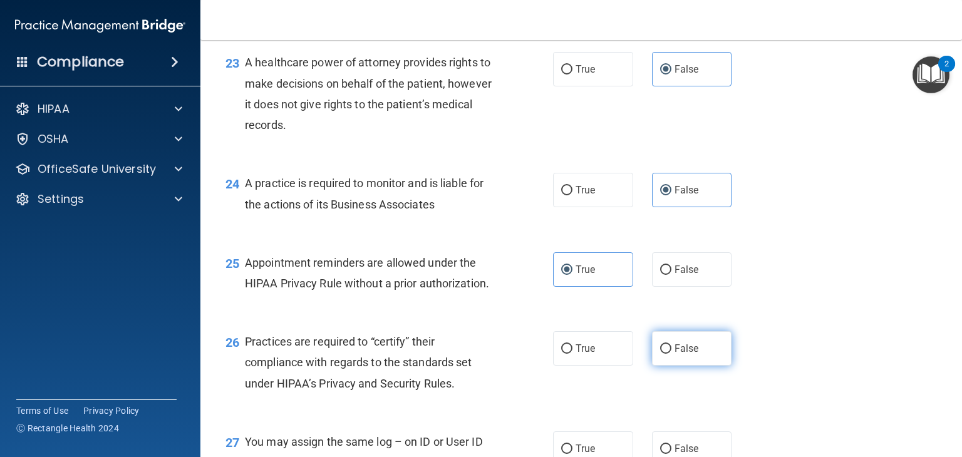
click at [684, 354] on span "False" at bounding box center [687, 349] width 24 height 12
click at [671, 354] on input "False" at bounding box center [665, 348] width 11 height 9
radio input "true"
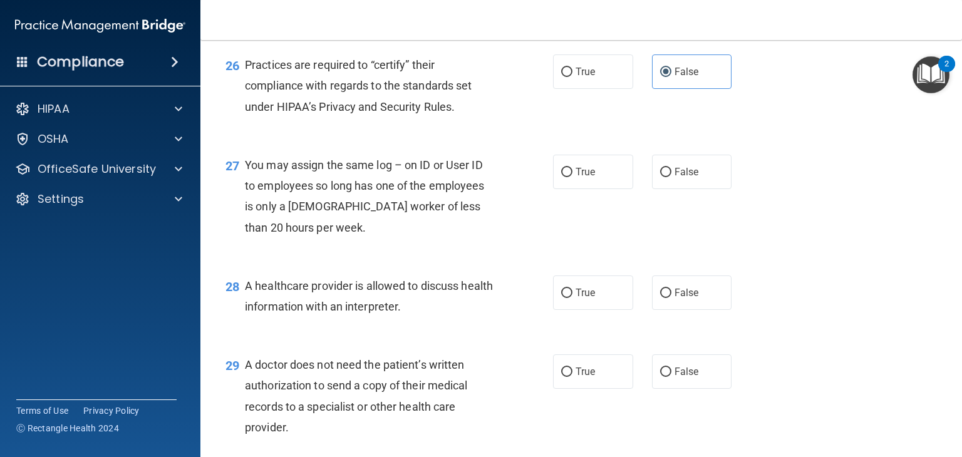
scroll to position [2775, 0]
click at [699, 188] on label "False" at bounding box center [692, 170] width 80 height 34
click at [671, 176] on input "False" at bounding box center [665, 171] width 11 height 9
radio input "true"
click at [566, 297] on input "True" at bounding box center [566, 291] width 11 height 9
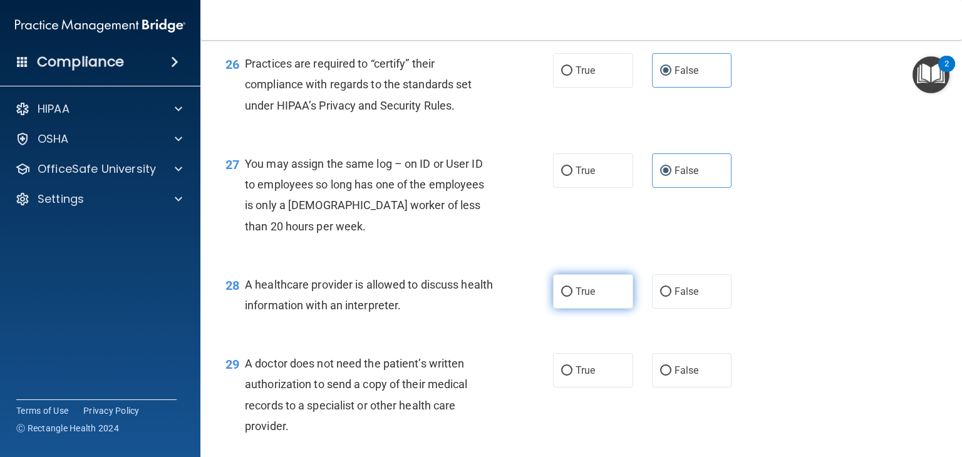
radio input "true"
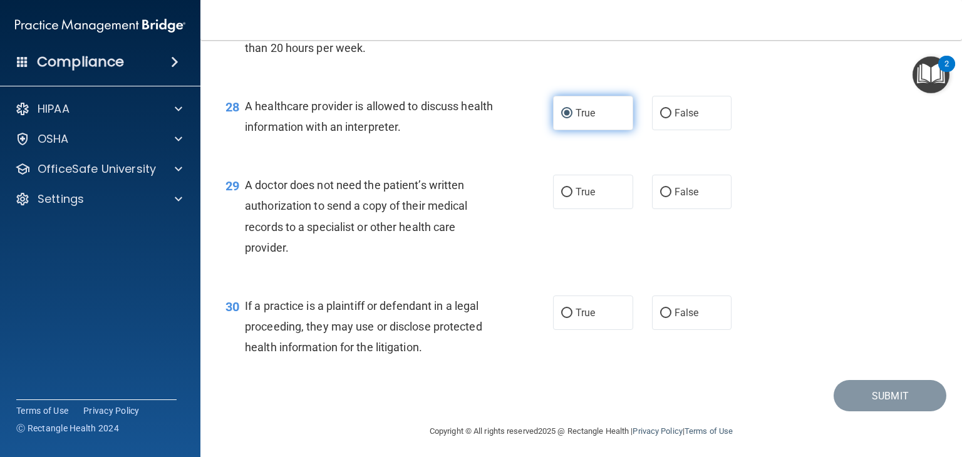
scroll to position [2952, 0]
click at [577, 199] on span "True" at bounding box center [585, 193] width 19 height 12
click at [572, 198] on input "True" at bounding box center [566, 193] width 11 height 9
radio input "true"
click at [562, 319] on input "True" at bounding box center [566, 313] width 11 height 9
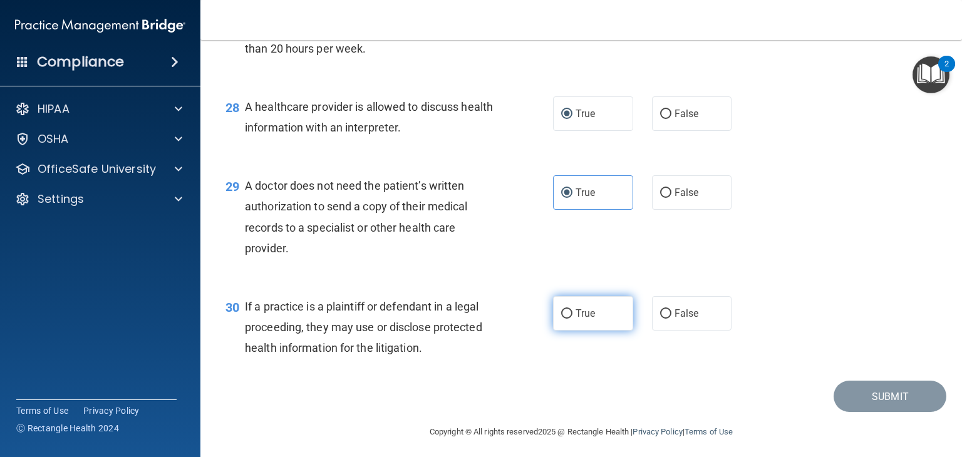
radio input "true"
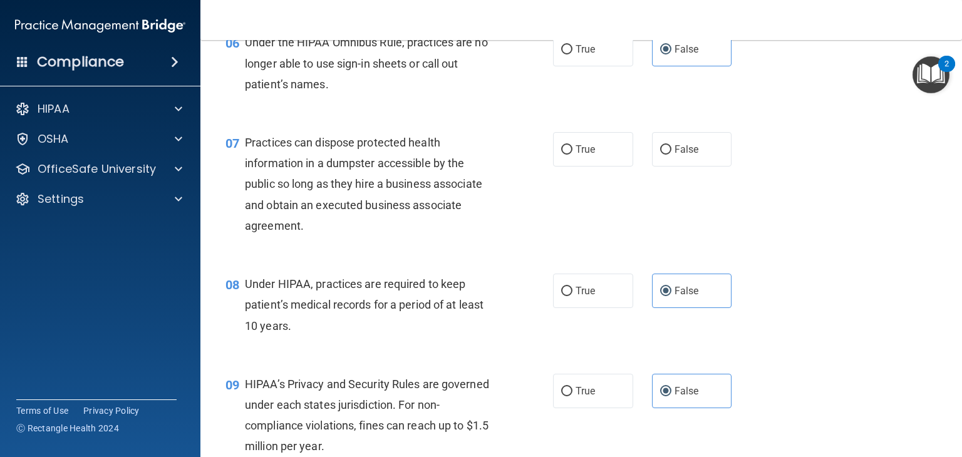
scroll to position [629, 0]
click at [666, 167] on label "False" at bounding box center [692, 150] width 80 height 34
click at [666, 155] on input "False" at bounding box center [665, 150] width 11 height 9
radio input "true"
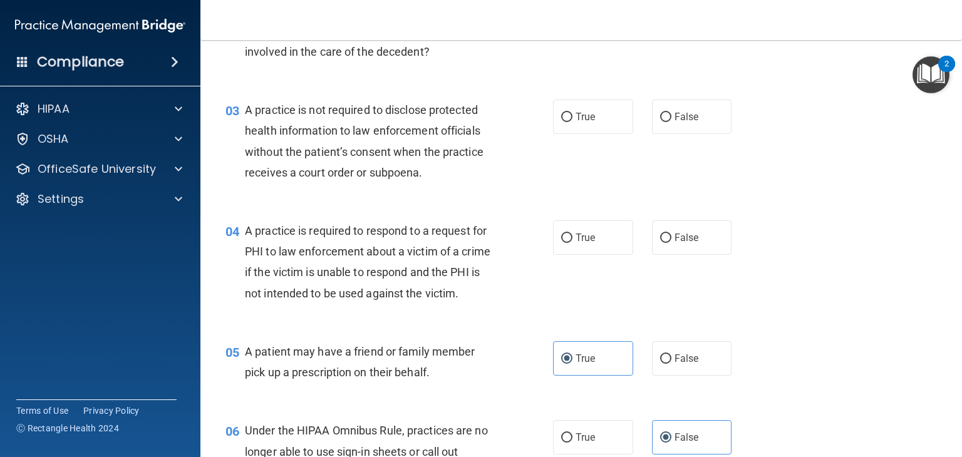
scroll to position [235, 0]
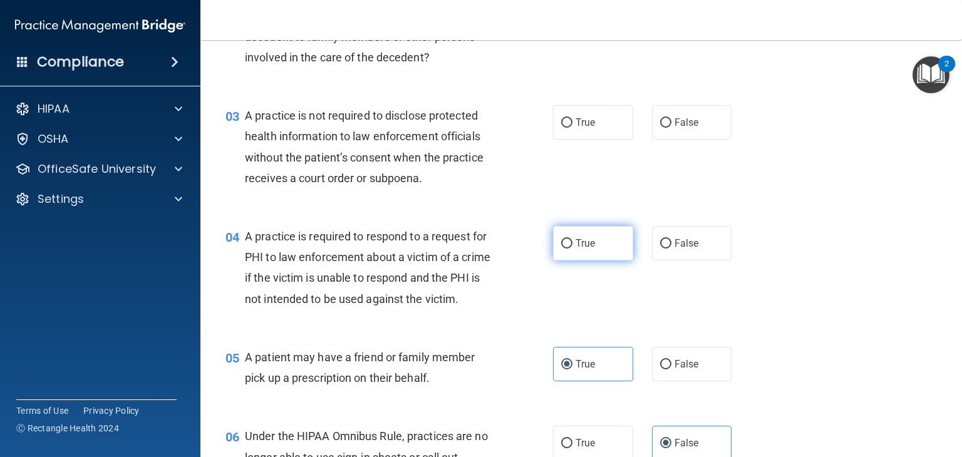
click at [566, 246] on input "True" at bounding box center [566, 243] width 11 height 9
radio input "true"
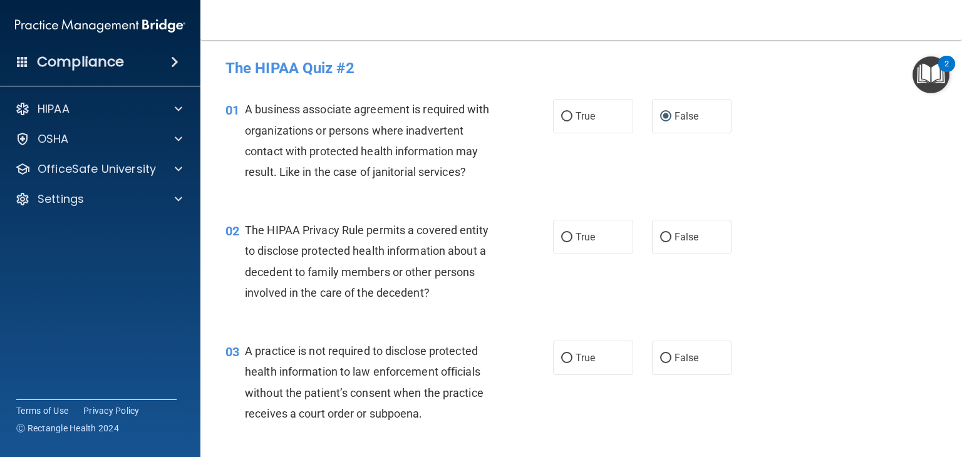
scroll to position [2, 0]
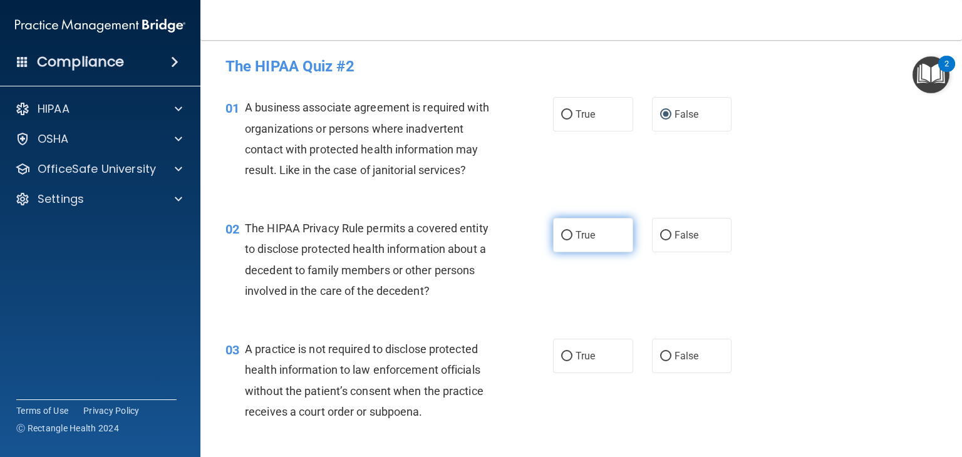
click at [603, 225] on label "True" at bounding box center [593, 235] width 80 height 34
click at [572, 231] on input "True" at bounding box center [566, 235] width 11 height 9
radio input "true"
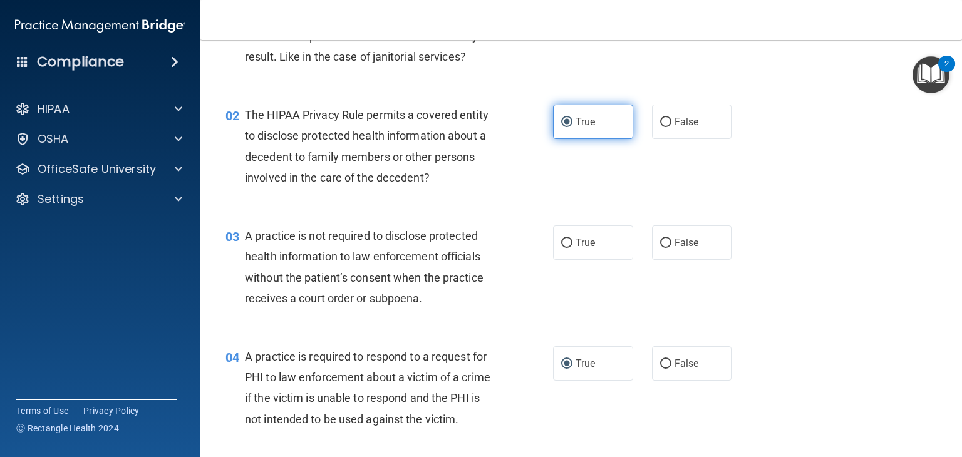
scroll to position [119, 0]
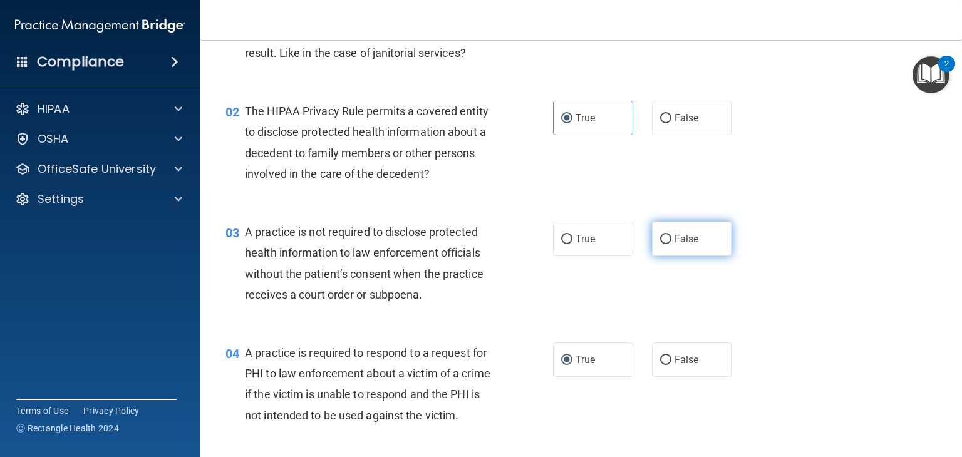
click at [676, 241] on span "False" at bounding box center [687, 239] width 24 height 12
click at [671, 241] on input "False" at bounding box center [665, 239] width 11 height 9
radio input "true"
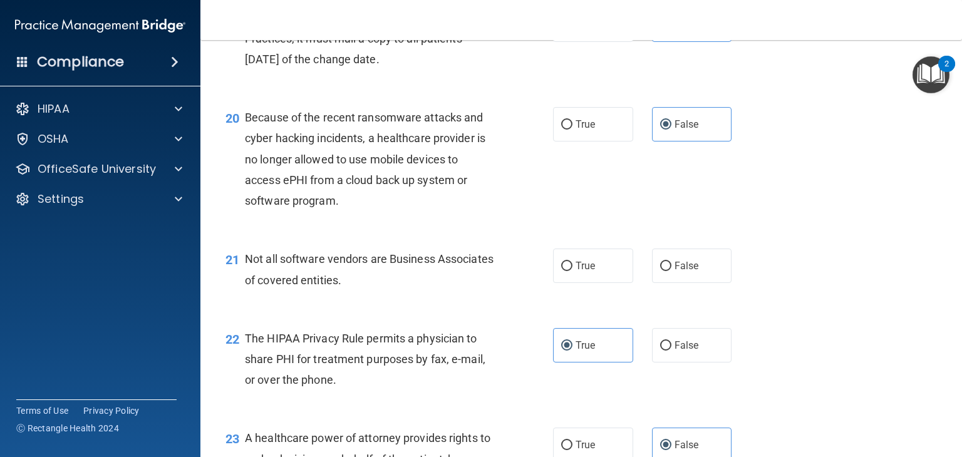
scroll to position [2120, 0]
click at [574, 284] on label "True" at bounding box center [593, 266] width 80 height 34
click at [572, 272] on input "True" at bounding box center [566, 266] width 11 height 9
radio input "true"
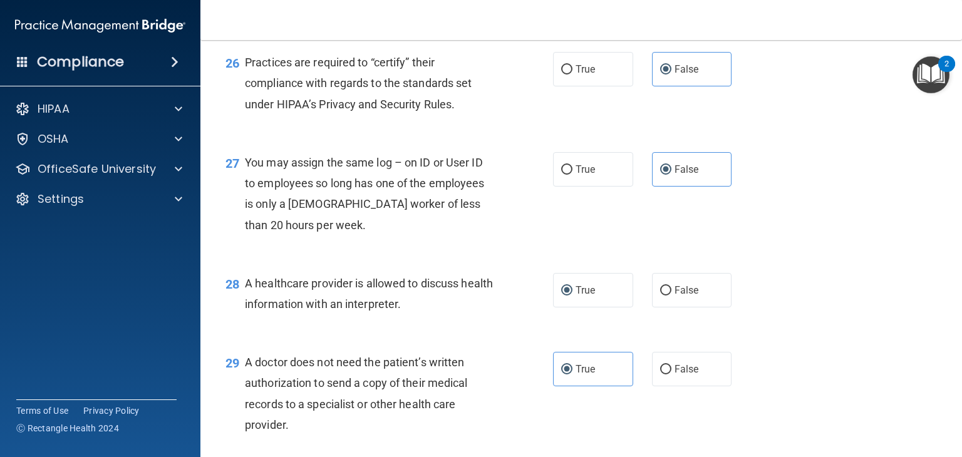
scroll to position [2999, 0]
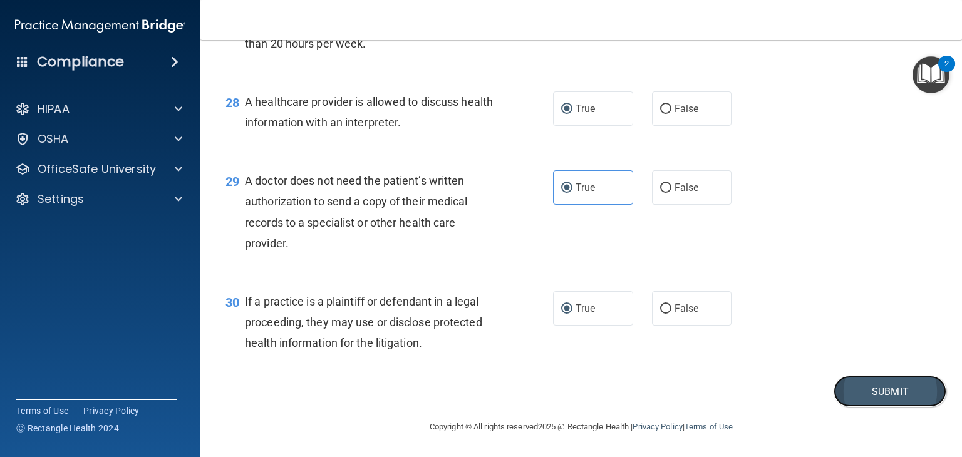
click at [872, 391] on button "Submit" at bounding box center [890, 392] width 113 height 32
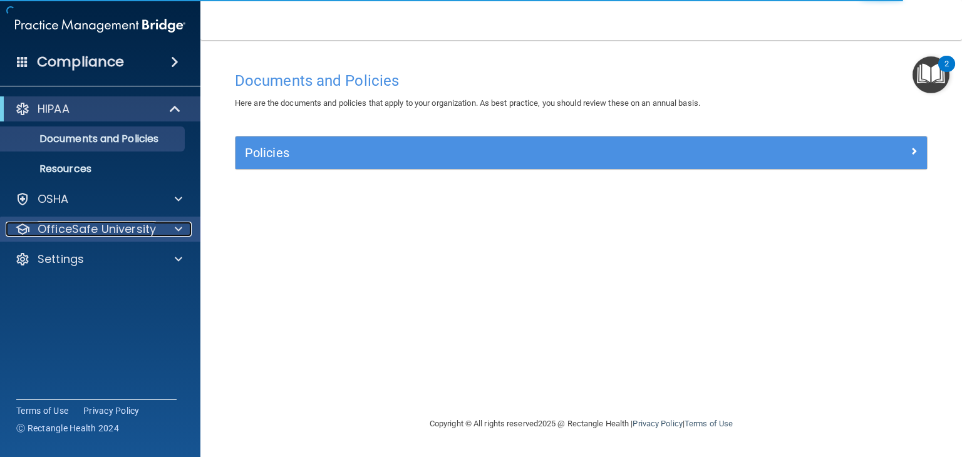
click at [150, 230] on p "OfficeSafe University" at bounding box center [97, 229] width 118 height 15
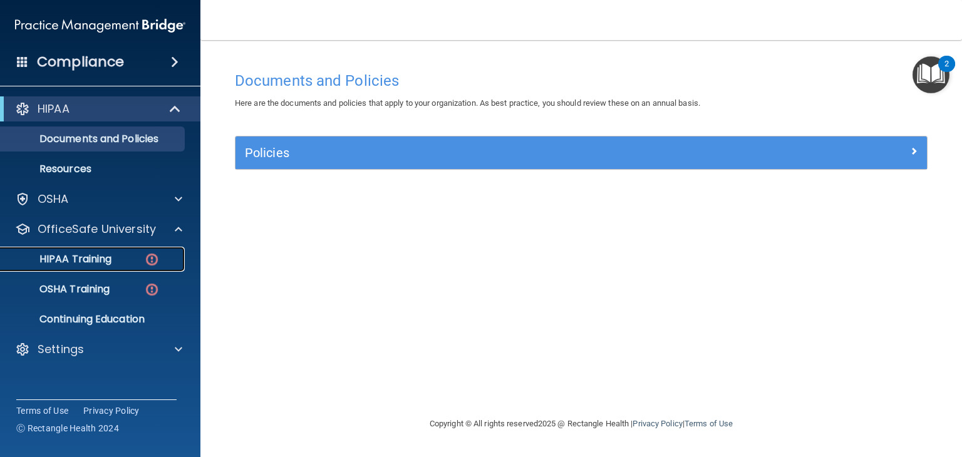
click at [120, 255] on div "HIPAA Training" at bounding box center [93, 259] width 171 height 13
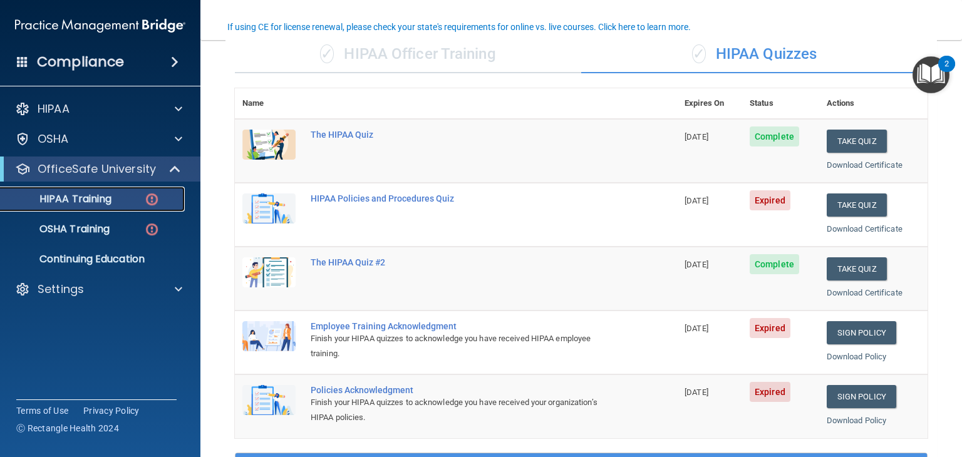
scroll to position [100, 0]
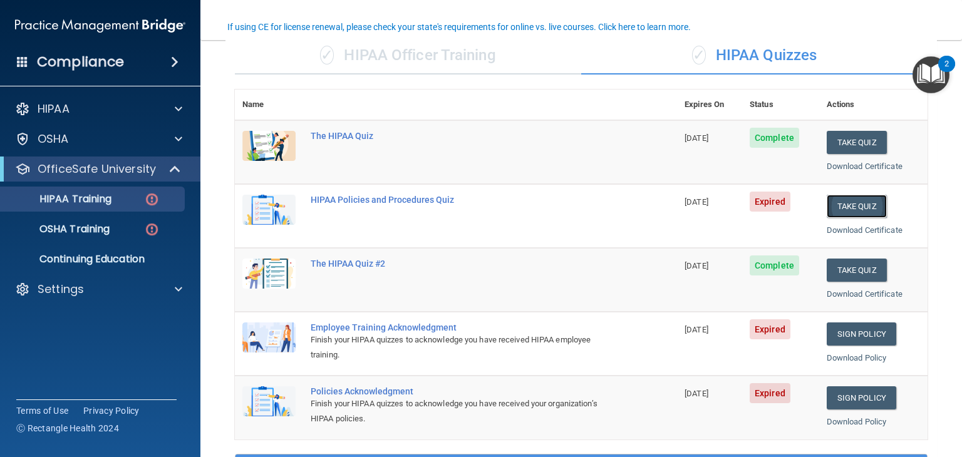
click at [838, 208] on button "Take Quiz" at bounding box center [857, 206] width 60 height 23
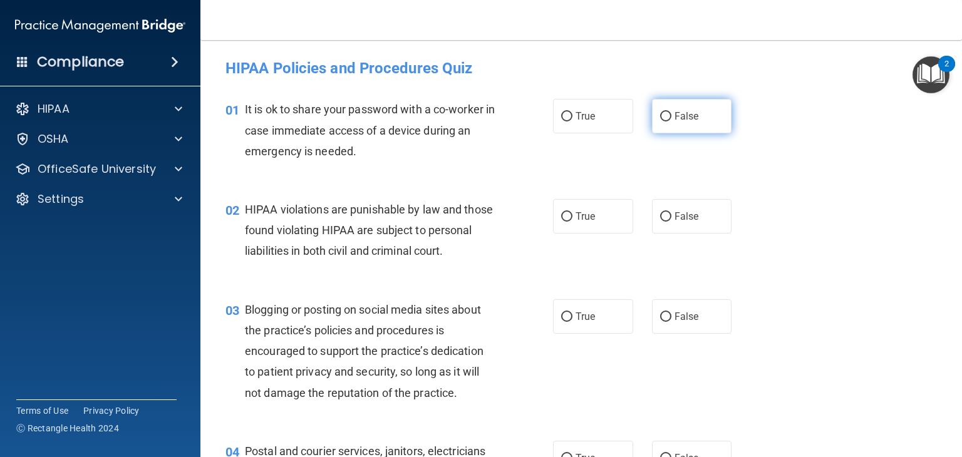
click at [695, 115] on label "False" at bounding box center [692, 116] width 80 height 34
click at [671, 115] on input "False" at bounding box center [665, 116] width 11 height 9
radio input "true"
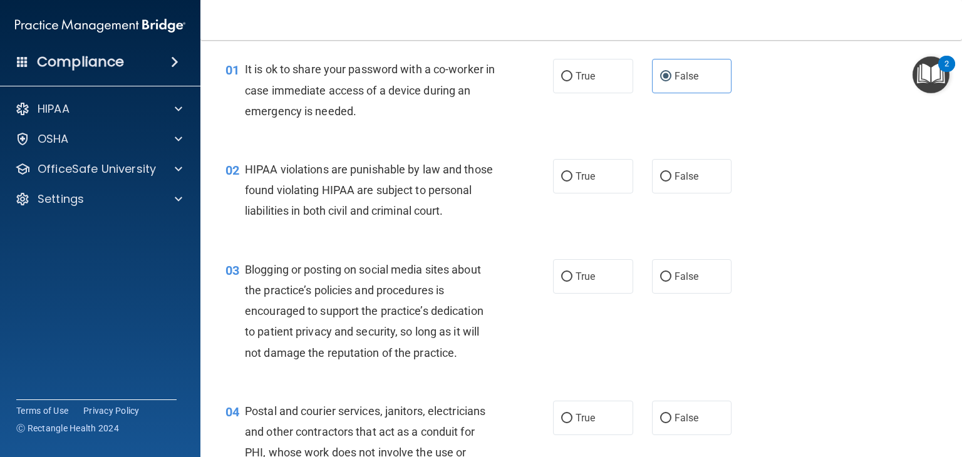
scroll to position [41, 0]
click at [576, 170] on span "True" at bounding box center [585, 175] width 19 height 12
click at [572, 171] on input "True" at bounding box center [566, 175] width 11 height 9
radio input "true"
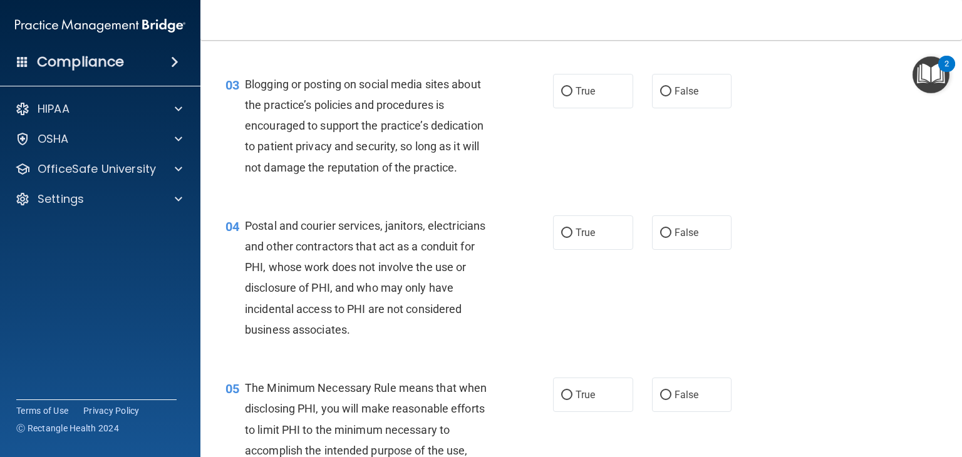
scroll to position [227, 0]
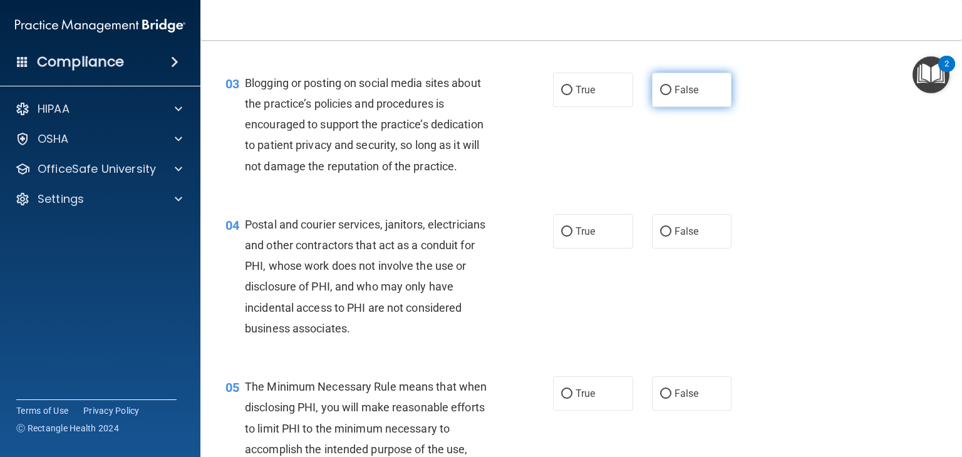
click at [672, 107] on label "False" at bounding box center [692, 90] width 80 height 34
click at [671, 95] on input "False" at bounding box center [665, 90] width 11 height 9
radio input "true"
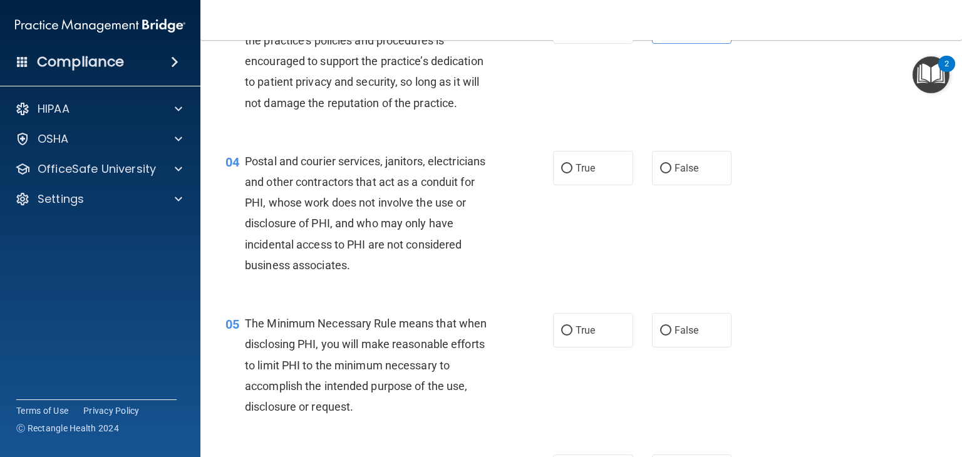
scroll to position [289, 0]
click at [586, 175] on span "True" at bounding box center [585, 169] width 19 height 12
click at [572, 174] on input "True" at bounding box center [566, 169] width 11 height 9
radio input "true"
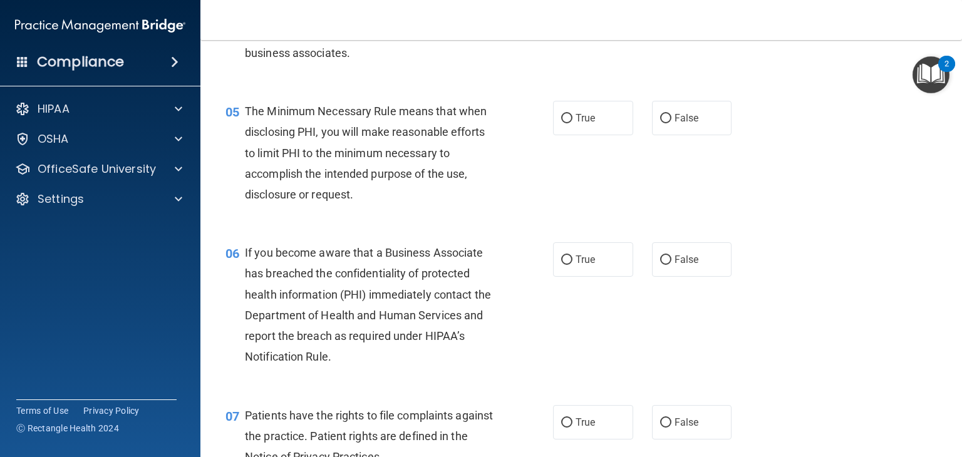
scroll to position [503, 0]
click at [579, 123] on span "True" at bounding box center [585, 117] width 19 height 12
click at [572, 123] on input "True" at bounding box center [566, 117] width 11 height 9
radio input "true"
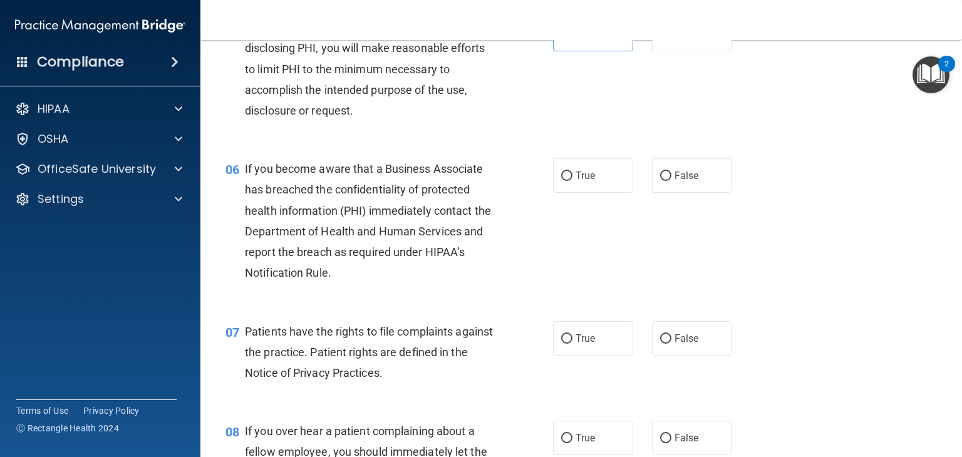
scroll to position [587, 0]
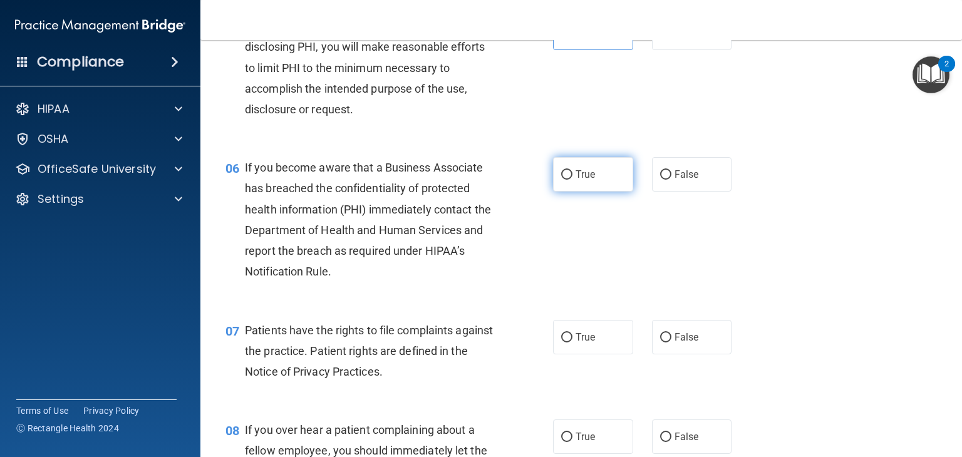
click at [589, 187] on label "True" at bounding box center [593, 174] width 80 height 34
click at [572, 180] on input "True" at bounding box center [566, 174] width 11 height 9
radio input "true"
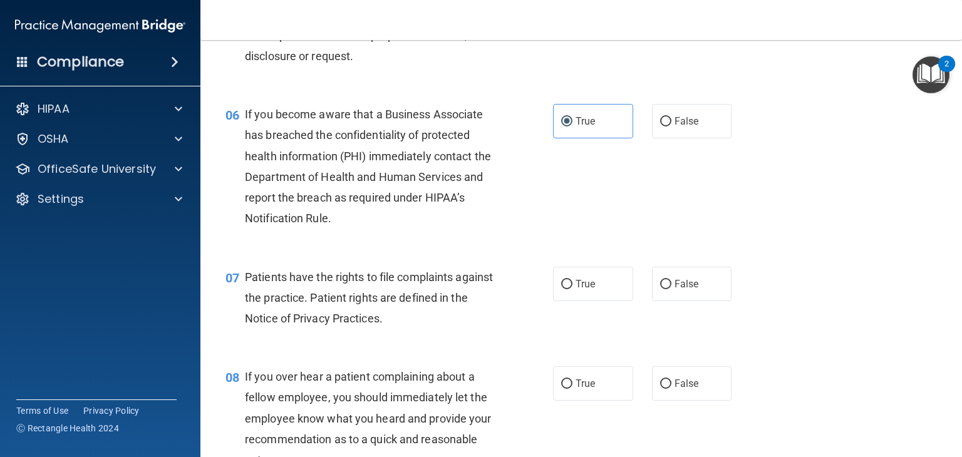
scroll to position [640, 0]
click at [593, 299] on label "True" at bounding box center [593, 284] width 80 height 34
click at [572, 290] on input "True" at bounding box center [566, 285] width 11 height 9
radio input "true"
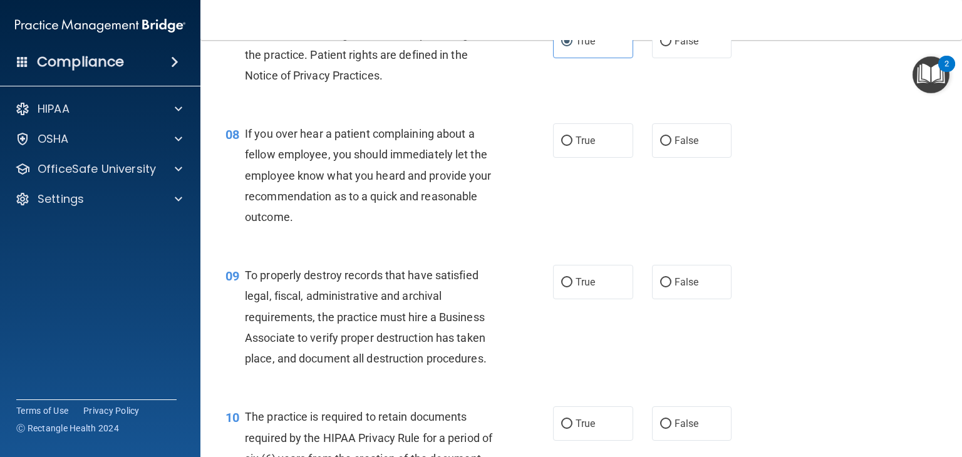
scroll to position [884, 0]
click at [690, 146] on span "False" at bounding box center [687, 140] width 24 height 12
click at [671, 145] on input "False" at bounding box center [665, 140] width 11 height 9
radio input "true"
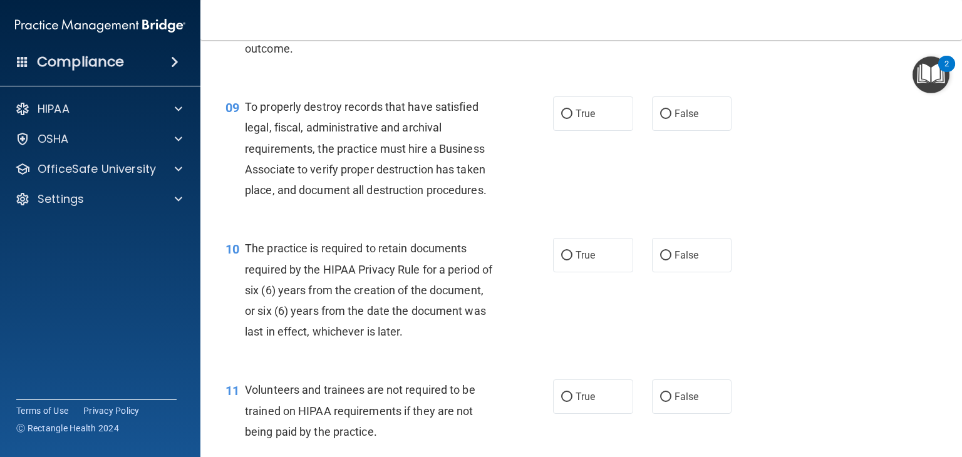
scroll to position [1051, 0]
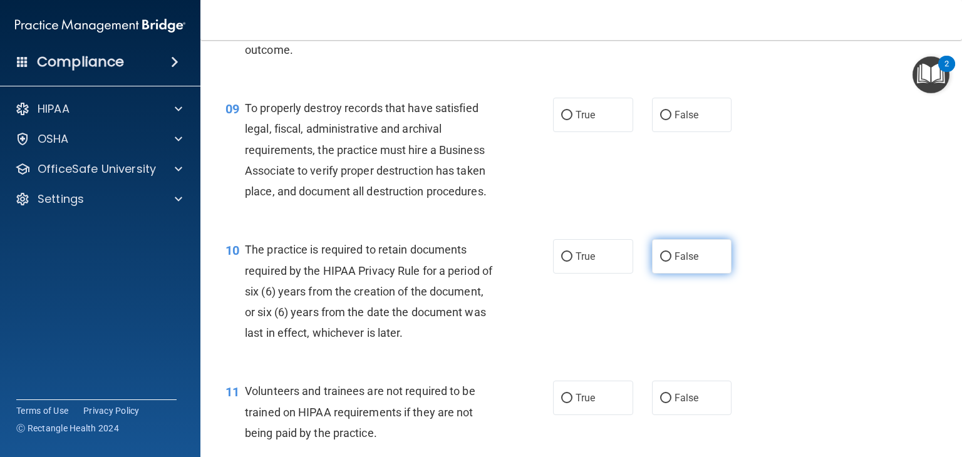
click at [700, 274] on label "False" at bounding box center [692, 256] width 80 height 34
click at [671, 262] on input "False" at bounding box center [665, 256] width 11 height 9
radio input "true"
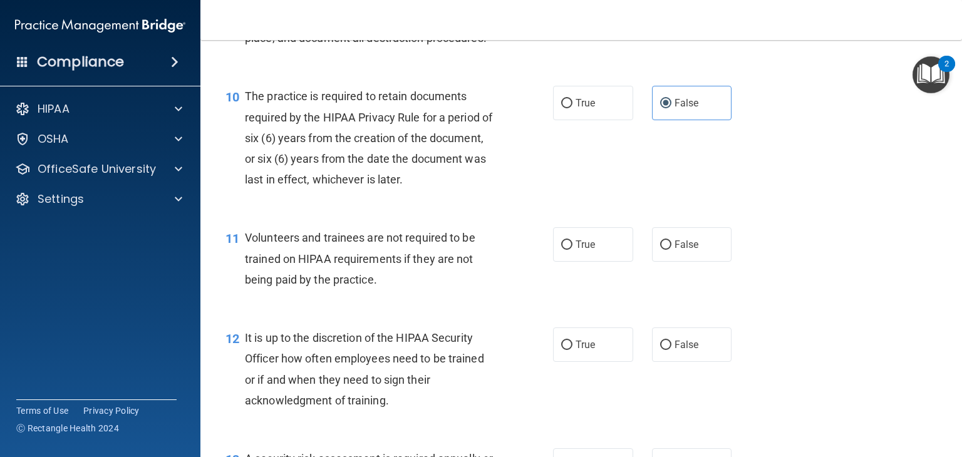
scroll to position [1208, 0]
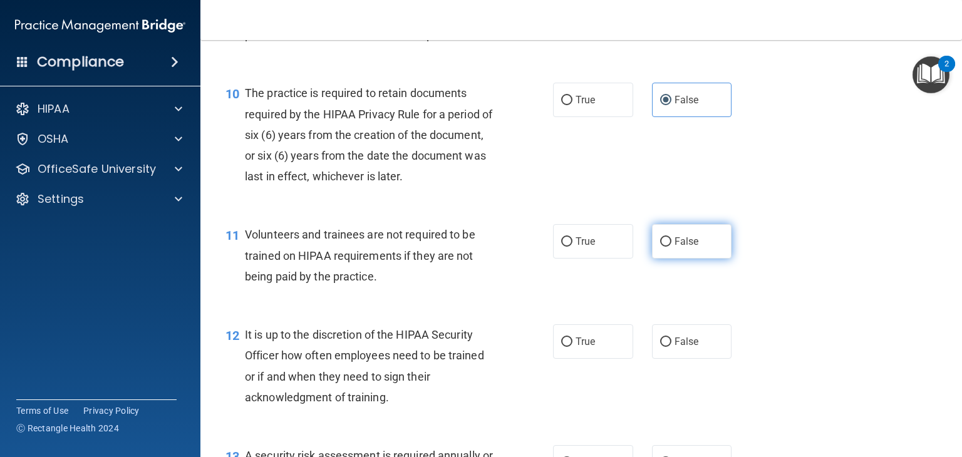
click at [681, 247] on span "False" at bounding box center [687, 241] width 24 height 12
click at [671, 247] on input "False" at bounding box center [665, 241] width 11 height 9
radio input "true"
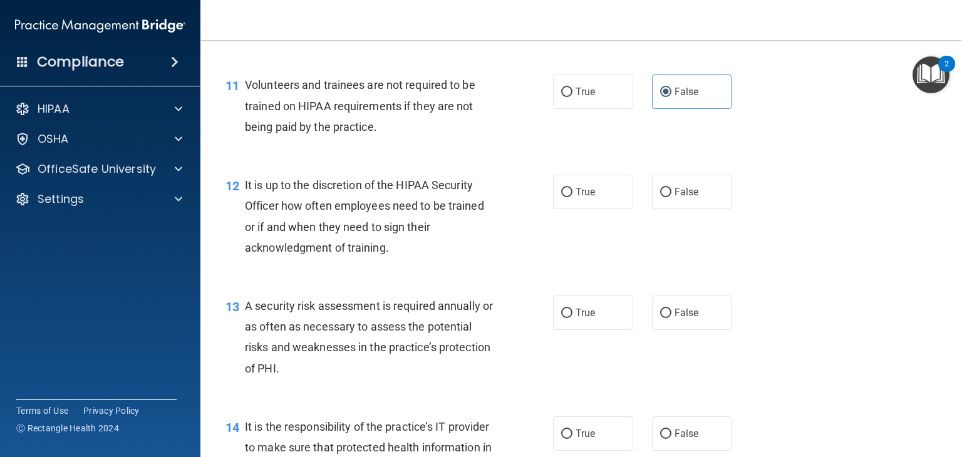
scroll to position [1358, 0]
click at [690, 197] on span "False" at bounding box center [687, 191] width 24 height 12
click at [671, 197] on input "False" at bounding box center [665, 191] width 11 height 9
radio input "true"
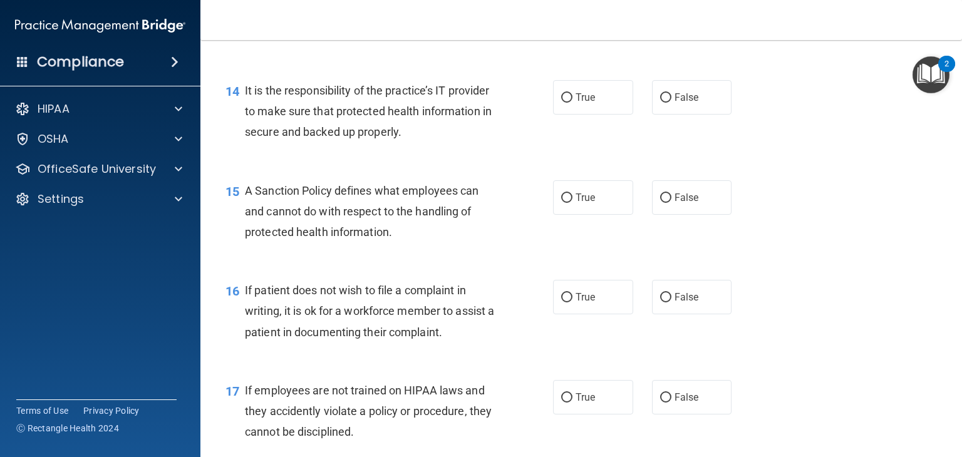
scroll to position [1696, 0]
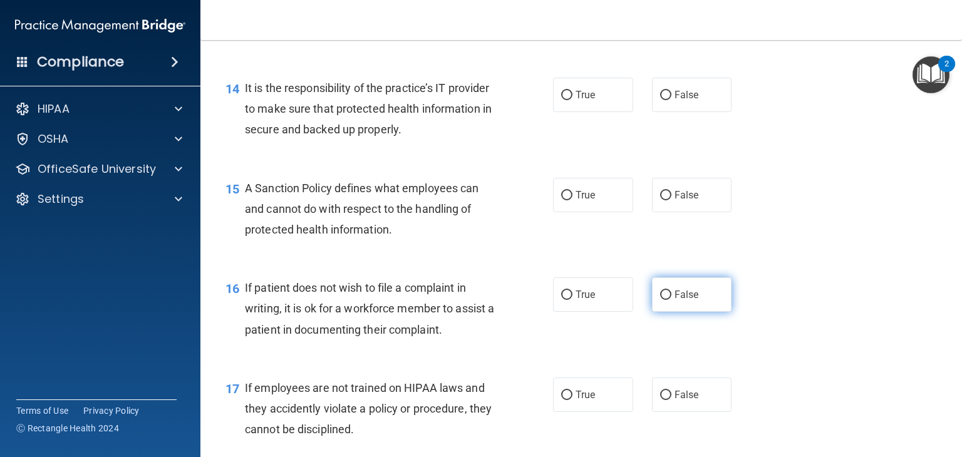
click at [690, 301] on span "False" at bounding box center [687, 295] width 24 height 12
click at [671, 300] on input "False" at bounding box center [665, 295] width 11 height 9
radio input "true"
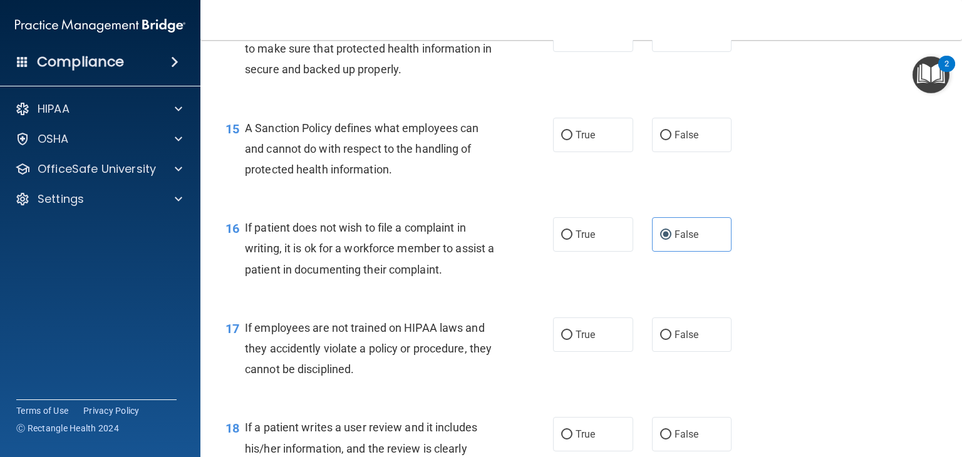
scroll to position [1756, 0]
click at [706, 352] on label "False" at bounding box center [692, 335] width 80 height 34
click at [671, 340] on input "False" at bounding box center [665, 335] width 11 height 9
radio input "true"
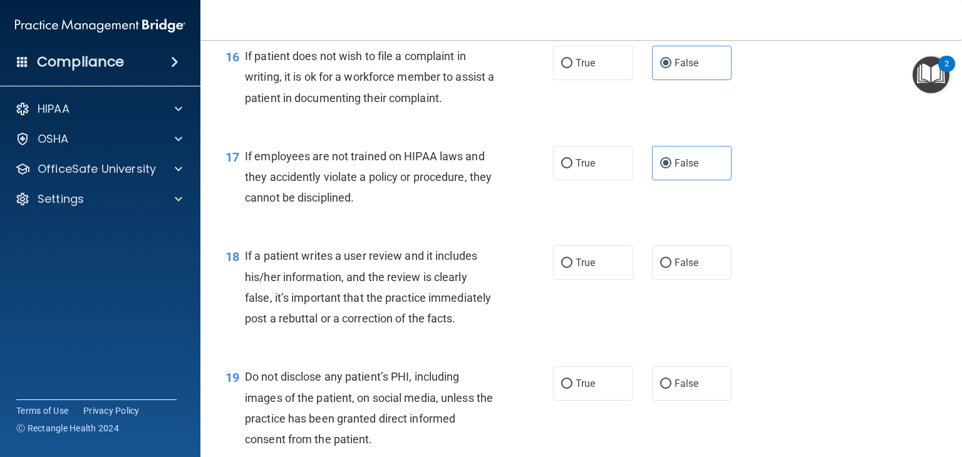
scroll to position [1928, 0]
click at [698, 280] on label "False" at bounding box center [692, 263] width 80 height 34
click at [671, 268] on input "False" at bounding box center [665, 263] width 11 height 9
radio input "true"
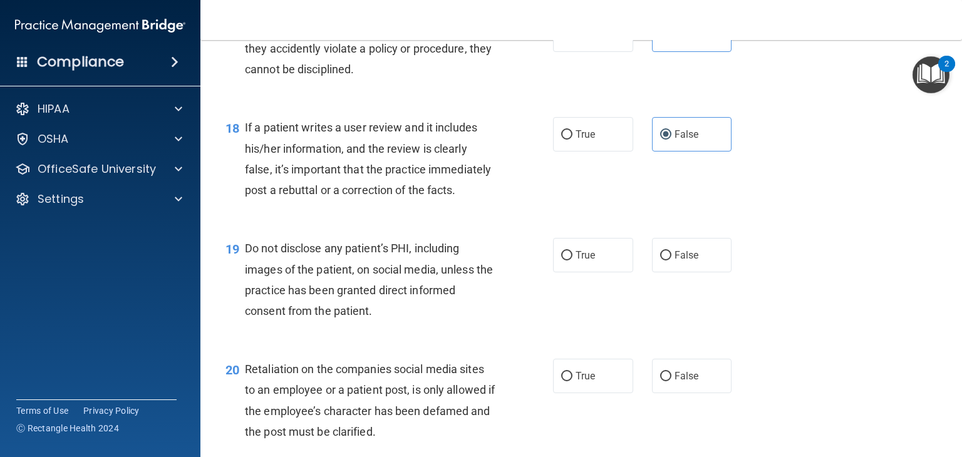
scroll to position [2056, 0]
click at [599, 273] on label "True" at bounding box center [593, 256] width 80 height 34
click at [572, 261] on input "True" at bounding box center [566, 256] width 11 height 9
radio input "true"
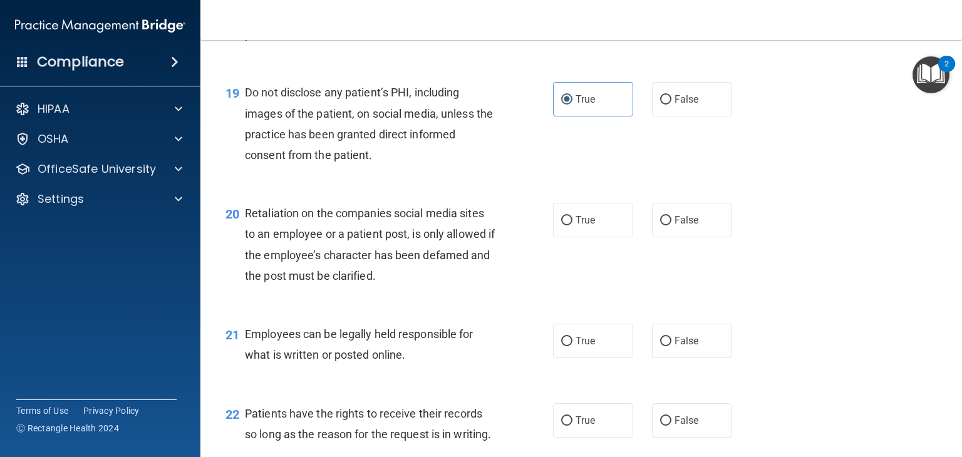
scroll to position [2212, 0]
click at [694, 237] on label "False" at bounding box center [692, 220] width 80 height 34
click at [671, 225] on input "False" at bounding box center [665, 220] width 11 height 9
radio input "true"
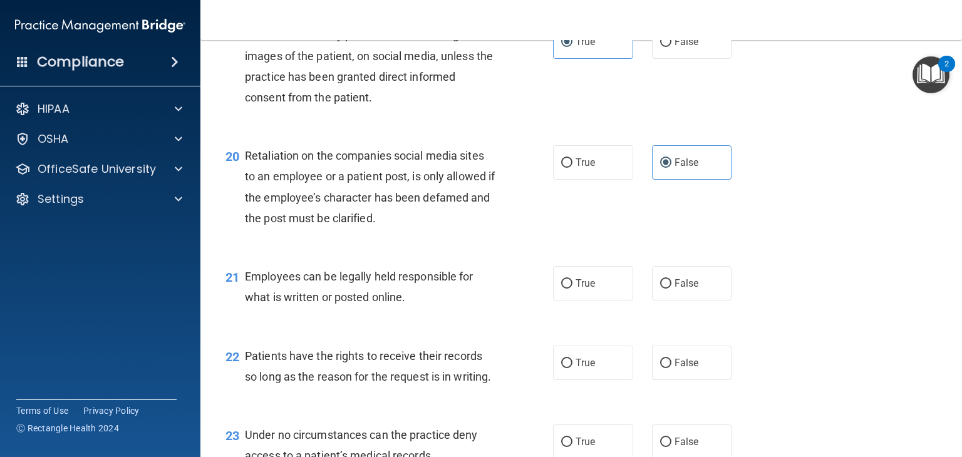
scroll to position [2302, 0]
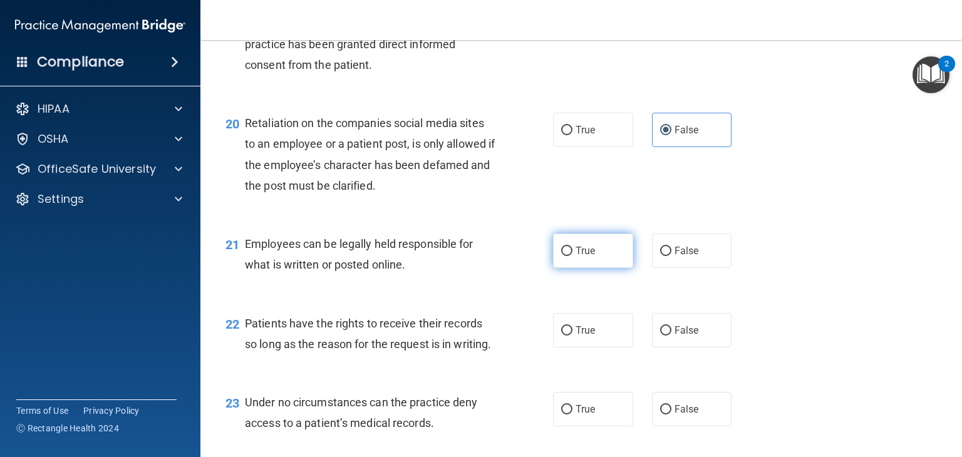
click at [574, 268] on label "True" at bounding box center [593, 251] width 80 height 34
click at [572, 256] on input "True" at bounding box center [566, 251] width 11 height 9
radio input "true"
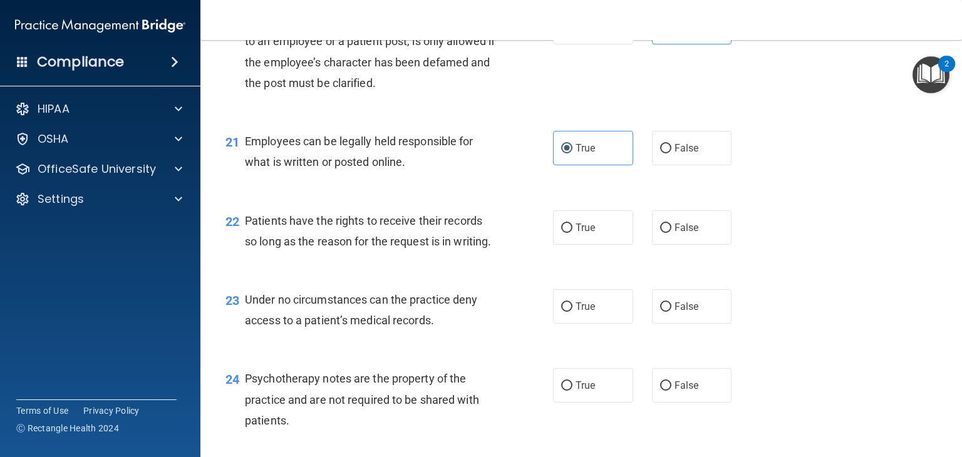
scroll to position [2405, 0]
click at [683, 234] on span "False" at bounding box center [687, 228] width 24 height 12
click at [671, 233] on input "False" at bounding box center [665, 228] width 11 height 9
radio input "true"
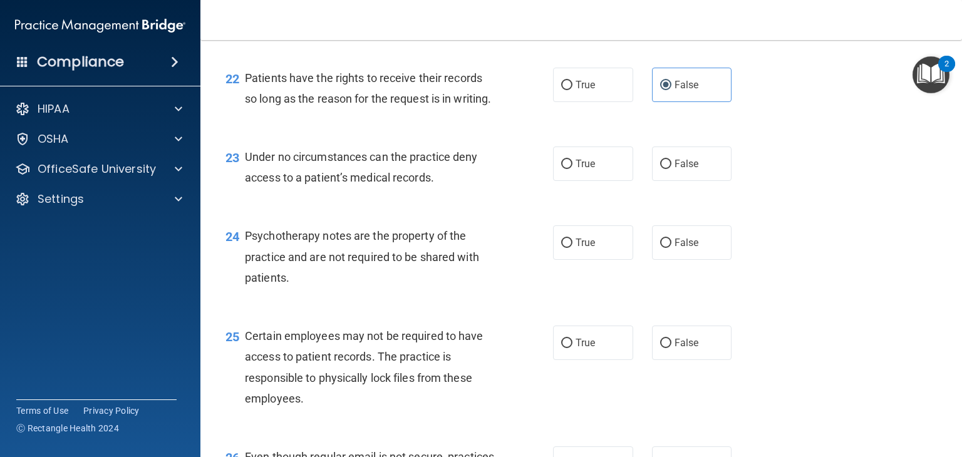
scroll to position [2553, 0]
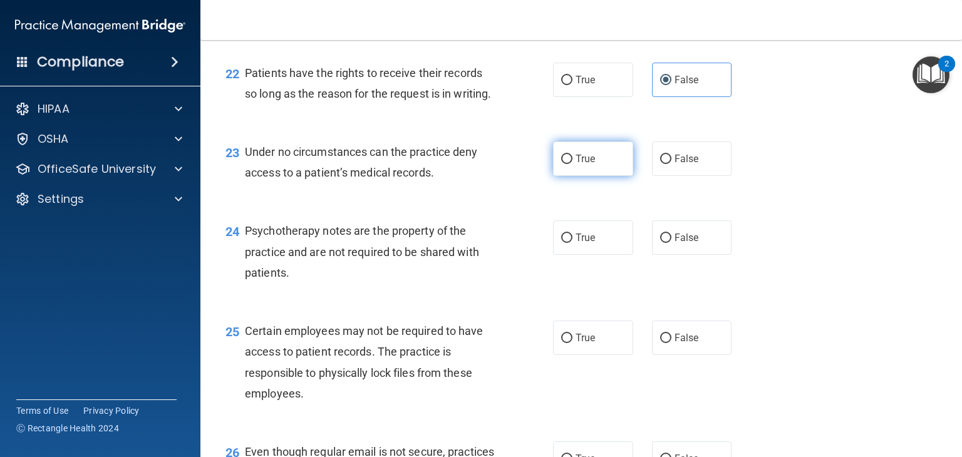
click at [601, 176] on label "True" at bounding box center [593, 159] width 80 height 34
click at [572, 164] on input "True" at bounding box center [566, 159] width 11 height 9
radio input "true"
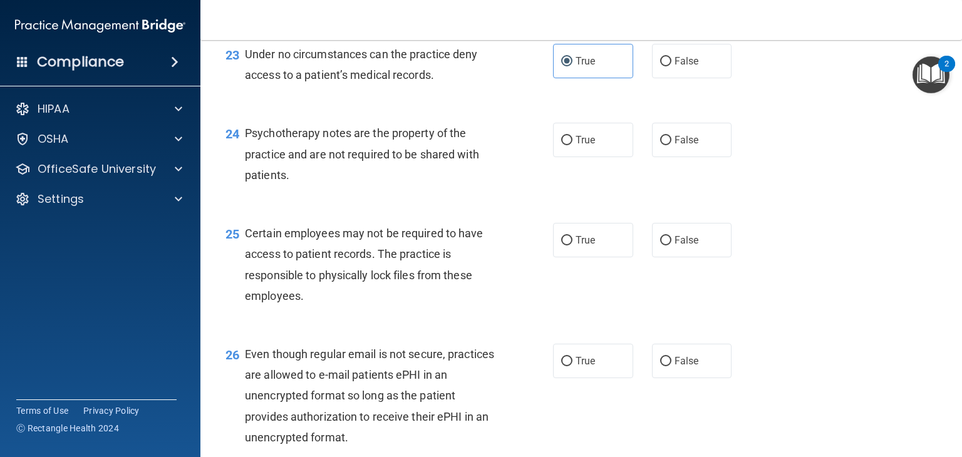
scroll to position [2651, 0]
click at [588, 246] on span "True" at bounding box center [585, 240] width 19 height 12
click at [572, 246] on input "True" at bounding box center [566, 240] width 11 height 9
radio input "true"
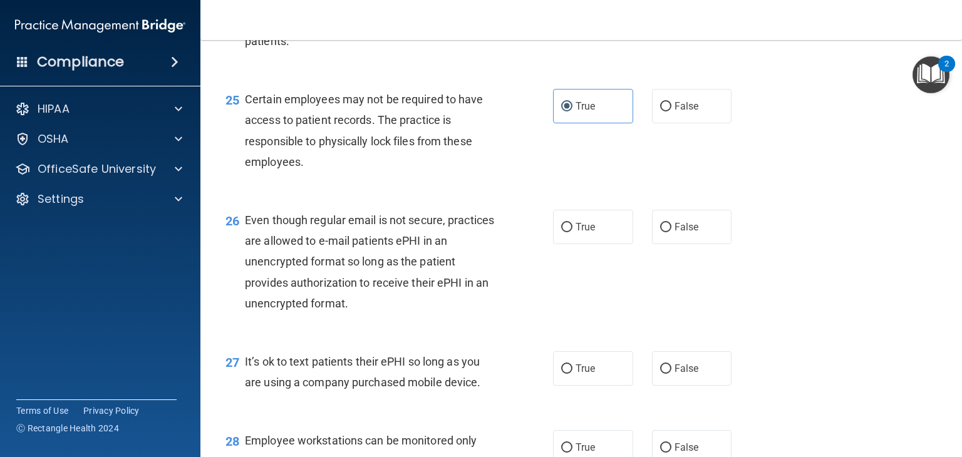
scroll to position [2783, 0]
click at [591, 246] on label "True" at bounding box center [593, 228] width 80 height 34
click at [572, 234] on input "True" at bounding box center [566, 228] width 11 height 9
radio input "true"
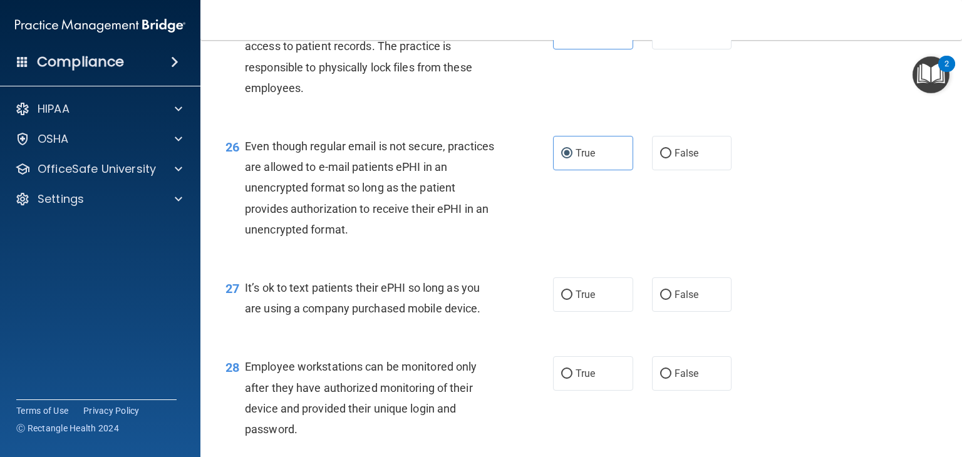
scroll to position [2858, 0]
drag, startPoint x: 674, startPoint y: 361, endPoint x: 666, endPoint y: 361, distance: 8.2
click at [666, 313] on label "False" at bounding box center [692, 295] width 80 height 34
click at [666, 301] on input "False" at bounding box center [665, 295] width 11 height 9
radio input "true"
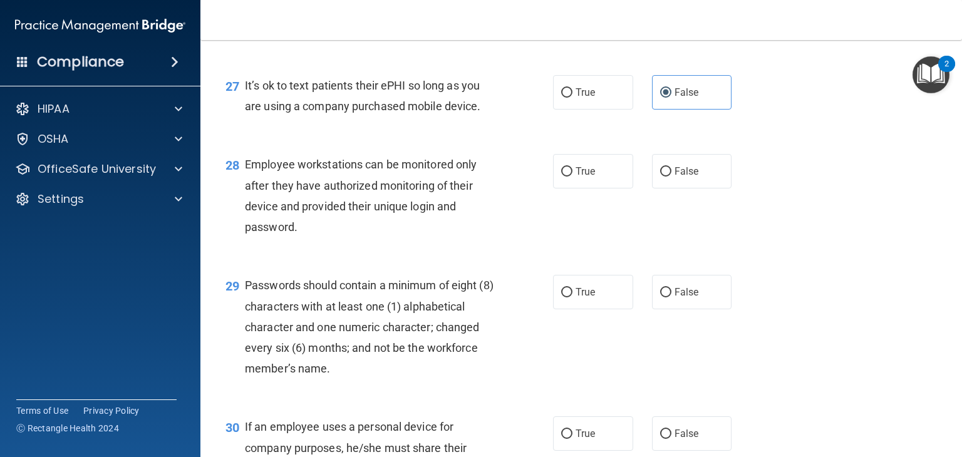
scroll to position [3074, 0]
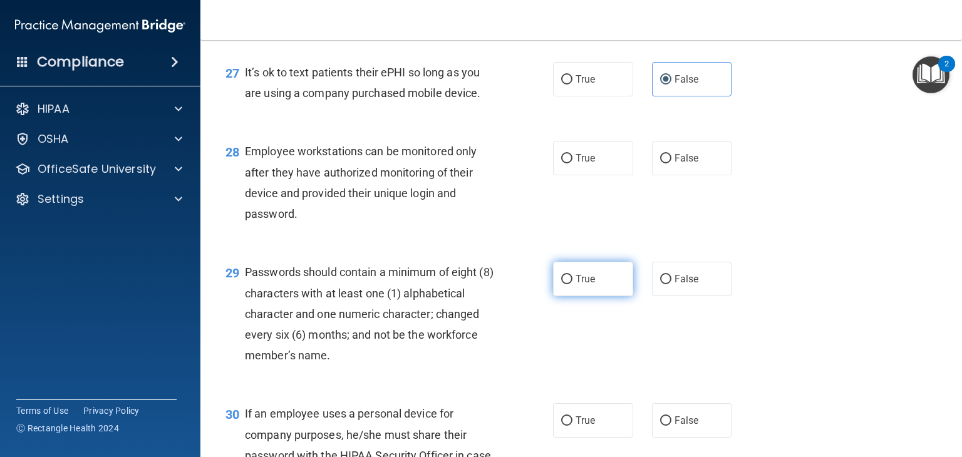
click at [570, 296] on label "True" at bounding box center [593, 279] width 80 height 34
click at [570, 284] on input "True" at bounding box center [566, 279] width 11 height 9
radio input "true"
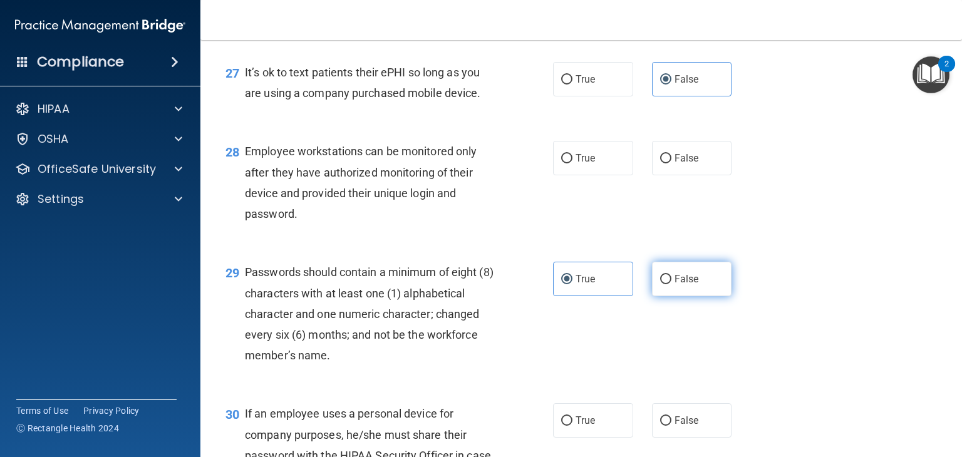
click at [675, 285] on span "False" at bounding box center [687, 279] width 24 height 12
click at [671, 284] on input "False" at bounding box center [665, 279] width 11 height 9
radio input "true"
radio input "false"
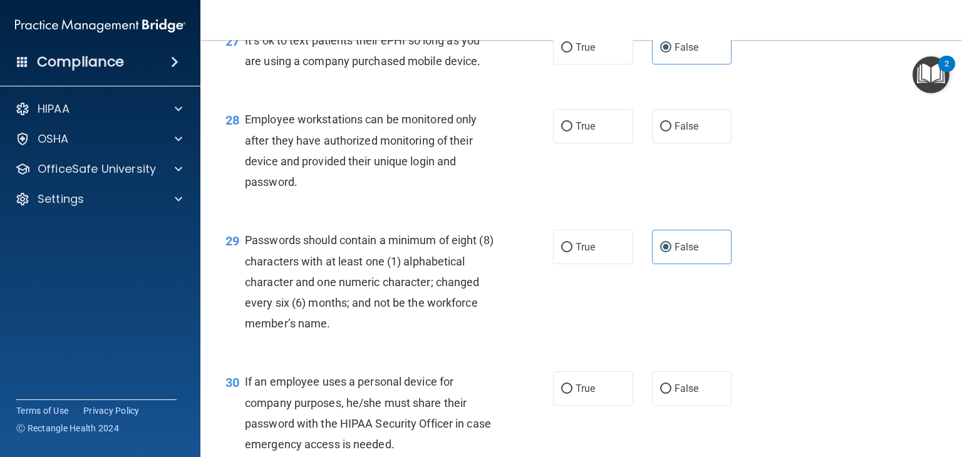
scroll to position [3106, 0]
click at [658, 143] on label "False" at bounding box center [692, 126] width 80 height 34
click at [660, 132] on input "False" at bounding box center [665, 126] width 11 height 9
radio input "true"
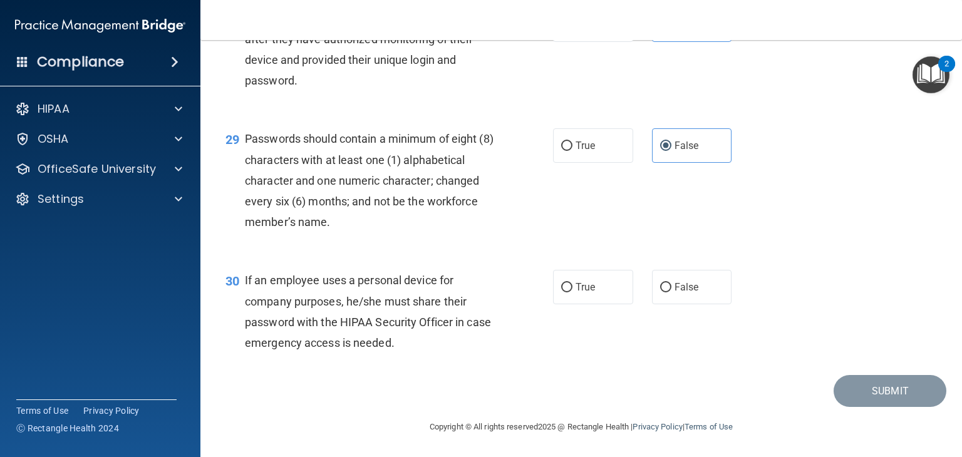
scroll to position [3270, 0]
click at [675, 289] on span "False" at bounding box center [687, 287] width 24 height 12
click at [671, 289] on input "False" at bounding box center [665, 287] width 11 height 9
radio input "true"
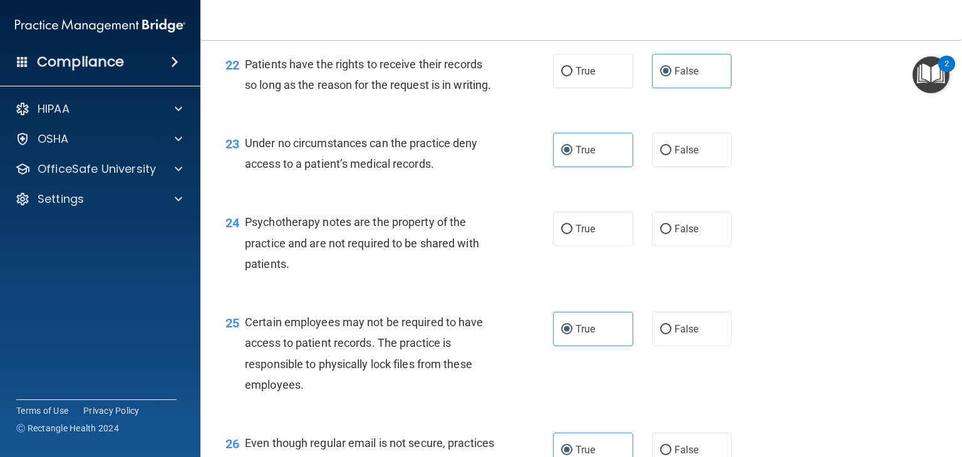
scroll to position [2561, 0]
click at [580, 235] on span "True" at bounding box center [585, 230] width 19 height 12
click at [572, 235] on input "True" at bounding box center [566, 229] width 11 height 9
radio input "true"
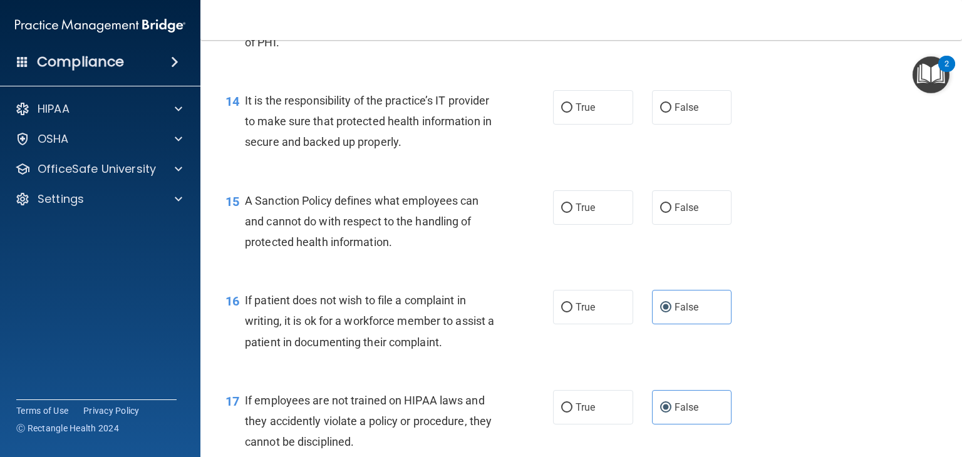
scroll to position [1684, 0]
click at [576, 213] on span "True" at bounding box center [585, 207] width 19 height 12
click at [572, 212] on input "True" at bounding box center [566, 207] width 11 height 9
radio input "true"
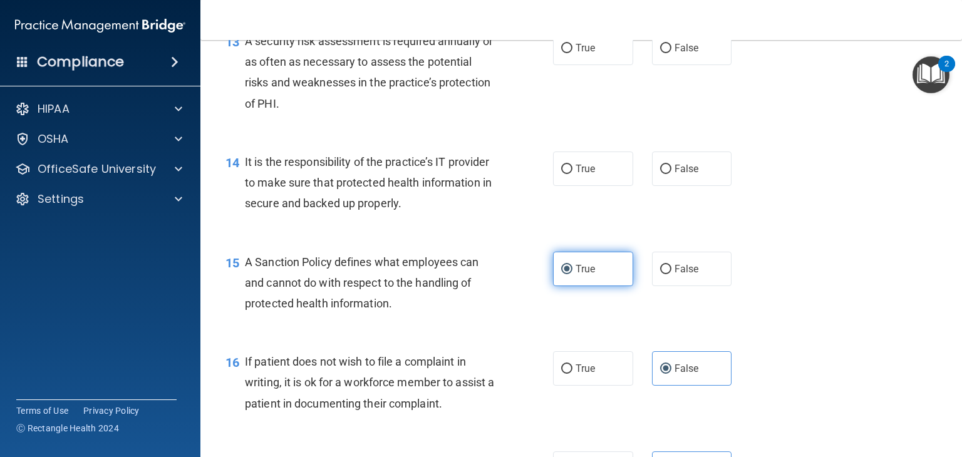
scroll to position [1626, 0]
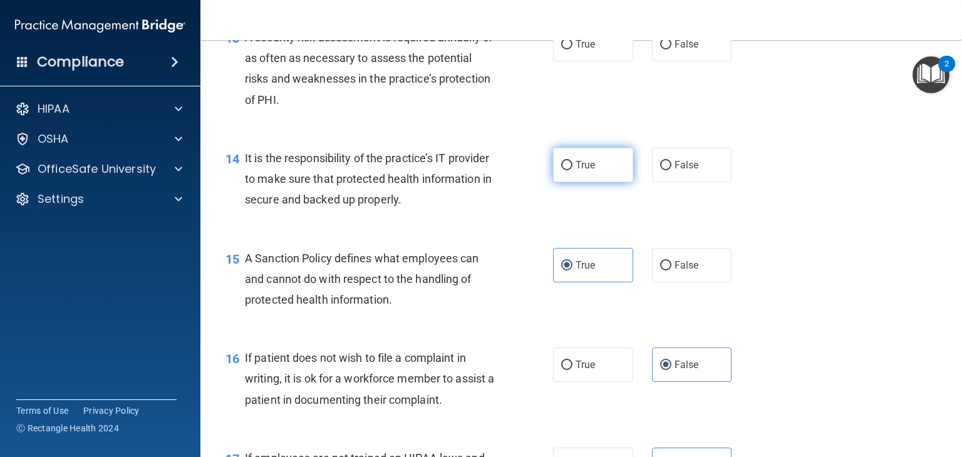
click at [586, 171] on span "True" at bounding box center [585, 165] width 19 height 12
click at [572, 170] on input "True" at bounding box center [566, 165] width 11 height 9
radio input "true"
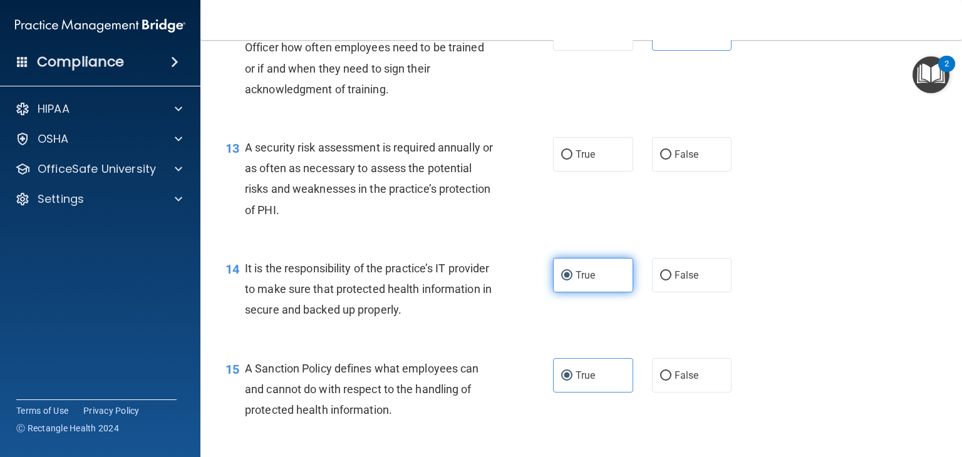
scroll to position [1518, 0]
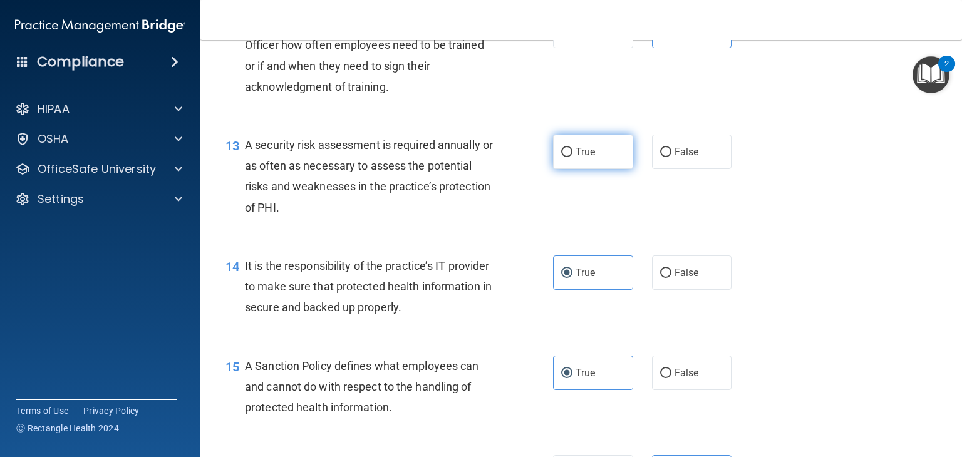
click at [584, 158] on span "True" at bounding box center [585, 152] width 19 height 12
click at [572, 157] on input "True" at bounding box center [566, 152] width 11 height 9
radio input "true"
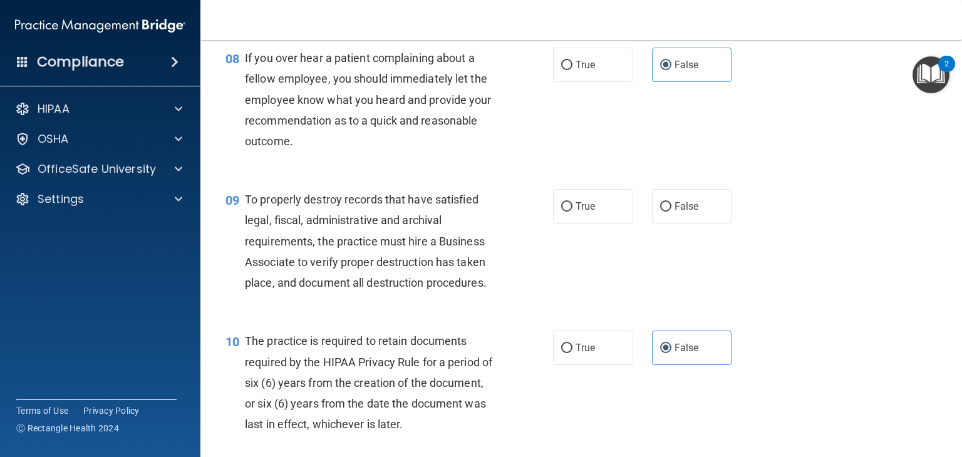
scroll to position [960, 0]
click at [586, 212] on span "True" at bounding box center [585, 206] width 19 height 12
click at [572, 211] on input "True" at bounding box center [566, 206] width 11 height 9
radio input "true"
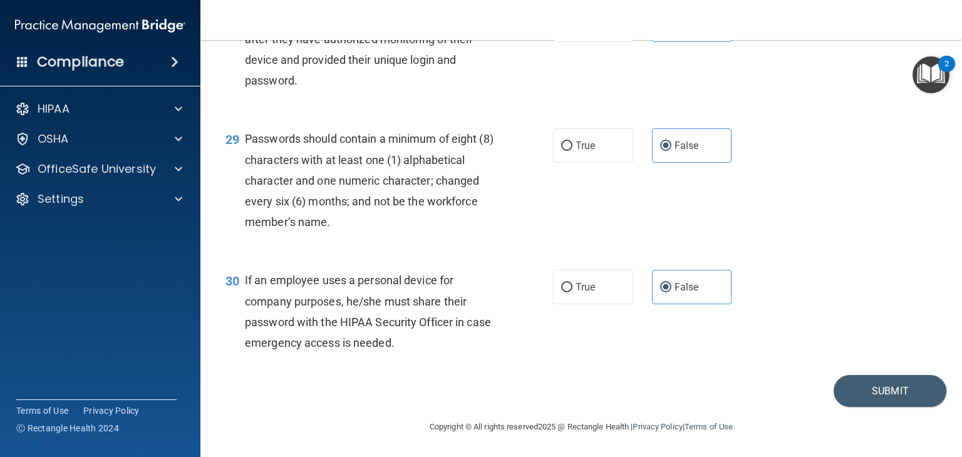
scroll to position [3270, 0]
click at [870, 388] on button "Submit" at bounding box center [890, 391] width 113 height 32
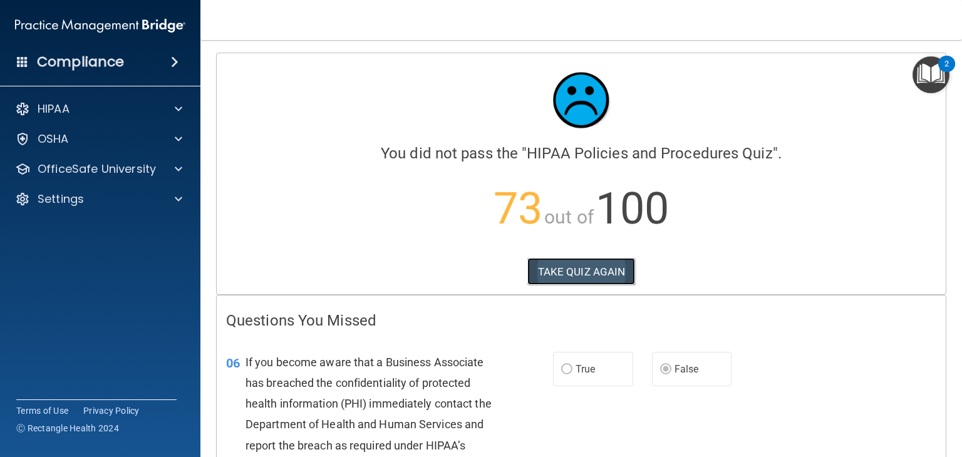
click at [603, 274] on button "TAKE QUIZ AGAIN" at bounding box center [581, 272] width 108 height 28
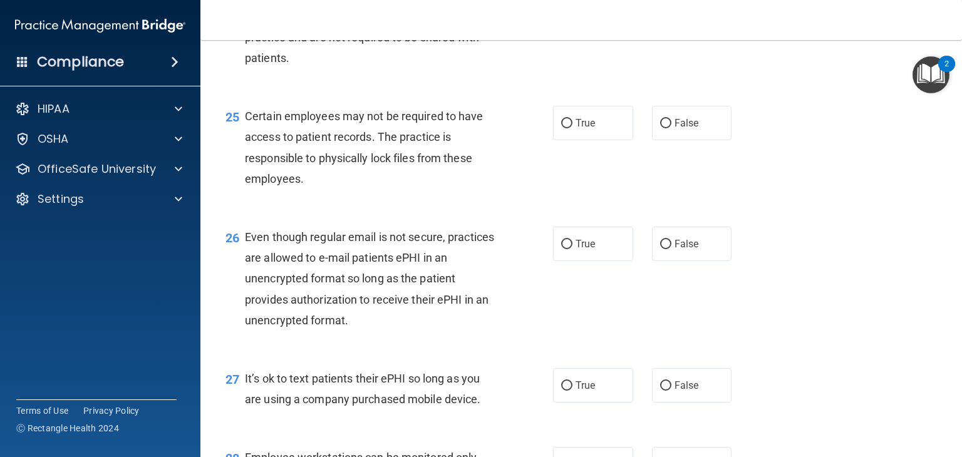
scroll to position [3270, 0]
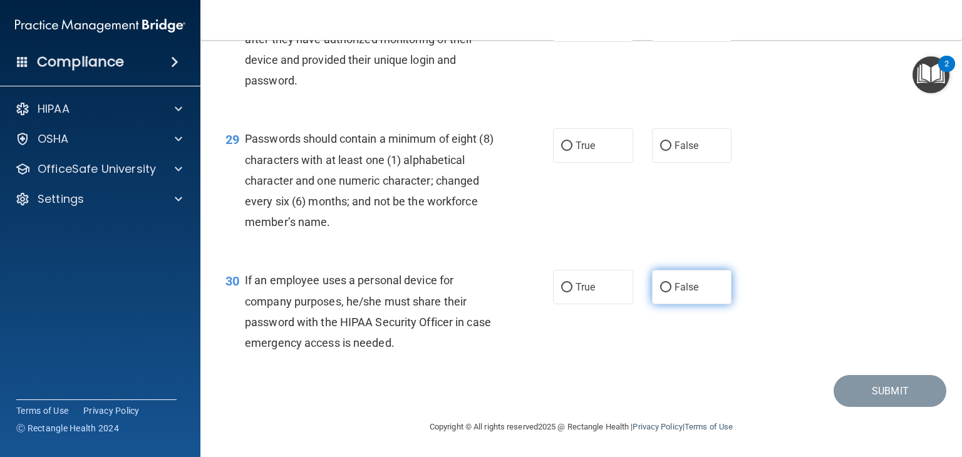
click at [675, 289] on span "False" at bounding box center [687, 287] width 24 height 12
click at [671, 289] on input "False" at bounding box center [665, 287] width 11 height 9
radio input "true"
click at [569, 145] on label "True" at bounding box center [593, 145] width 80 height 34
click at [569, 145] on input "True" at bounding box center [566, 146] width 11 height 9
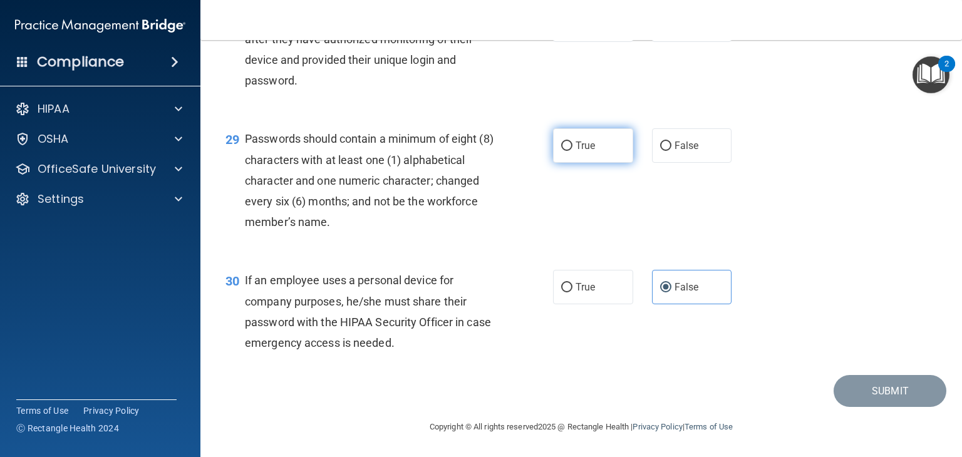
radio input "true"
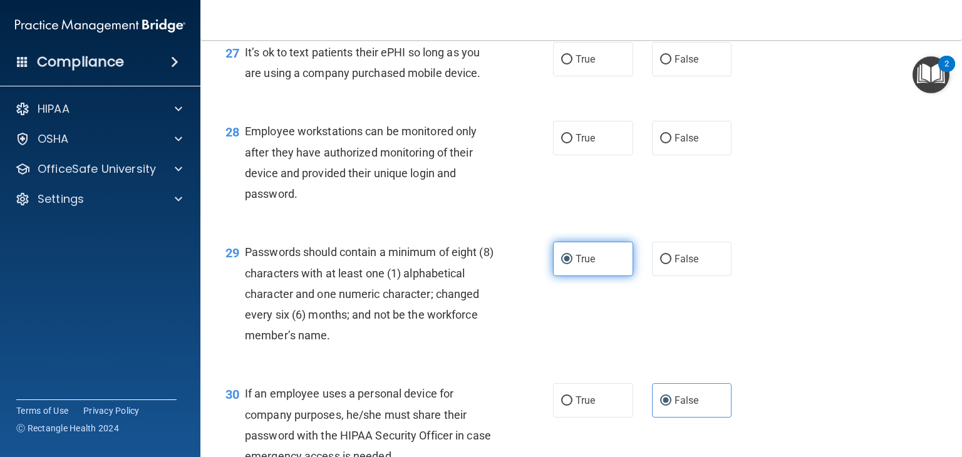
scroll to position [3094, 0]
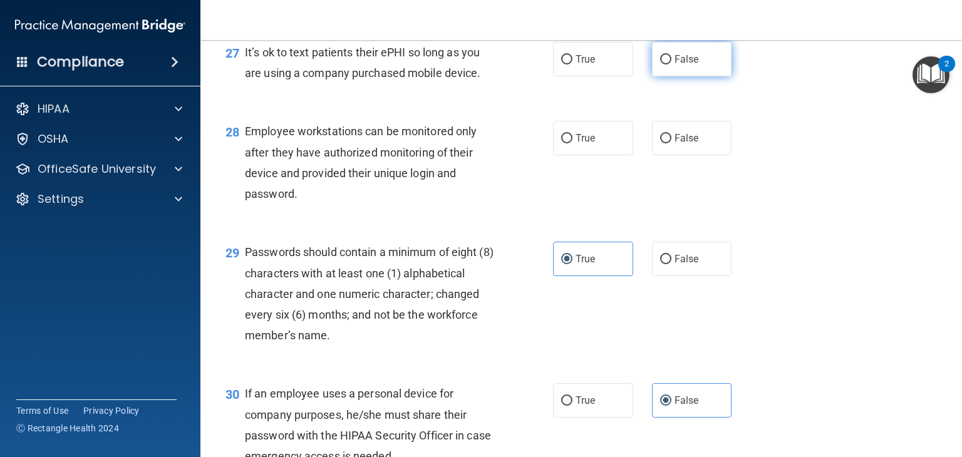
click at [679, 65] on span "False" at bounding box center [687, 59] width 24 height 12
click at [671, 65] on input "False" at bounding box center [665, 59] width 11 height 9
radio input "true"
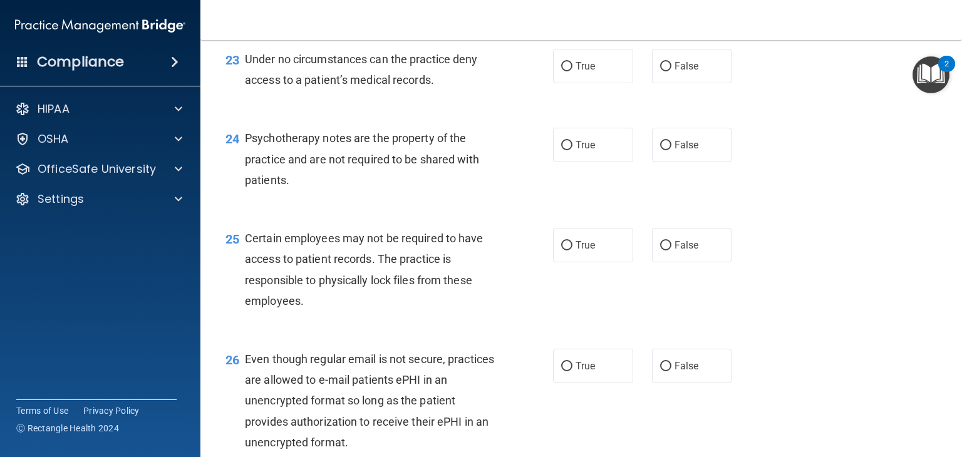
scroll to position [2647, 0]
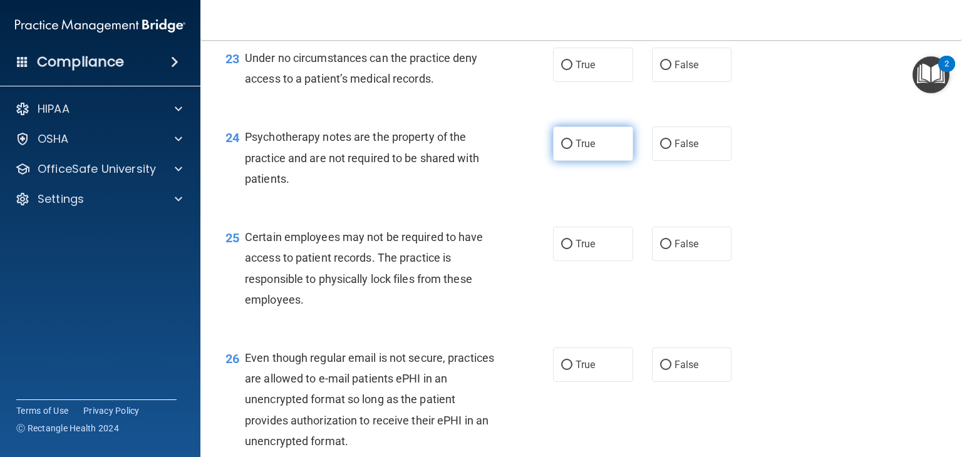
click at [576, 150] on span "True" at bounding box center [585, 144] width 19 height 12
click at [572, 149] on input "True" at bounding box center [566, 144] width 11 height 9
radio input "true"
click at [587, 71] on span "True" at bounding box center [585, 65] width 19 height 12
click at [572, 70] on input "True" at bounding box center [566, 65] width 11 height 9
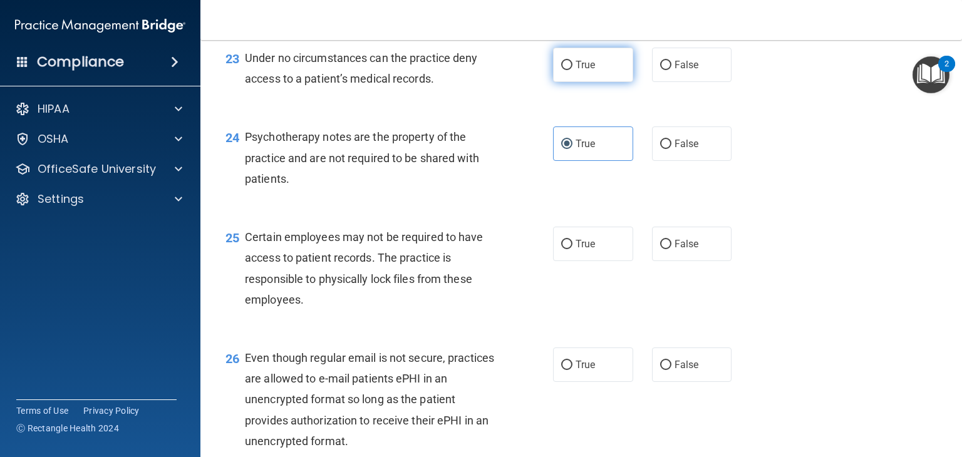
radio input "true"
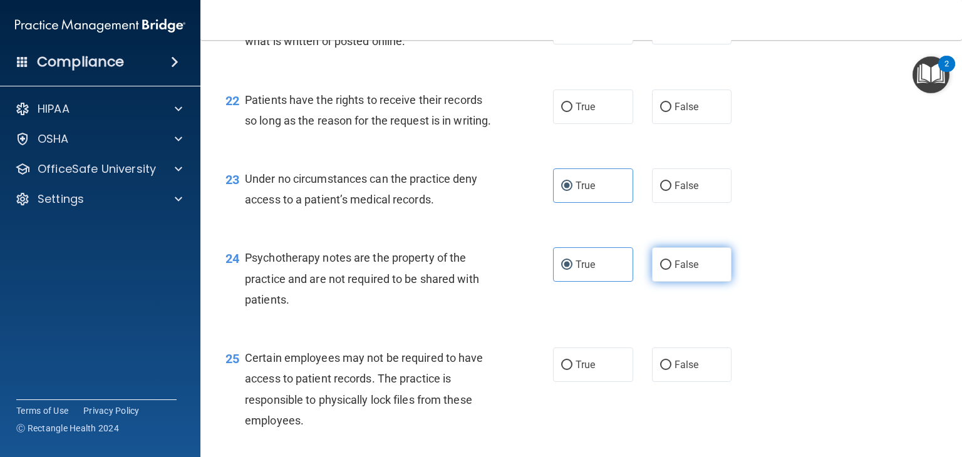
scroll to position [2484, 0]
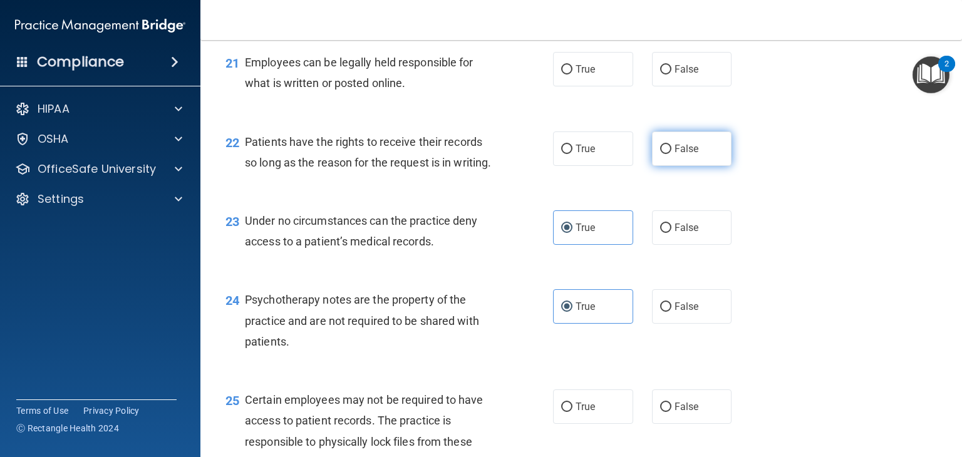
click at [677, 155] on span "False" at bounding box center [687, 149] width 24 height 12
click at [671, 154] on input "False" at bounding box center [665, 149] width 11 height 9
radio input "true"
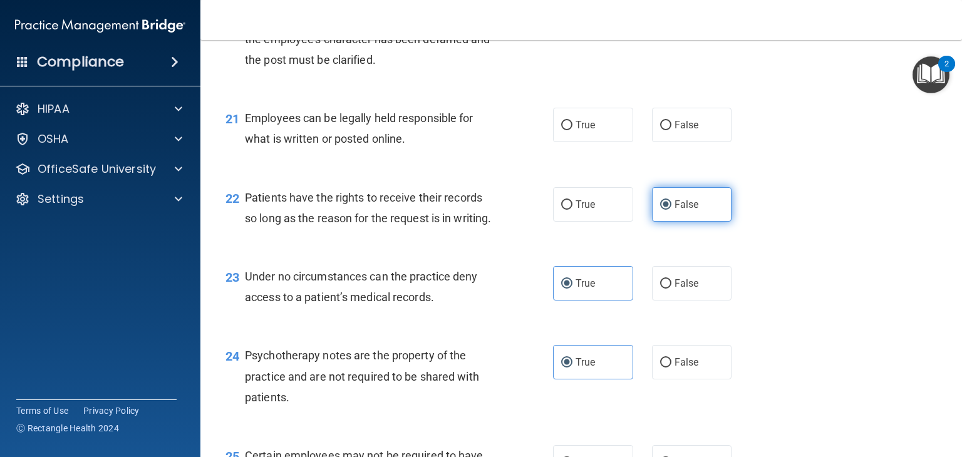
scroll to position [2420, 0]
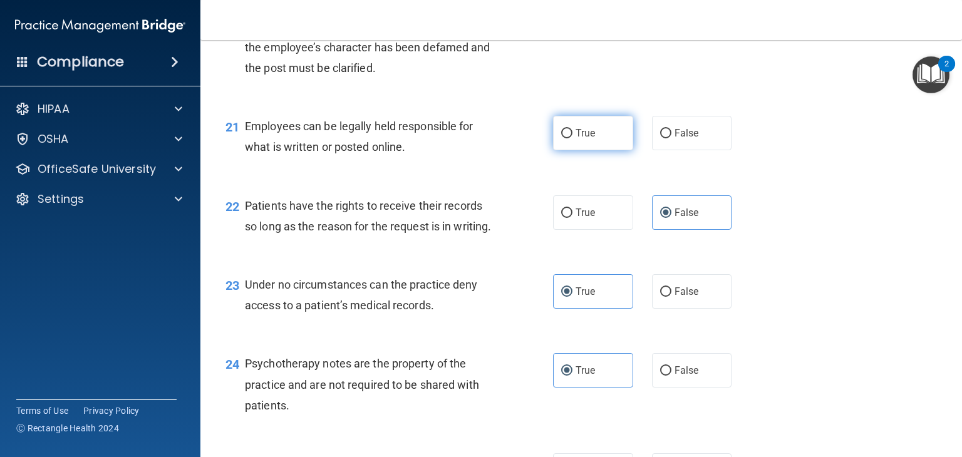
click at [591, 150] on label "True" at bounding box center [593, 133] width 80 height 34
click at [572, 138] on input "True" at bounding box center [566, 133] width 11 height 9
radio input "true"
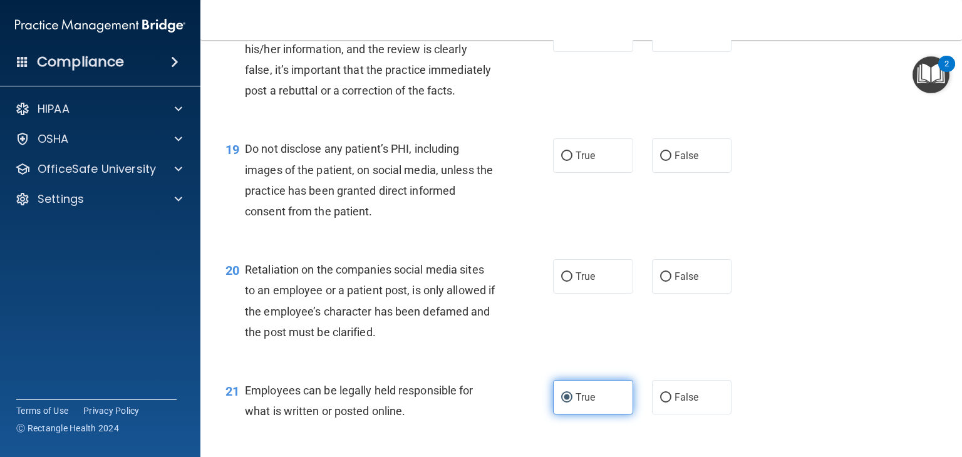
scroll to position [2156, 0]
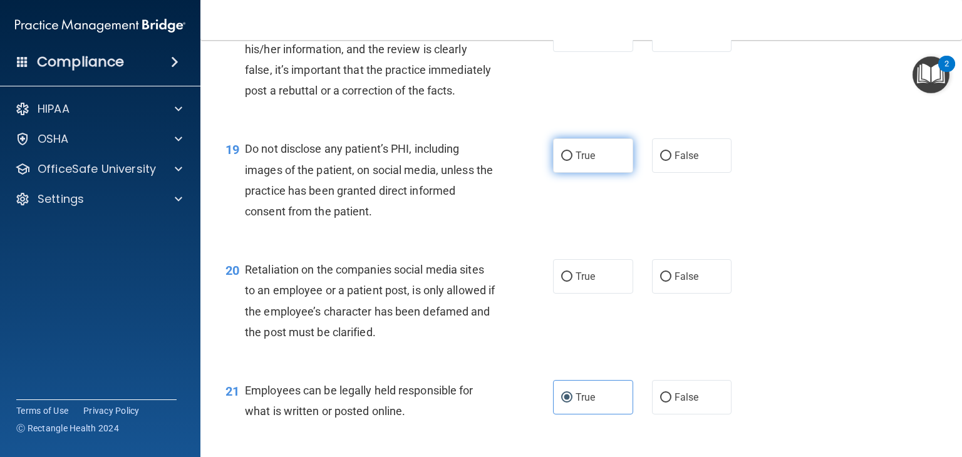
click at [571, 173] on label "True" at bounding box center [593, 155] width 80 height 34
click at [571, 161] on input "True" at bounding box center [566, 156] width 11 height 9
radio input "true"
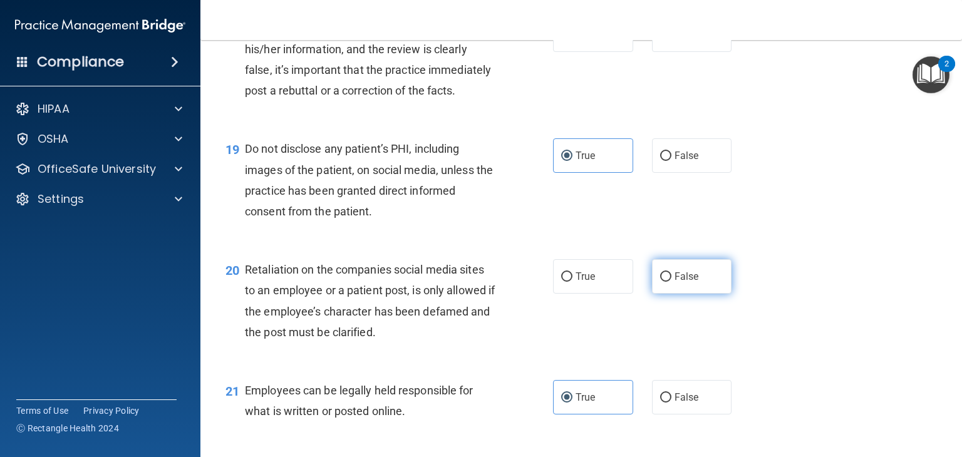
click at [660, 282] on input "False" at bounding box center [665, 276] width 11 height 9
radio input "true"
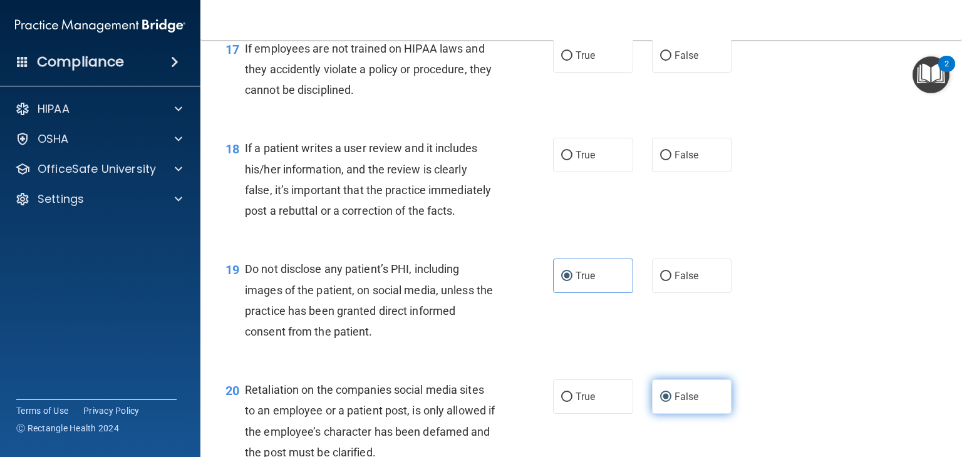
scroll to position [2036, 0]
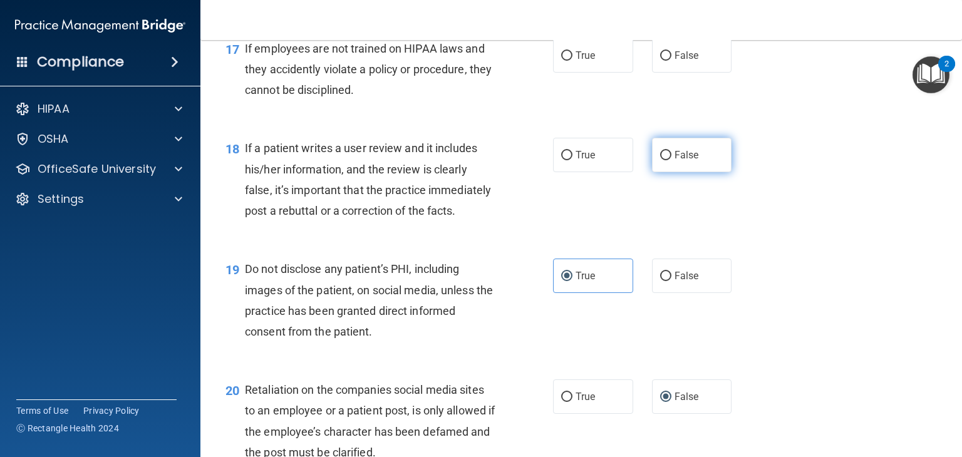
click at [665, 160] on input "False" at bounding box center [665, 155] width 11 height 9
radio input "true"
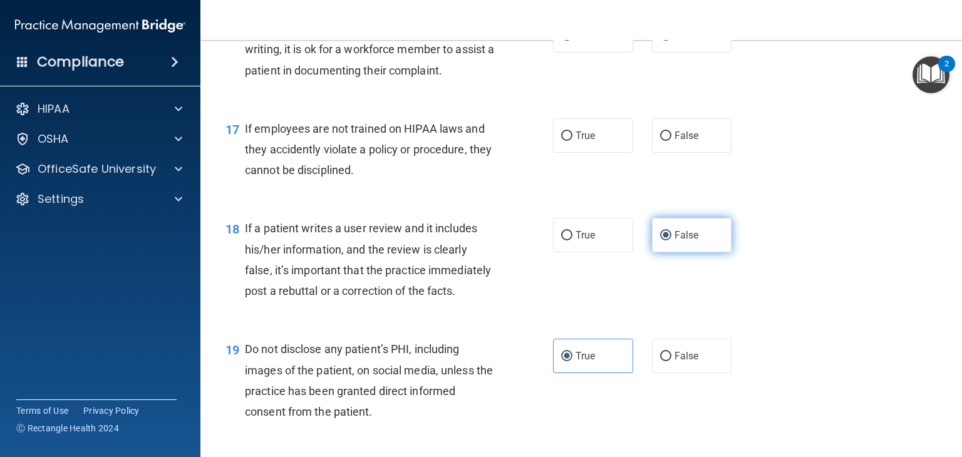
scroll to position [1957, 0]
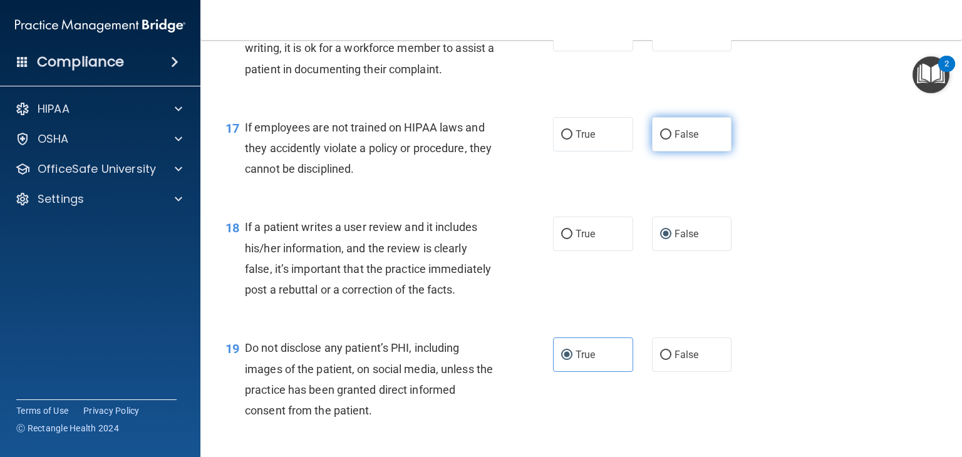
click at [676, 145] on label "False" at bounding box center [692, 134] width 80 height 34
click at [671, 140] on input "False" at bounding box center [665, 134] width 11 height 9
radio input "true"
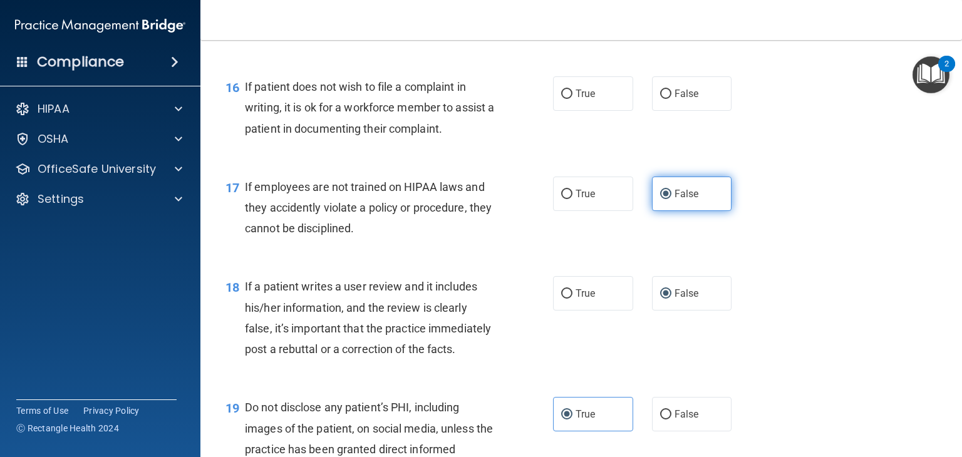
scroll to position [1893, 0]
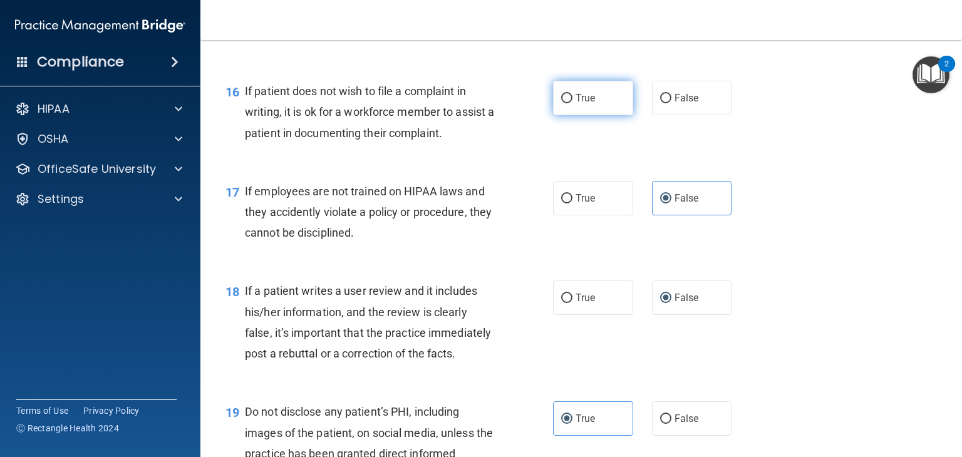
click at [599, 115] on label "True" at bounding box center [593, 98] width 80 height 34
click at [572, 103] on input "True" at bounding box center [566, 98] width 11 height 9
radio input "true"
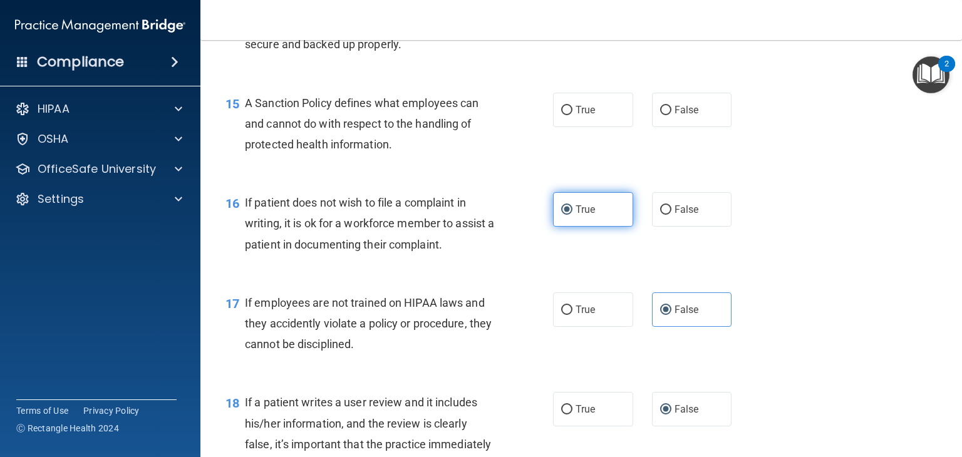
scroll to position [1782, 0]
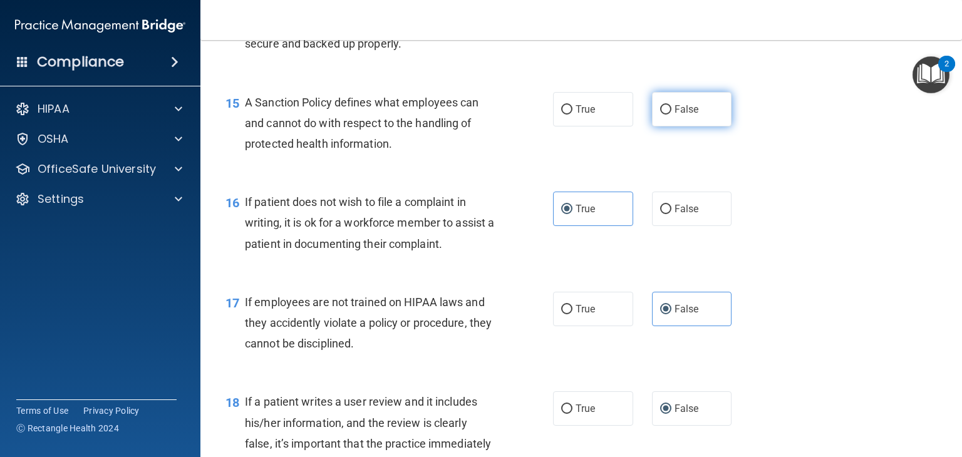
click at [675, 115] on span "False" at bounding box center [687, 109] width 24 height 12
click at [668, 115] on input "False" at bounding box center [665, 109] width 11 height 9
radio input "true"
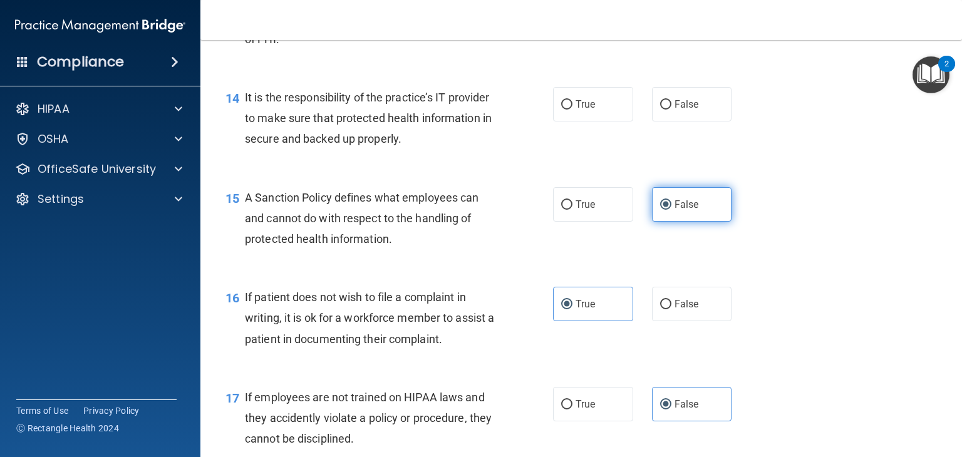
scroll to position [1687, 0]
drag, startPoint x: 668, startPoint y: 133, endPoint x: 660, endPoint y: 121, distance: 14.9
click at [660, 110] on input "False" at bounding box center [665, 104] width 11 height 9
radio input "true"
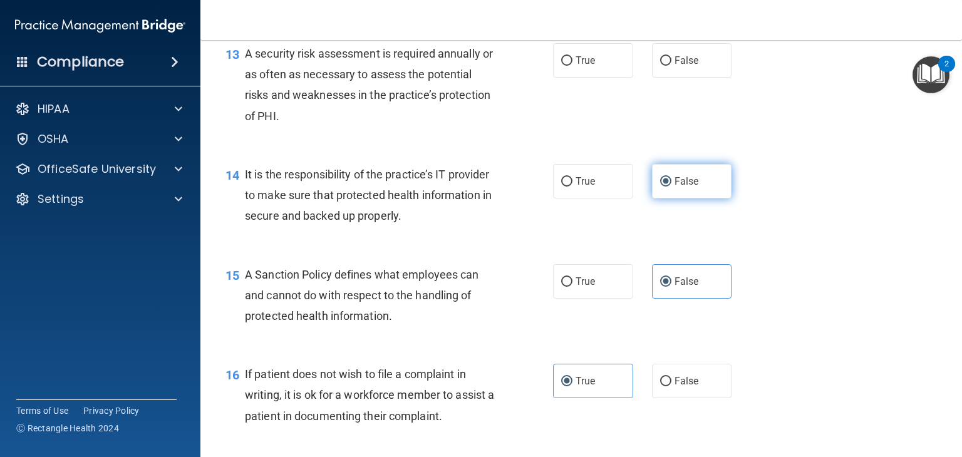
scroll to position [1612, 0]
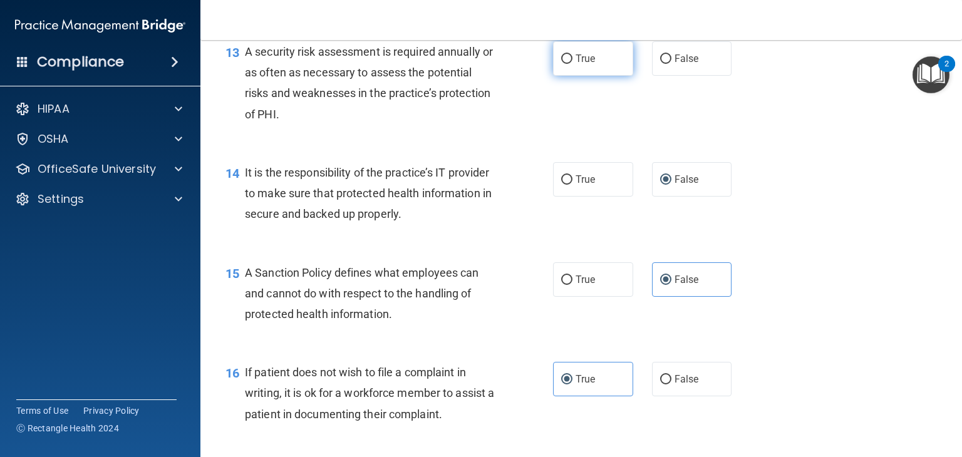
click at [562, 64] on input "True" at bounding box center [566, 58] width 11 height 9
radio input "true"
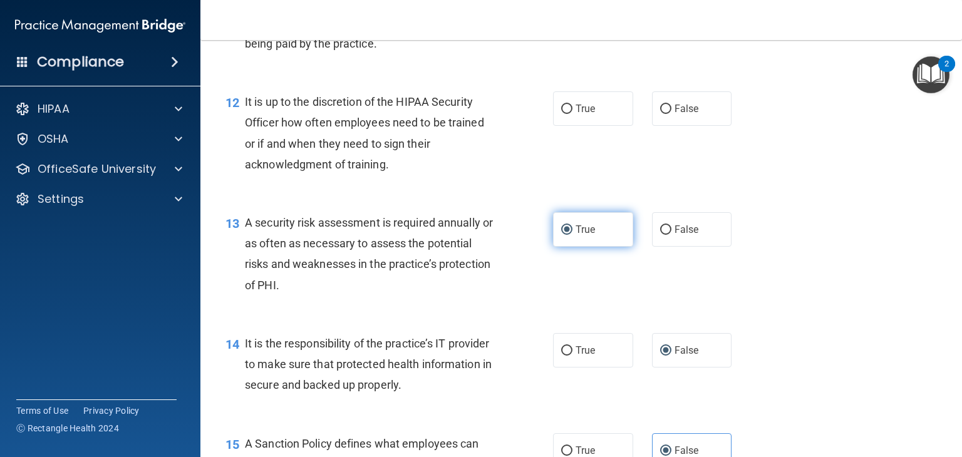
scroll to position [1439, 0]
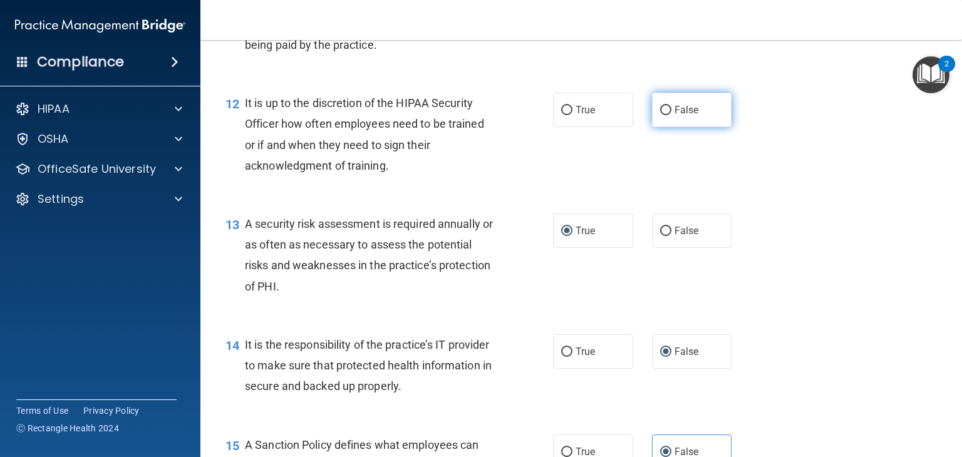
click at [660, 115] on input "False" at bounding box center [665, 110] width 11 height 9
radio input "true"
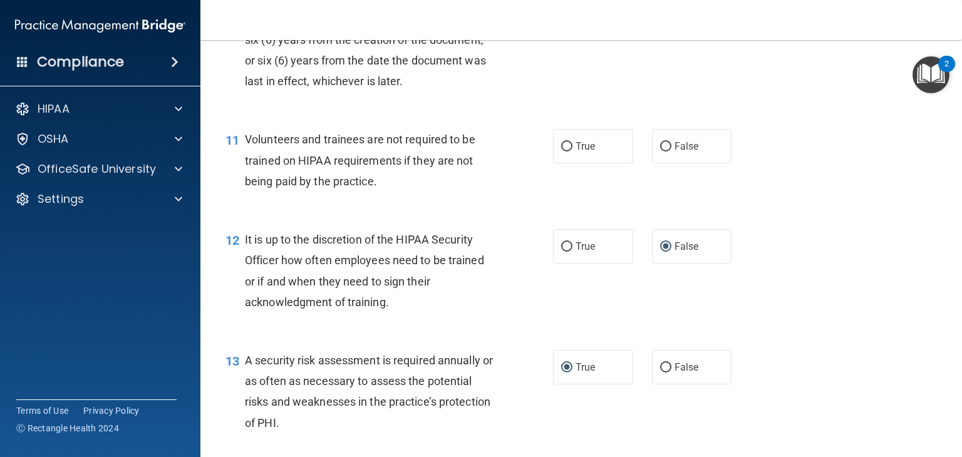
scroll to position [1301, 0]
click at [685, 153] on span "False" at bounding box center [687, 148] width 24 height 12
click at [671, 153] on input "False" at bounding box center [665, 147] width 11 height 9
radio input "true"
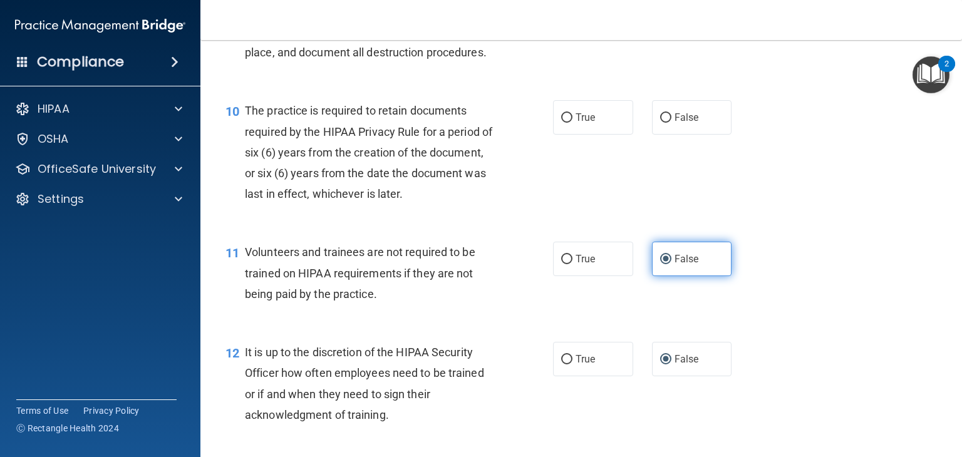
scroll to position [1193, 0]
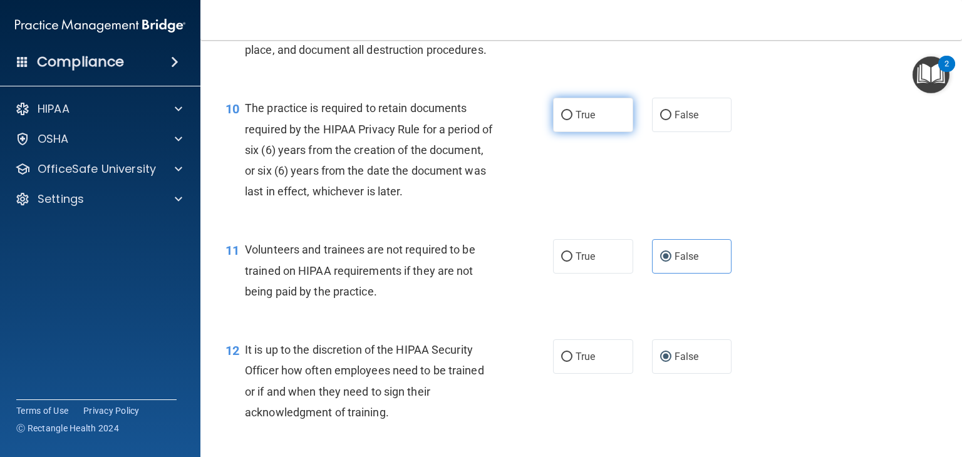
click at [587, 121] on span "True" at bounding box center [585, 115] width 19 height 12
click at [572, 120] on input "True" at bounding box center [566, 115] width 11 height 9
radio input "true"
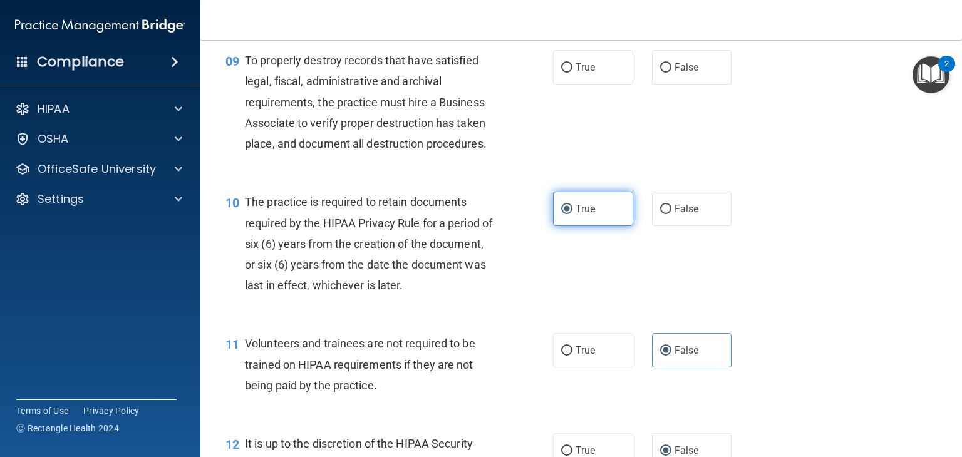
scroll to position [1098, 0]
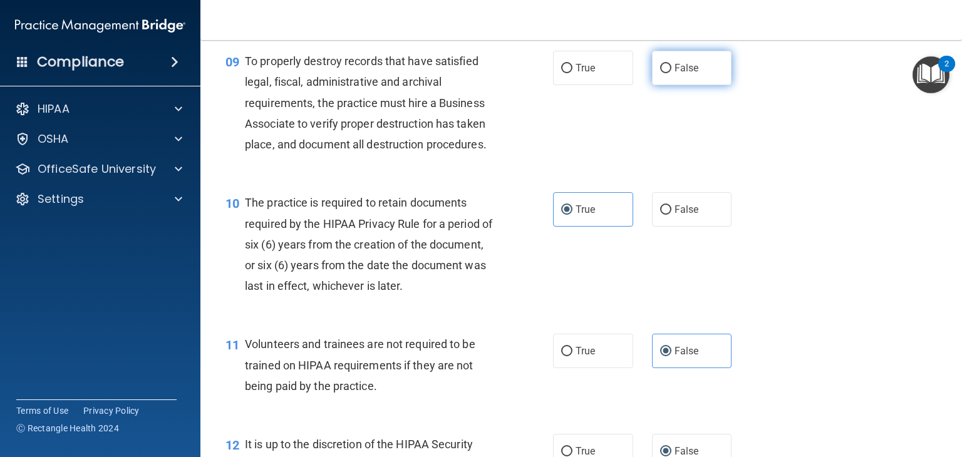
click at [666, 85] on label "False" at bounding box center [692, 68] width 80 height 34
click at [666, 73] on input "False" at bounding box center [665, 68] width 11 height 9
radio input "true"
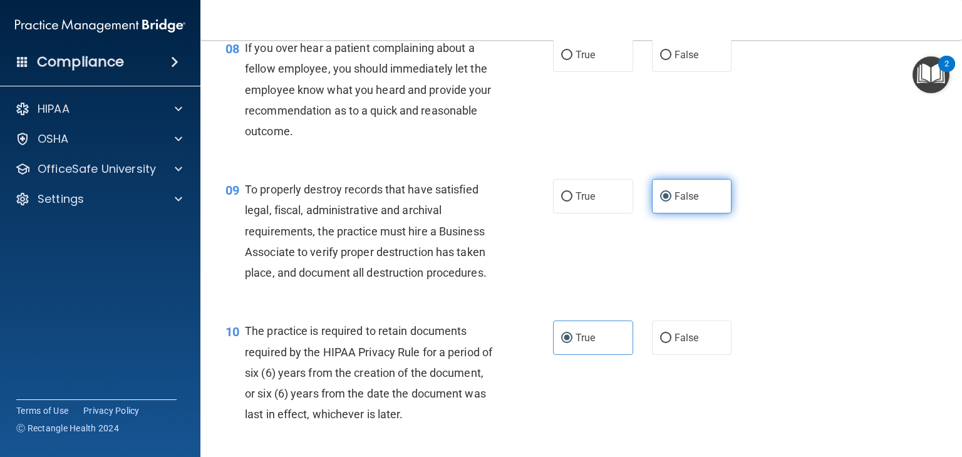
scroll to position [965, 0]
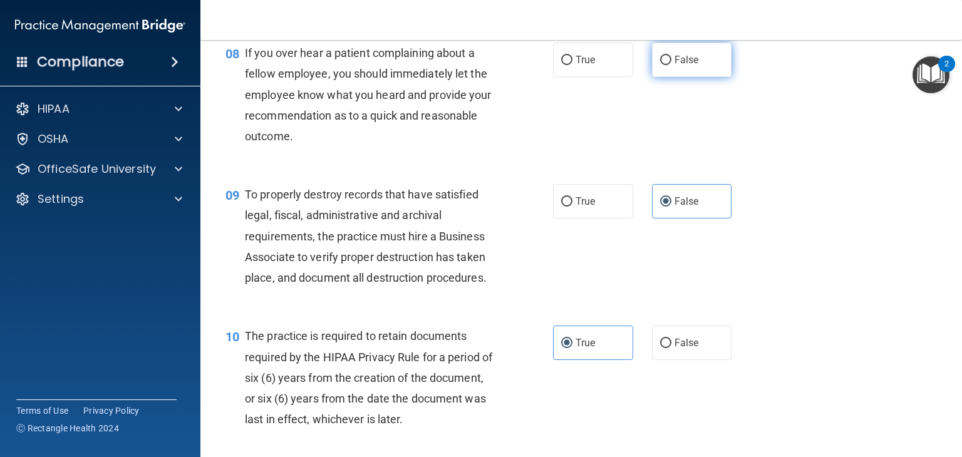
click at [672, 71] on label "False" at bounding box center [692, 60] width 80 height 34
click at [671, 65] on input "False" at bounding box center [665, 60] width 11 height 9
radio input "true"
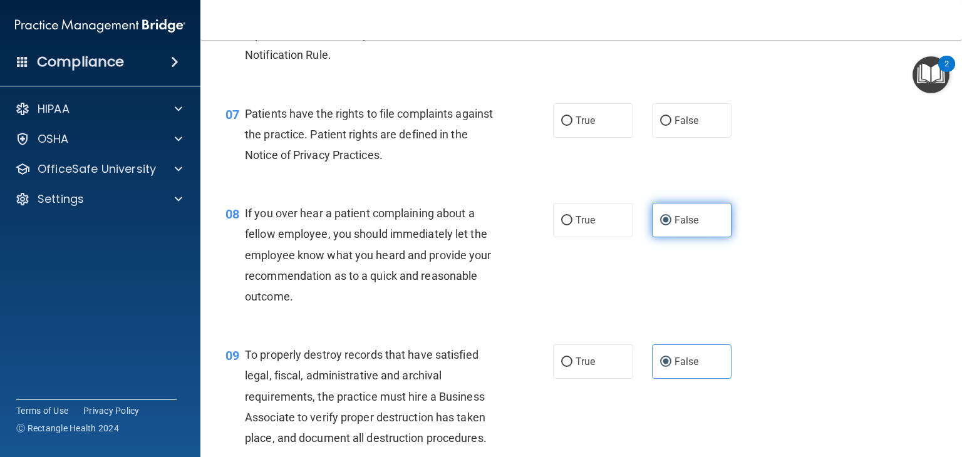
scroll to position [804, 0]
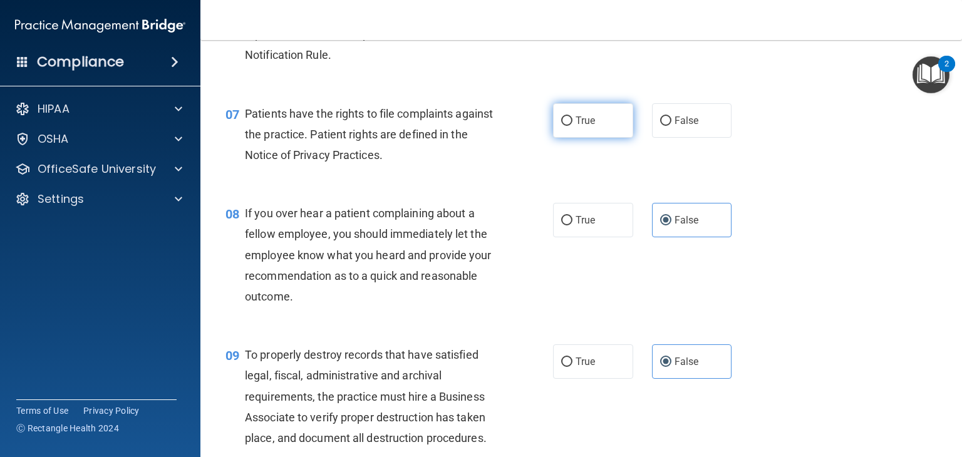
click at [582, 127] on span "True" at bounding box center [585, 121] width 19 height 12
click at [572, 126] on input "True" at bounding box center [566, 120] width 11 height 9
radio input "true"
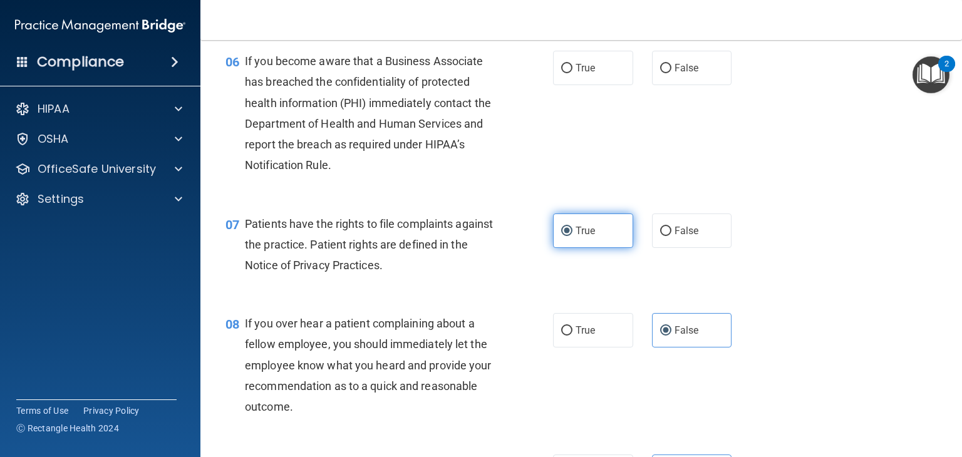
scroll to position [693, 0]
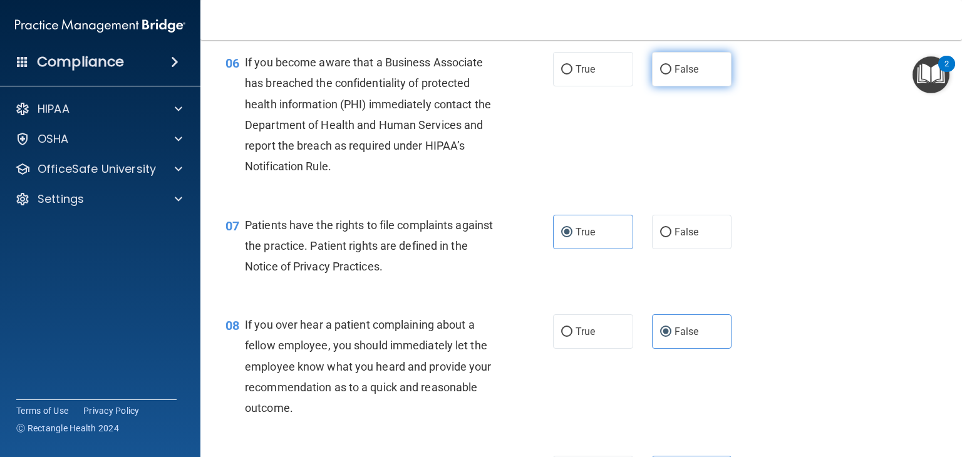
click at [679, 86] on label "False" at bounding box center [692, 69] width 80 height 34
click at [671, 75] on input "False" at bounding box center [665, 69] width 11 height 9
radio input "true"
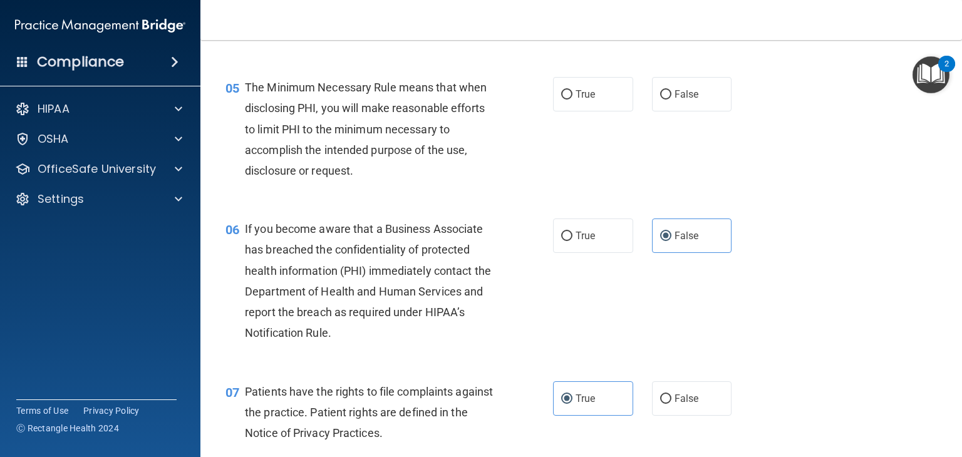
scroll to position [526, 0]
click at [592, 111] on label "True" at bounding box center [593, 94] width 80 height 34
click at [572, 100] on input "True" at bounding box center [566, 94] width 11 height 9
radio input "true"
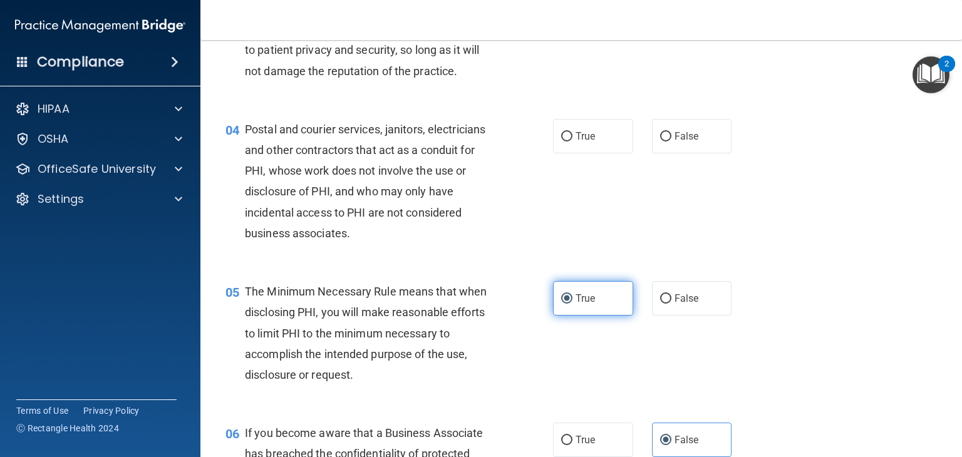
scroll to position [321, 0]
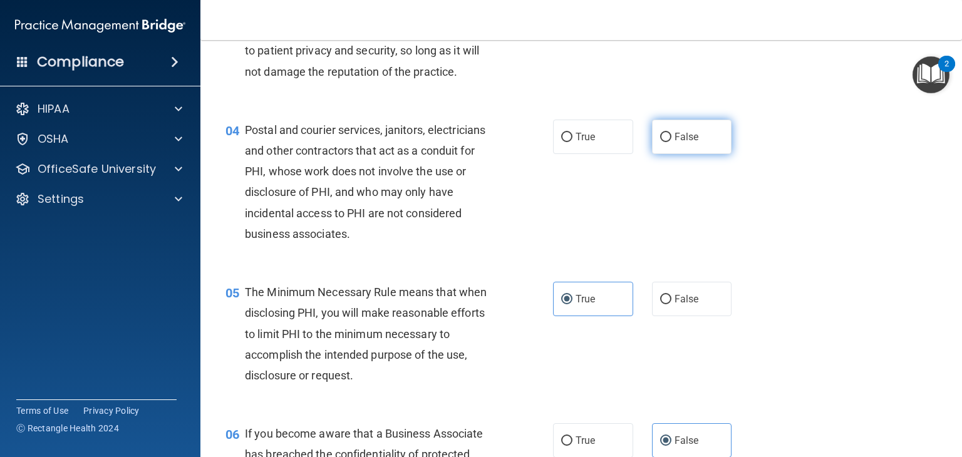
click at [706, 154] on label "False" at bounding box center [692, 137] width 80 height 34
click at [671, 142] on input "False" at bounding box center [665, 137] width 11 height 9
radio input "true"
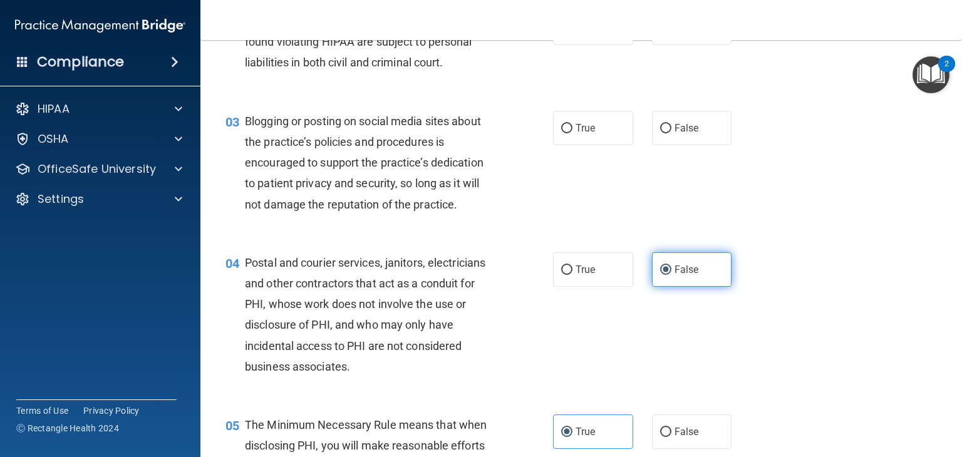
scroll to position [190, 0]
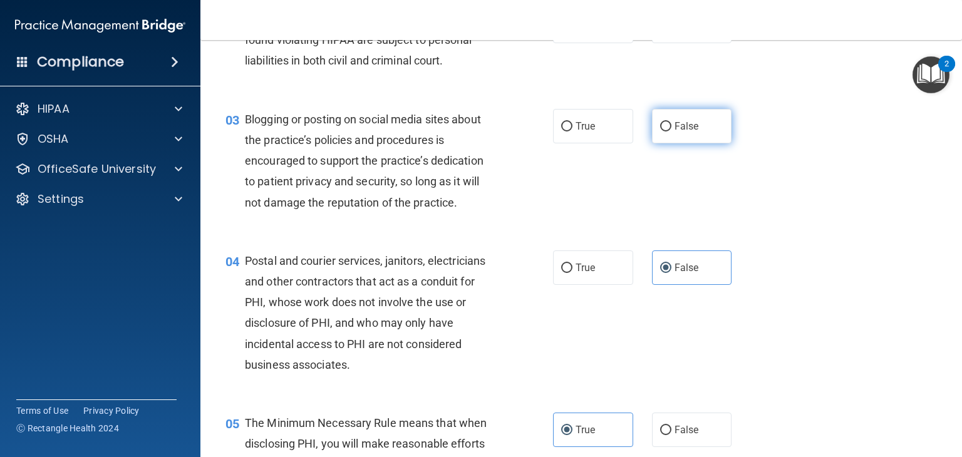
click at [677, 132] on span "False" at bounding box center [687, 126] width 24 height 12
click at [671, 132] on input "False" at bounding box center [665, 126] width 11 height 9
radio input "true"
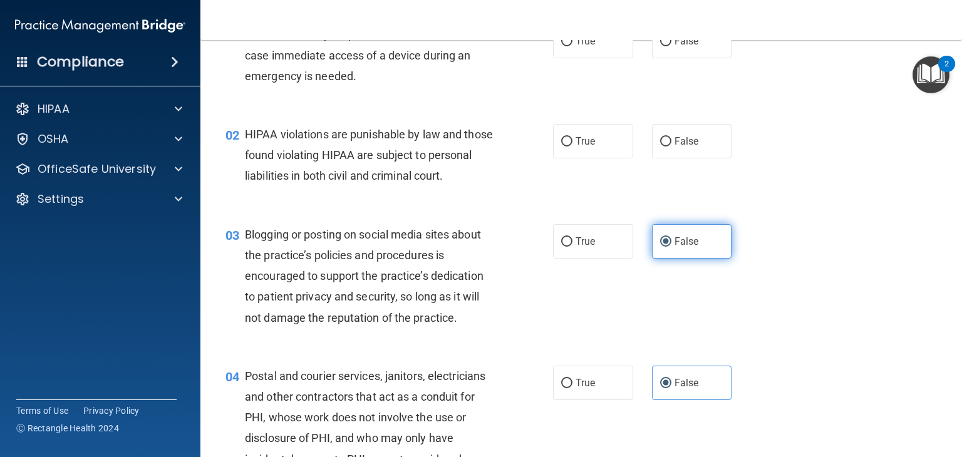
scroll to position [75, 0]
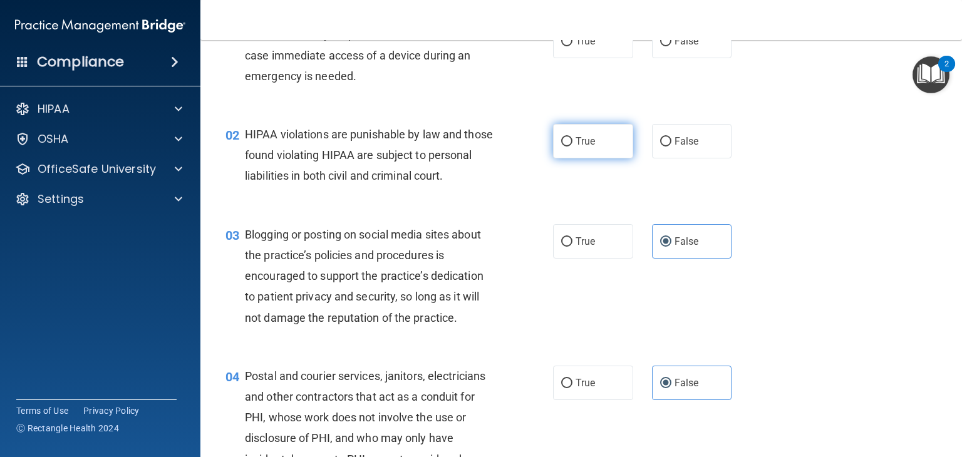
click at [585, 139] on span "True" at bounding box center [585, 141] width 19 height 12
click at [572, 139] on input "True" at bounding box center [566, 141] width 11 height 9
radio input "true"
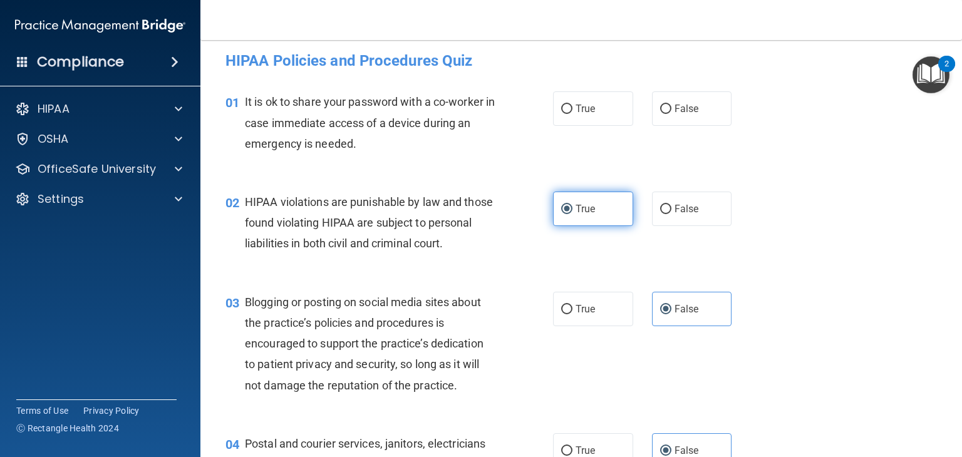
scroll to position [6, 0]
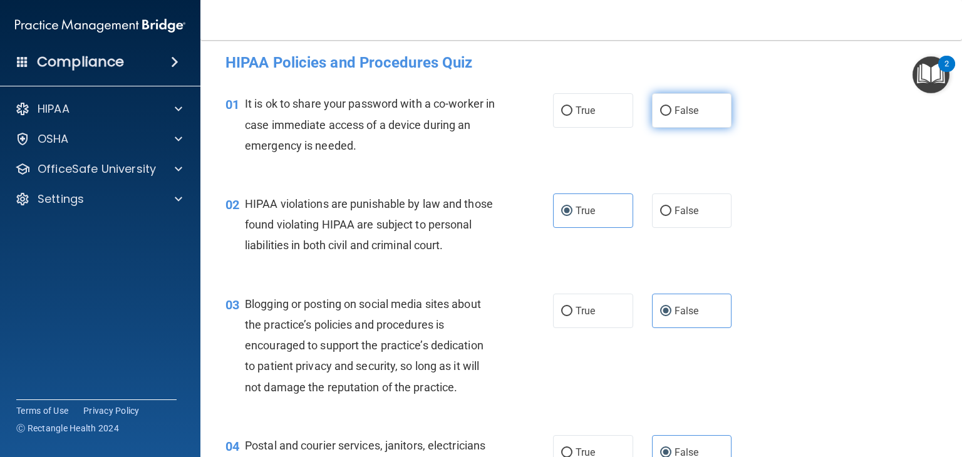
click at [675, 106] on span "False" at bounding box center [687, 111] width 24 height 12
click at [670, 106] on input "False" at bounding box center [665, 110] width 11 height 9
radio input "true"
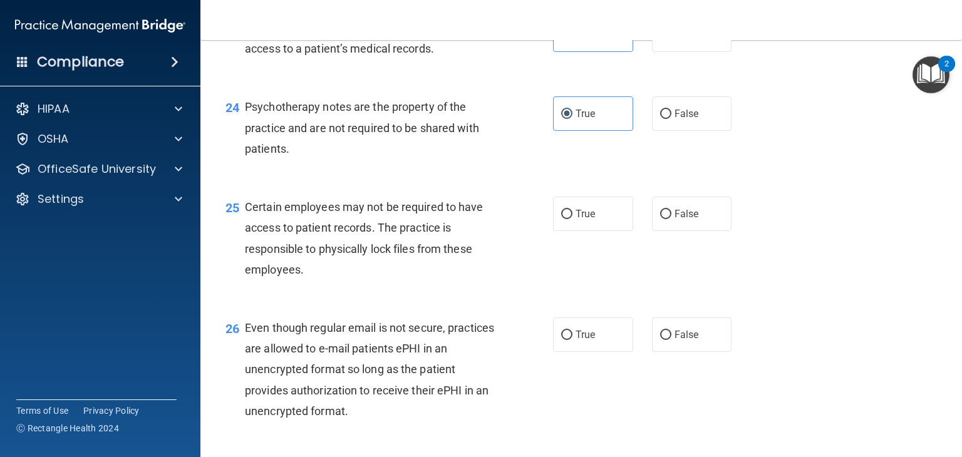
scroll to position [2677, 0]
click at [579, 220] on span "True" at bounding box center [585, 214] width 19 height 12
click at [572, 219] on input "True" at bounding box center [566, 214] width 11 height 9
radio input "true"
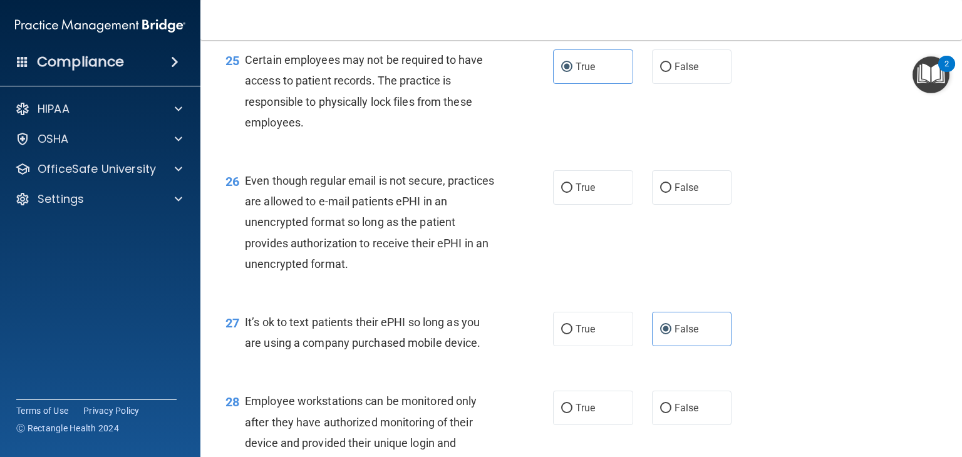
scroll to position [2826, 0]
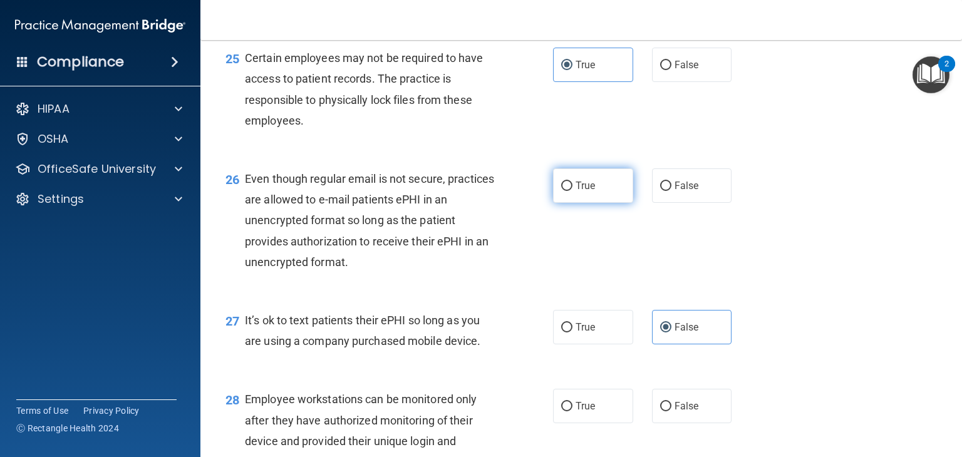
click at [576, 192] on span "True" at bounding box center [585, 186] width 19 height 12
click at [572, 191] on input "True" at bounding box center [566, 186] width 11 height 9
radio input "true"
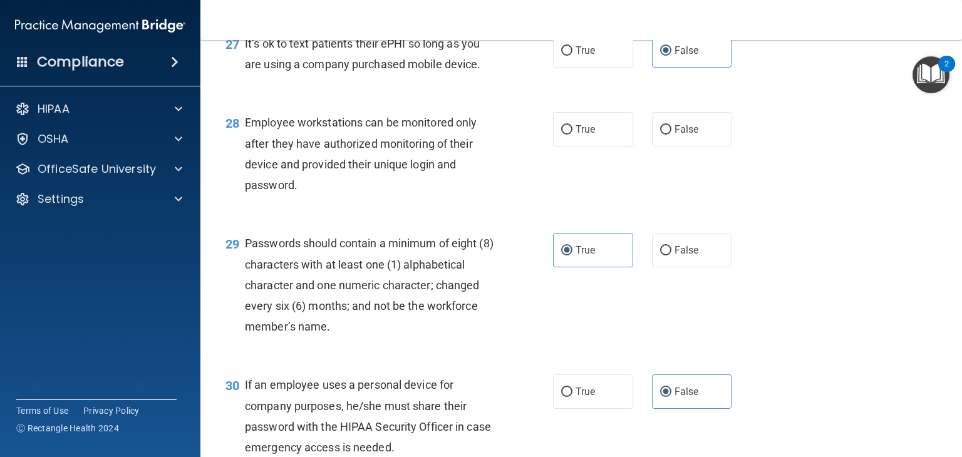
scroll to position [3105, 0]
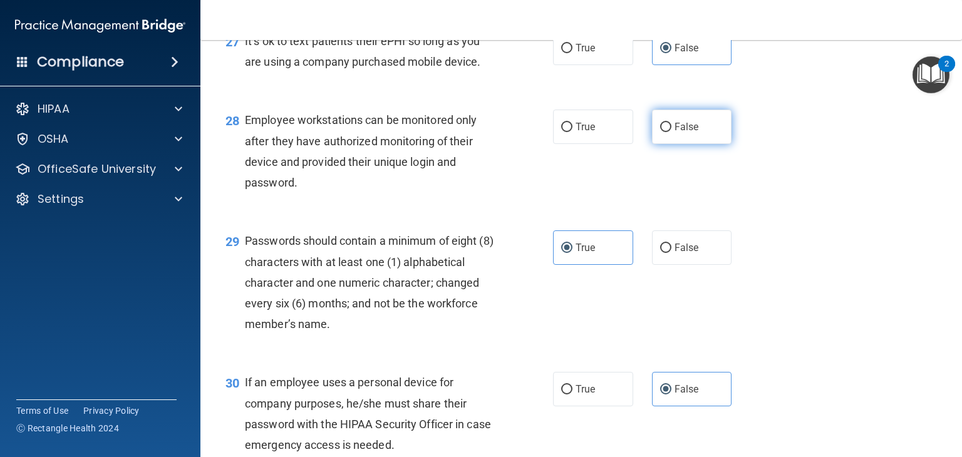
click at [700, 144] on label "False" at bounding box center [692, 127] width 80 height 34
click at [671, 132] on input "False" at bounding box center [665, 127] width 11 height 9
radio input "true"
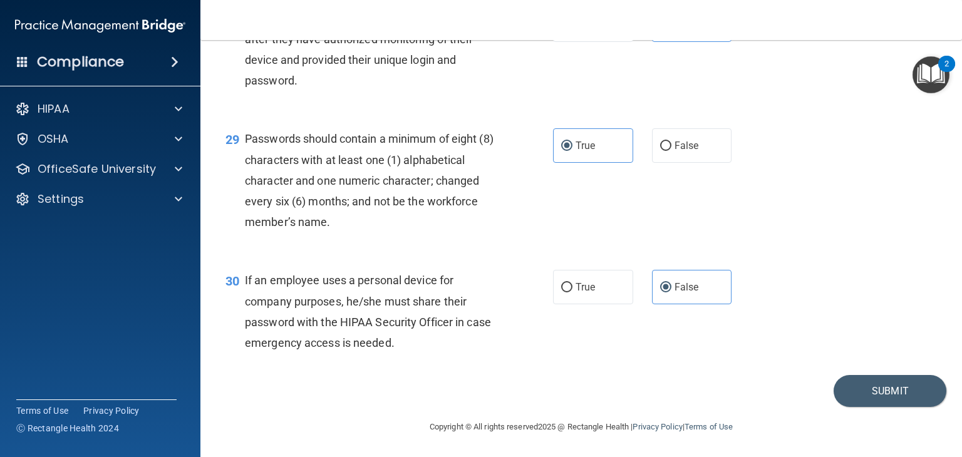
scroll to position [3270, 0]
click at [862, 391] on button "Submit" at bounding box center [890, 391] width 113 height 32
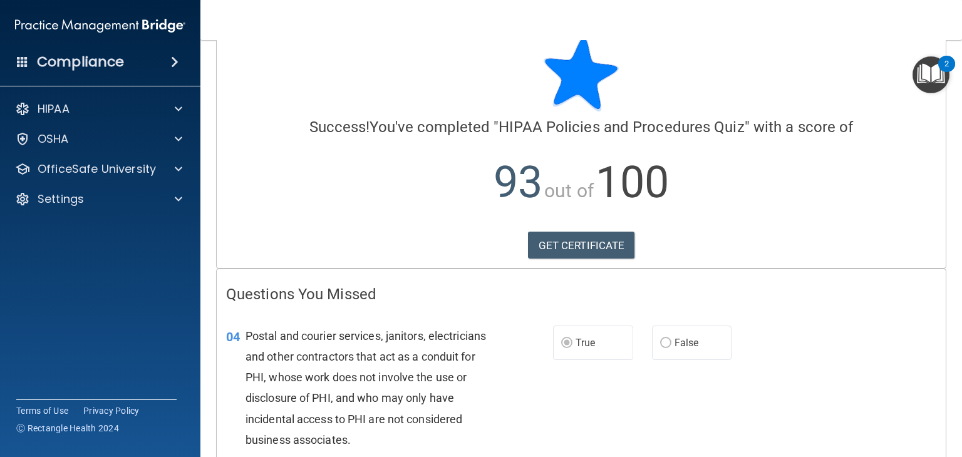
scroll to position [30, 0]
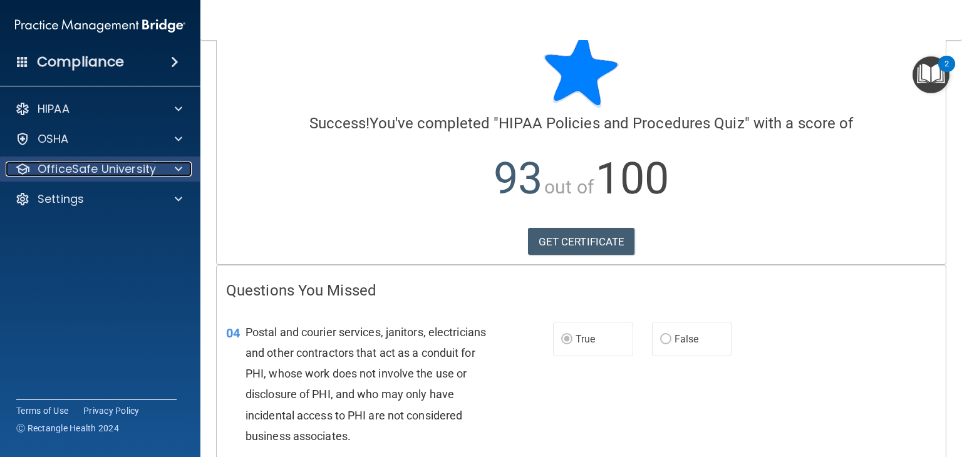
click at [143, 168] on p "OfficeSafe University" at bounding box center [97, 169] width 118 height 15
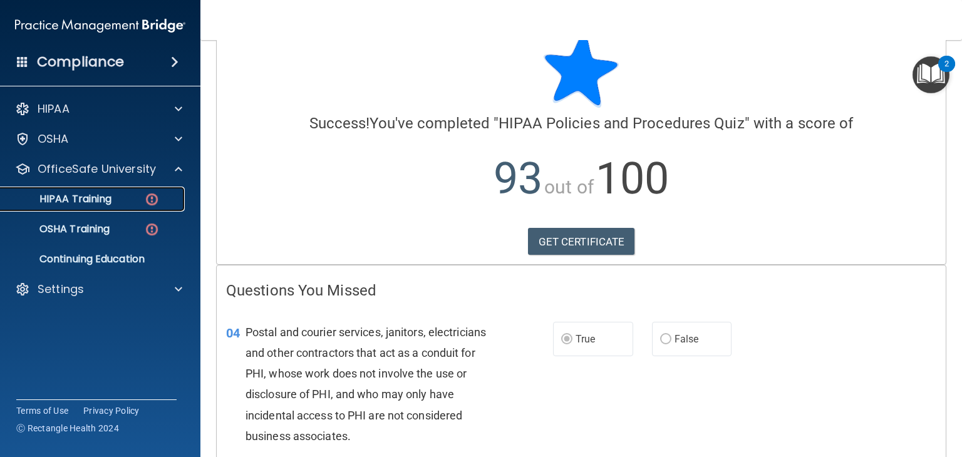
click at [138, 197] on div "HIPAA Training" at bounding box center [93, 199] width 171 height 13
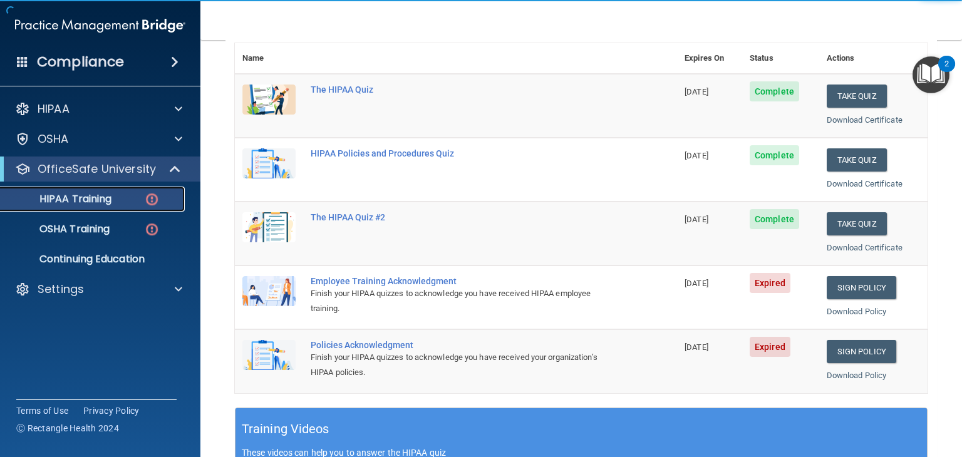
scroll to position [147, 0]
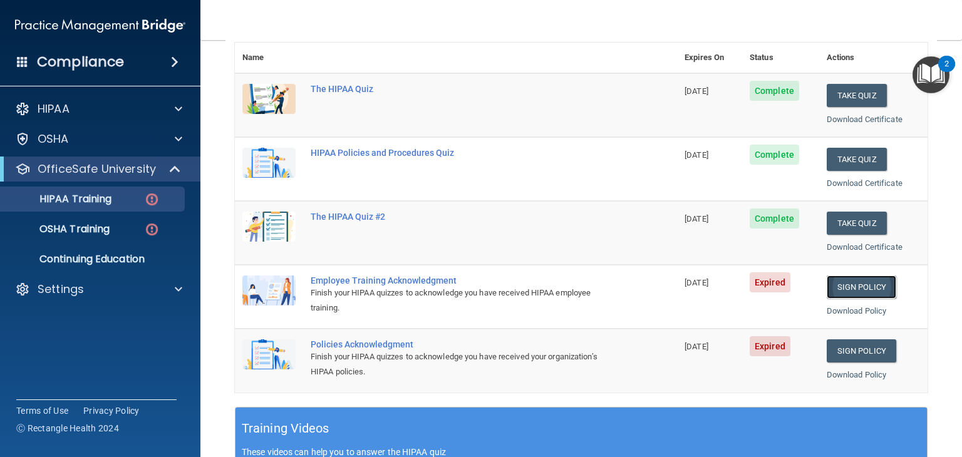
click at [844, 286] on link "Sign Policy" at bounding box center [862, 287] width 70 height 23
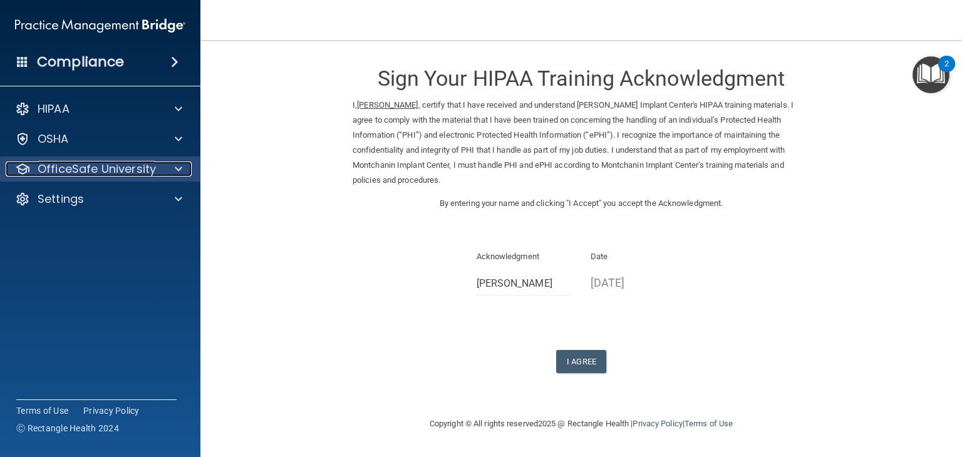
click at [168, 172] on div at bounding box center [176, 169] width 31 height 15
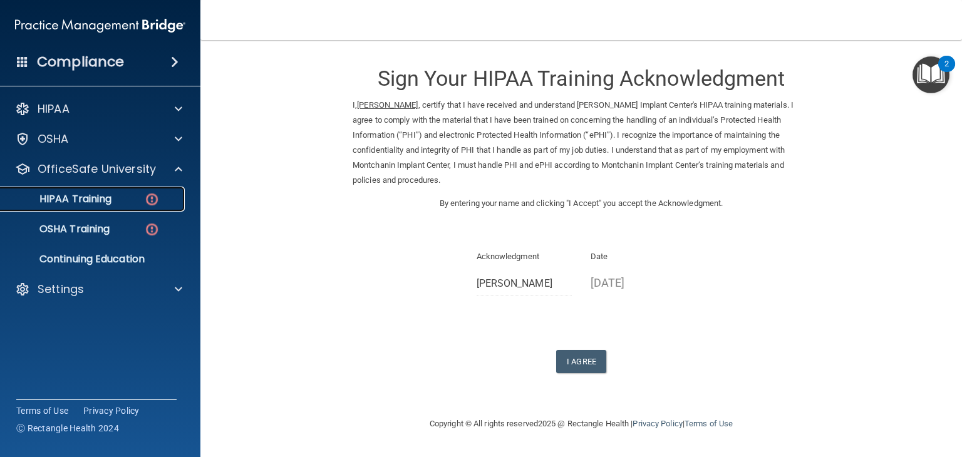
click at [147, 204] on img at bounding box center [152, 200] width 16 height 16
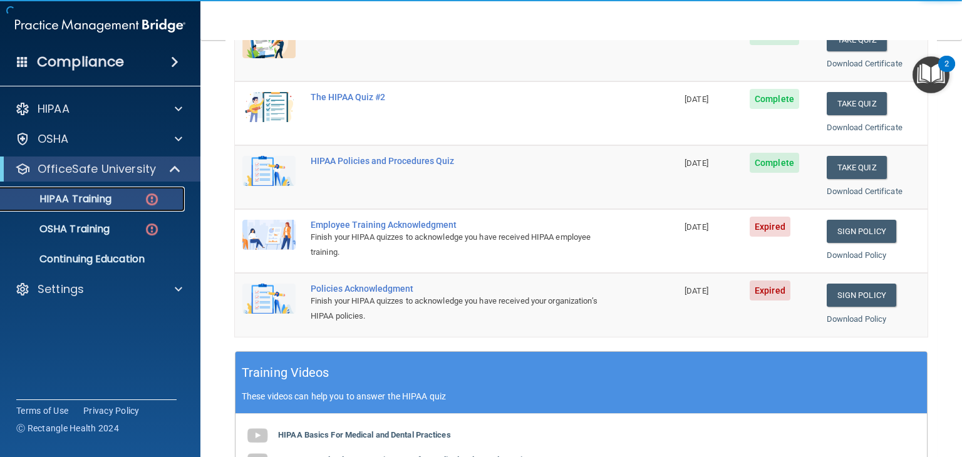
scroll to position [215, 0]
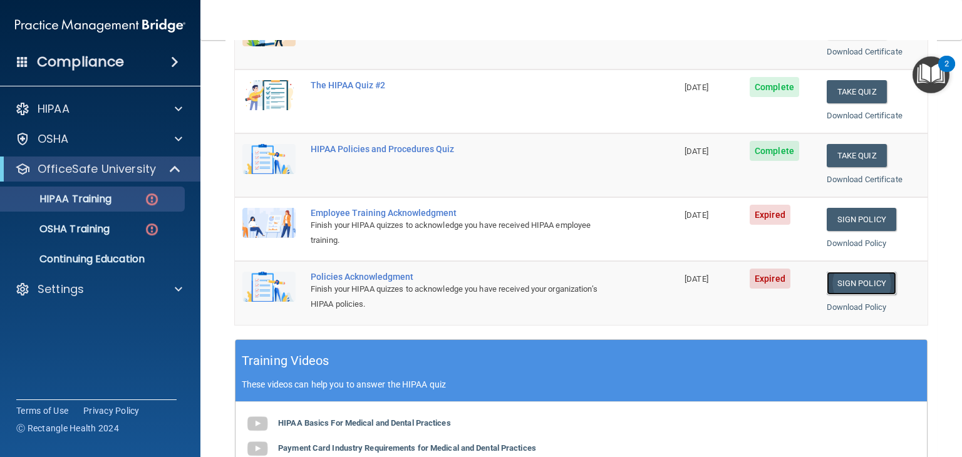
click at [832, 280] on link "Sign Policy" at bounding box center [862, 283] width 70 height 23
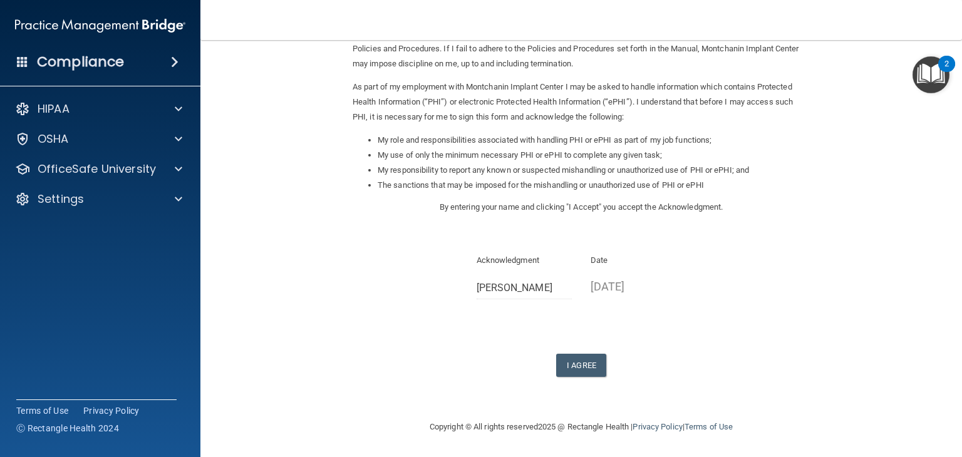
scroll to position [116, 0]
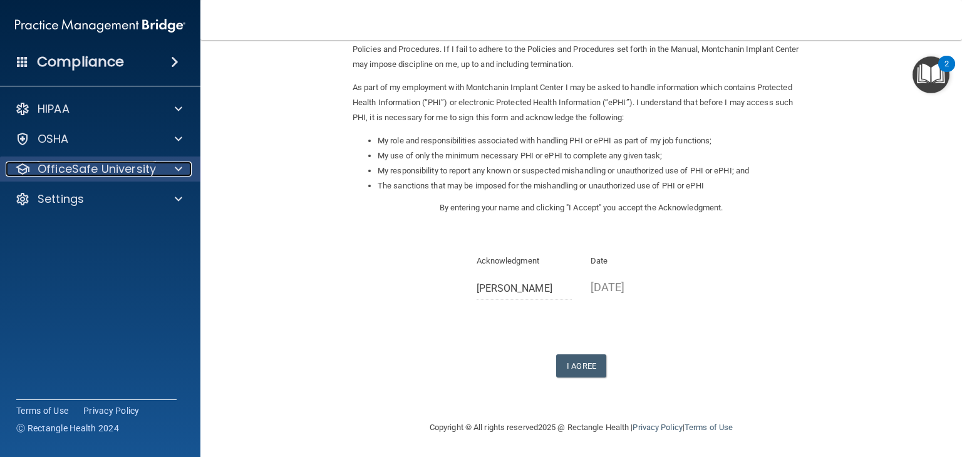
click at [177, 166] on span at bounding box center [179, 169] width 8 height 15
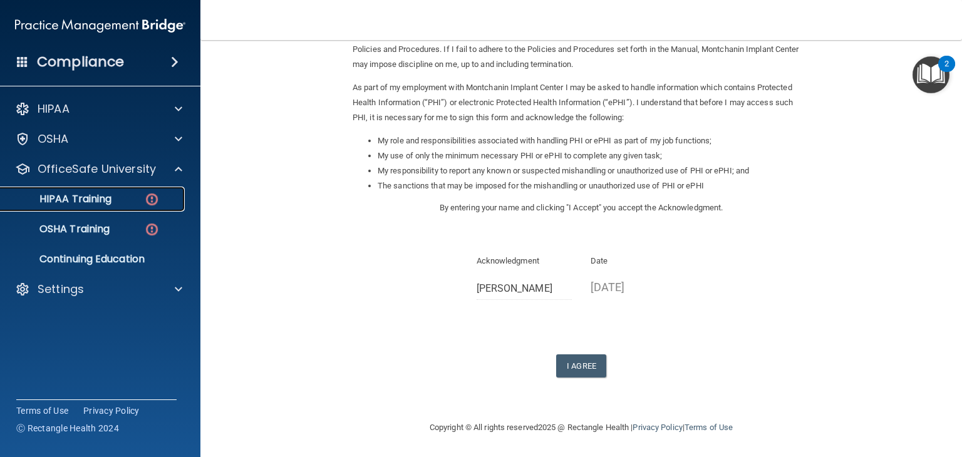
click at [138, 199] on div "HIPAA Training" at bounding box center [93, 199] width 171 height 13
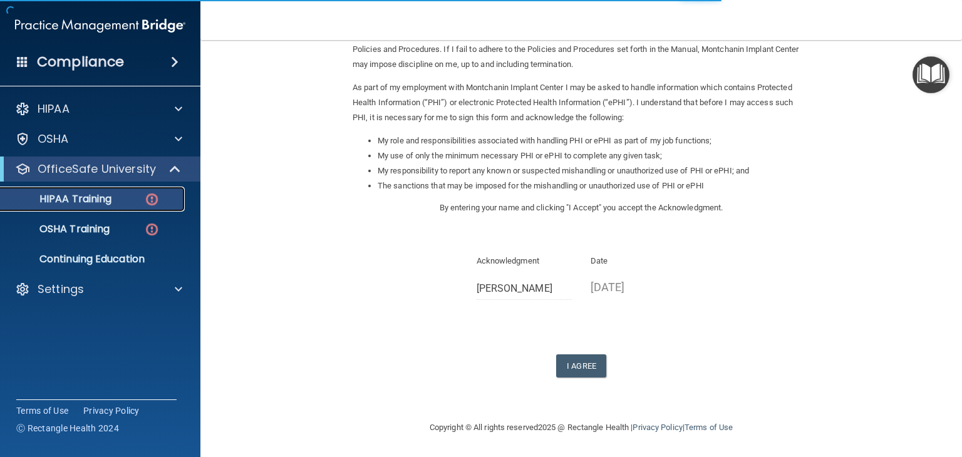
scroll to position [483, 0]
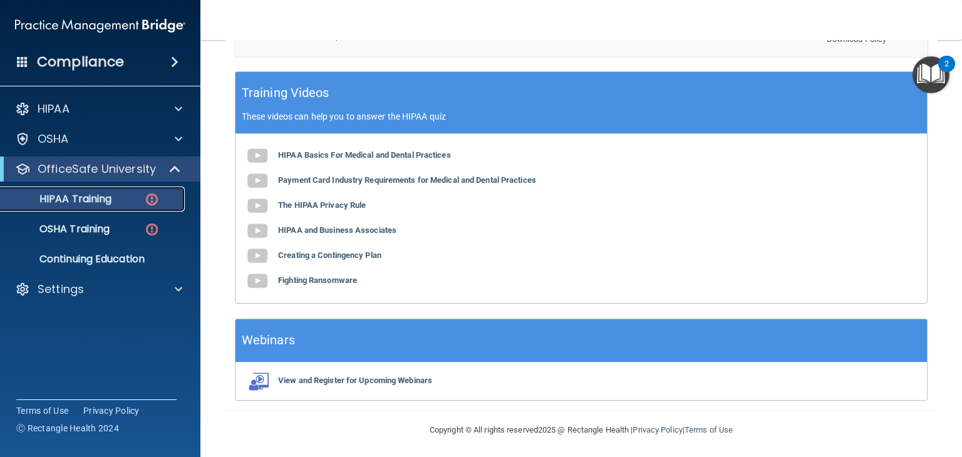
click at [140, 202] on div "HIPAA Training" at bounding box center [93, 199] width 171 height 13
click at [95, 198] on p "HIPAA Training" at bounding box center [59, 199] width 103 height 13
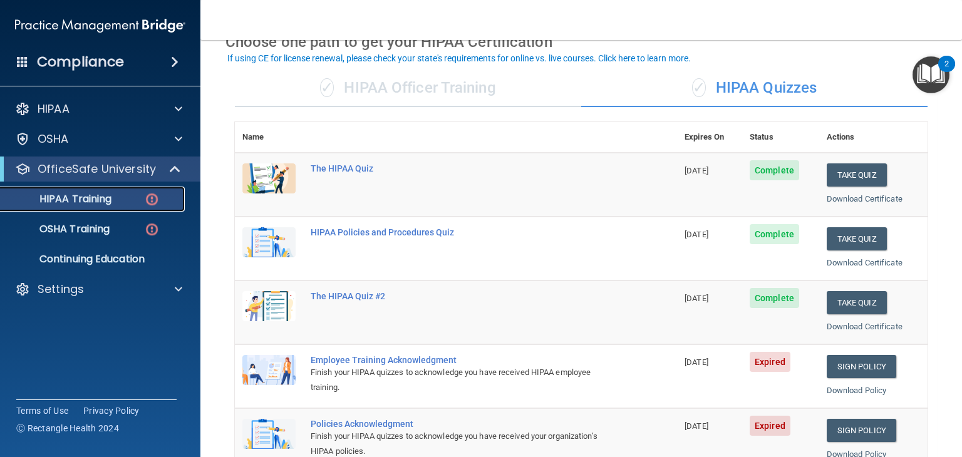
scroll to position [69, 0]
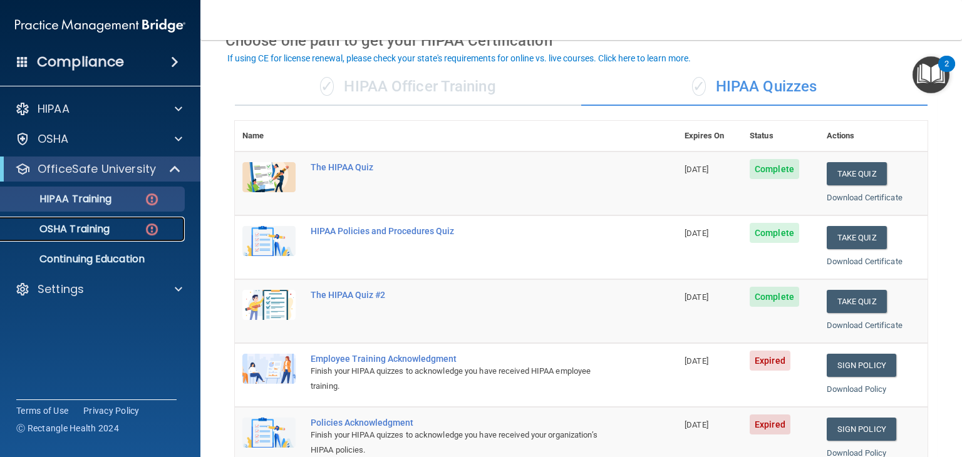
click at [110, 232] on p "OSHA Training" at bounding box center [58, 229] width 101 height 13
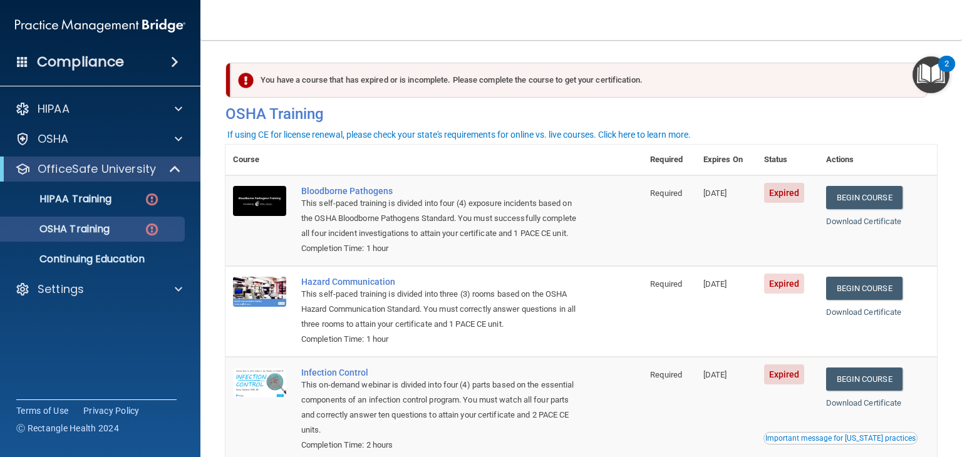
click at [929, 76] on img "Open Resource Center, 2 new notifications" at bounding box center [931, 74] width 37 height 37
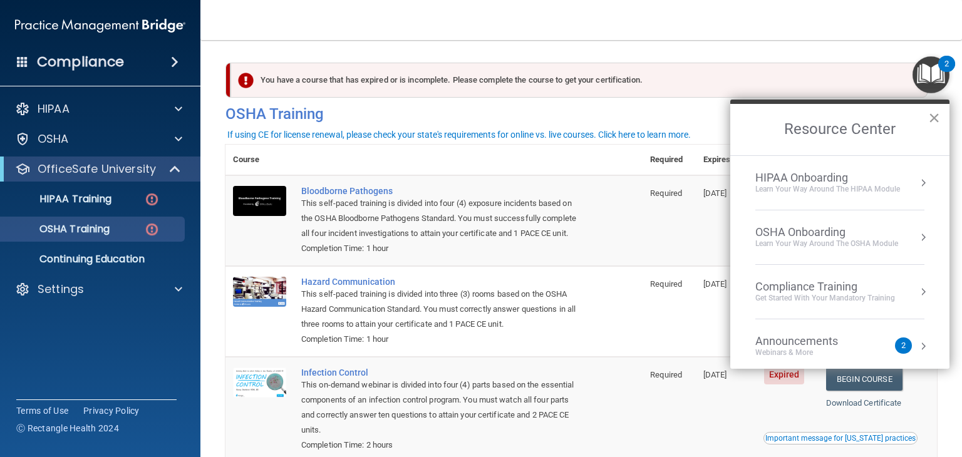
click at [935, 113] on button "×" at bounding box center [934, 118] width 12 height 20
